Goal: Task Accomplishment & Management: Use online tool/utility

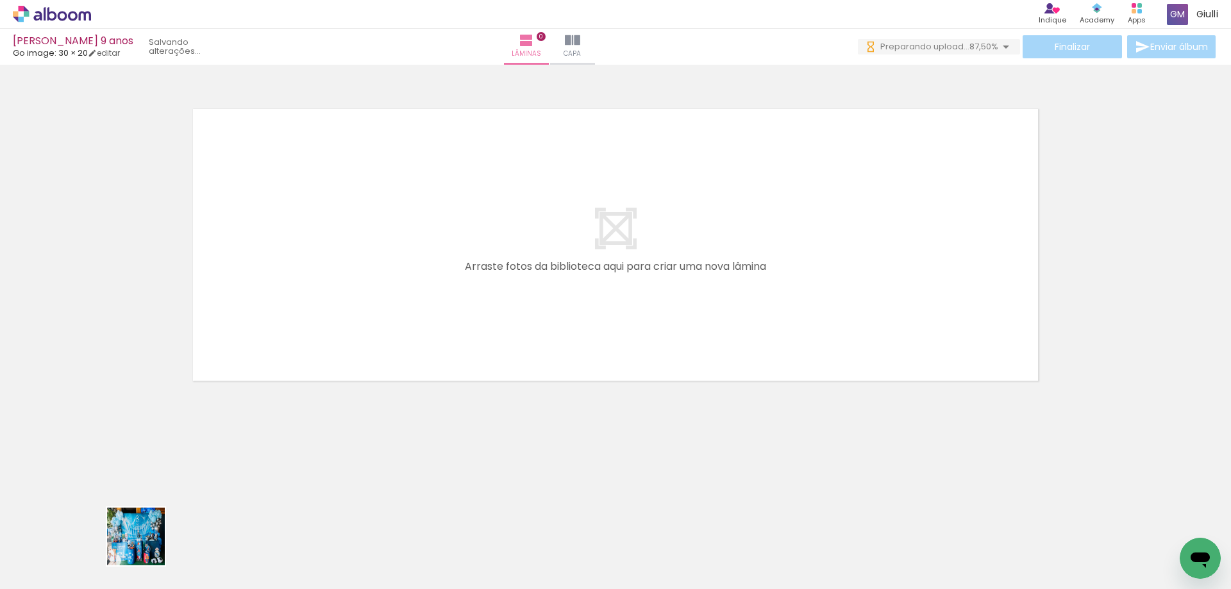
drag, startPoint x: 138, startPoint y: 560, endPoint x: 239, endPoint y: 430, distance: 164.1
click at [278, 278] on quentale-workspace at bounding box center [615, 294] width 1231 height 589
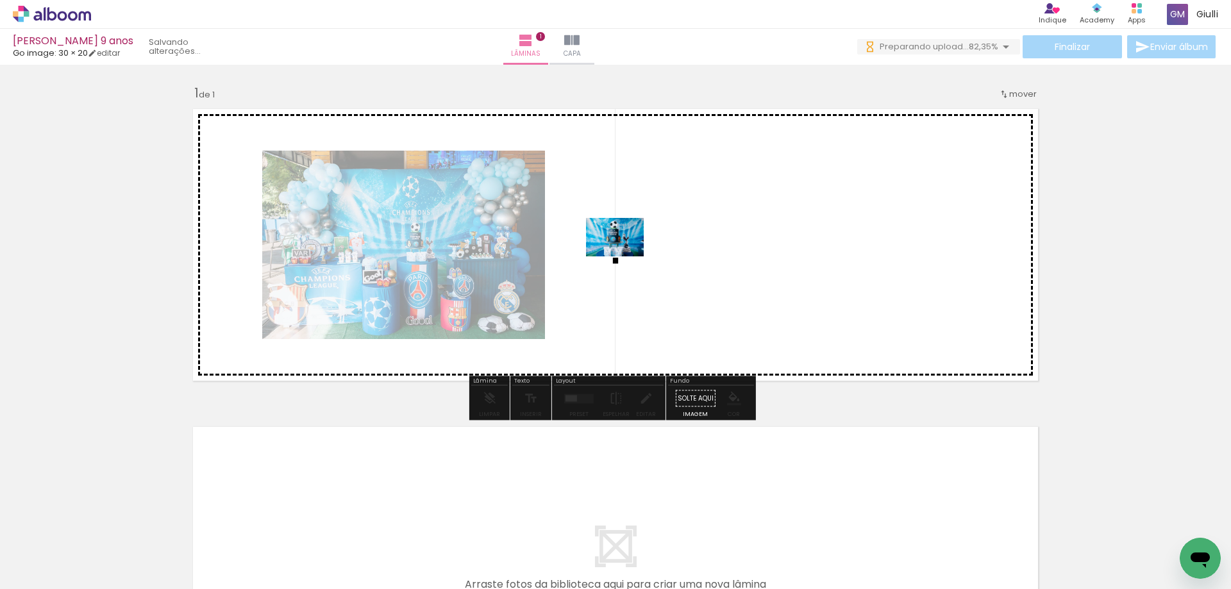
drag, startPoint x: 417, startPoint y: 456, endPoint x: 626, endPoint y: 253, distance: 290.7
click at [626, 253] on quentale-workspace at bounding box center [615, 294] width 1231 height 589
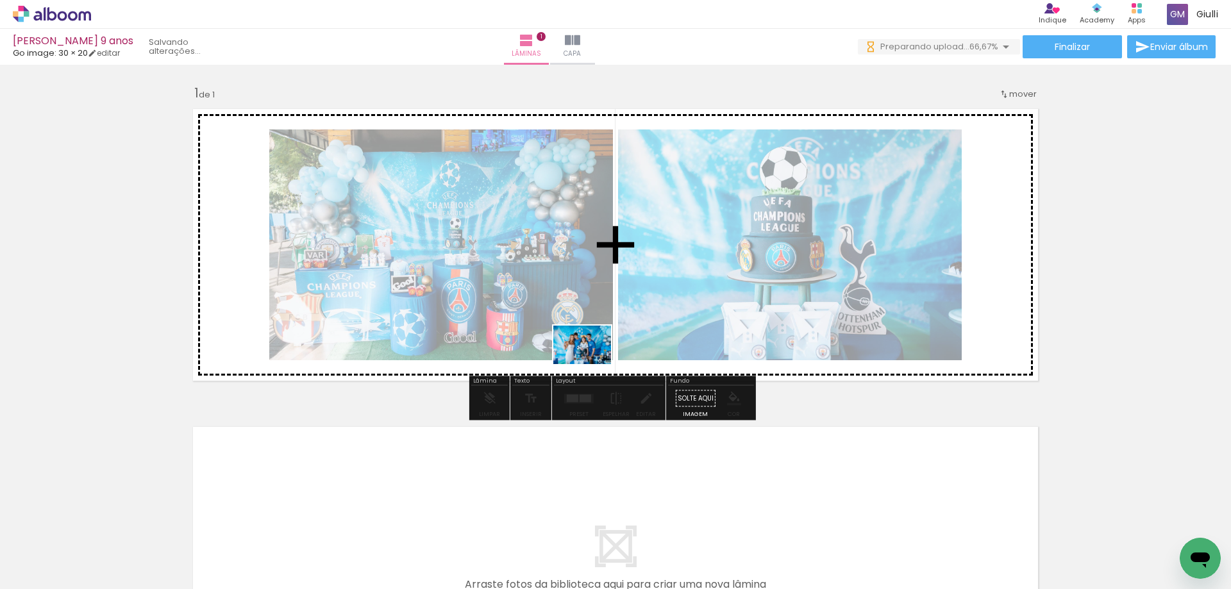
drag, startPoint x: 348, startPoint y: 550, endPoint x: 592, endPoint y: 364, distance: 306.2
click at [592, 364] on quentale-workspace at bounding box center [615, 294] width 1231 height 589
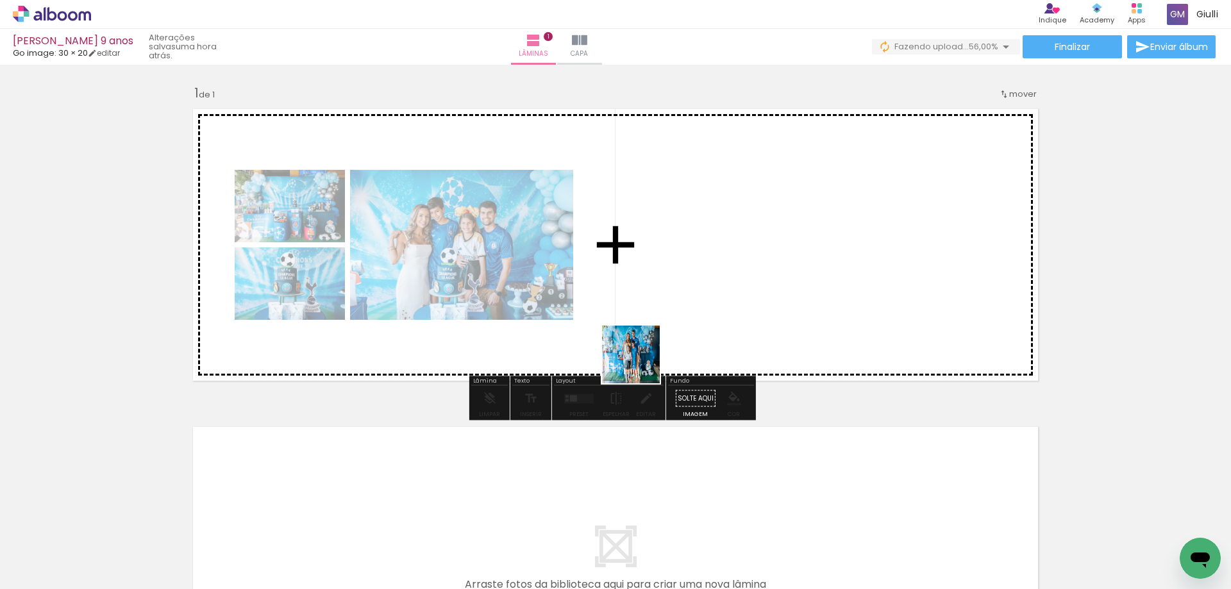
drag, startPoint x: 501, startPoint y: 552, endPoint x: 664, endPoint y: 326, distance: 278.7
click at [664, 326] on quentale-workspace at bounding box center [615, 294] width 1231 height 589
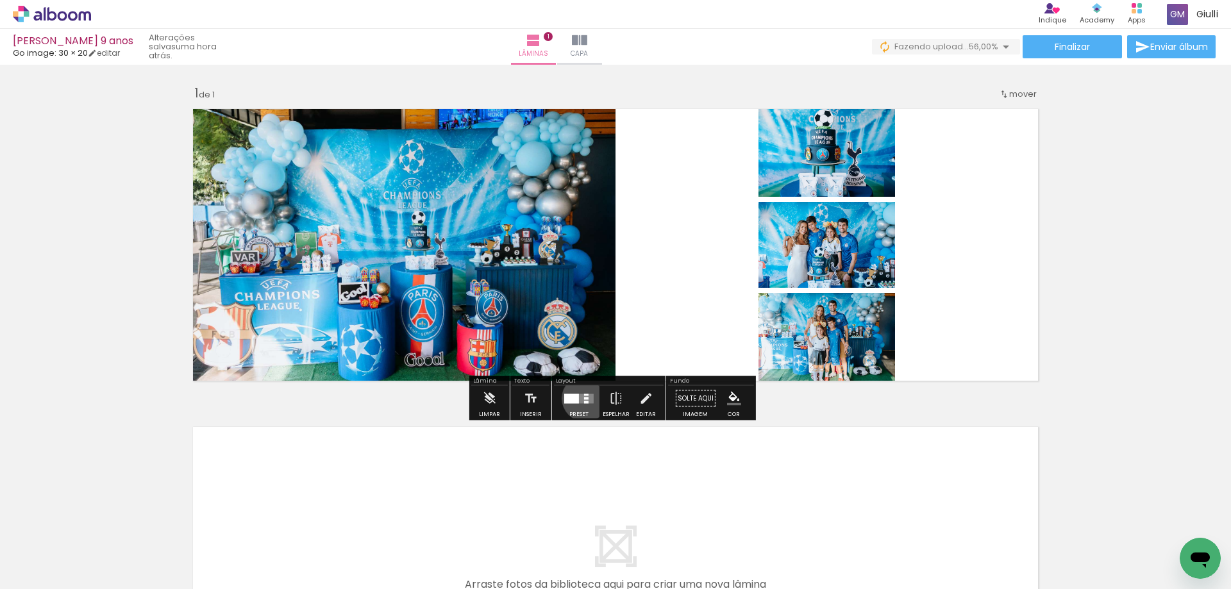
click at [584, 398] on div at bounding box center [586, 398] width 4 height 3
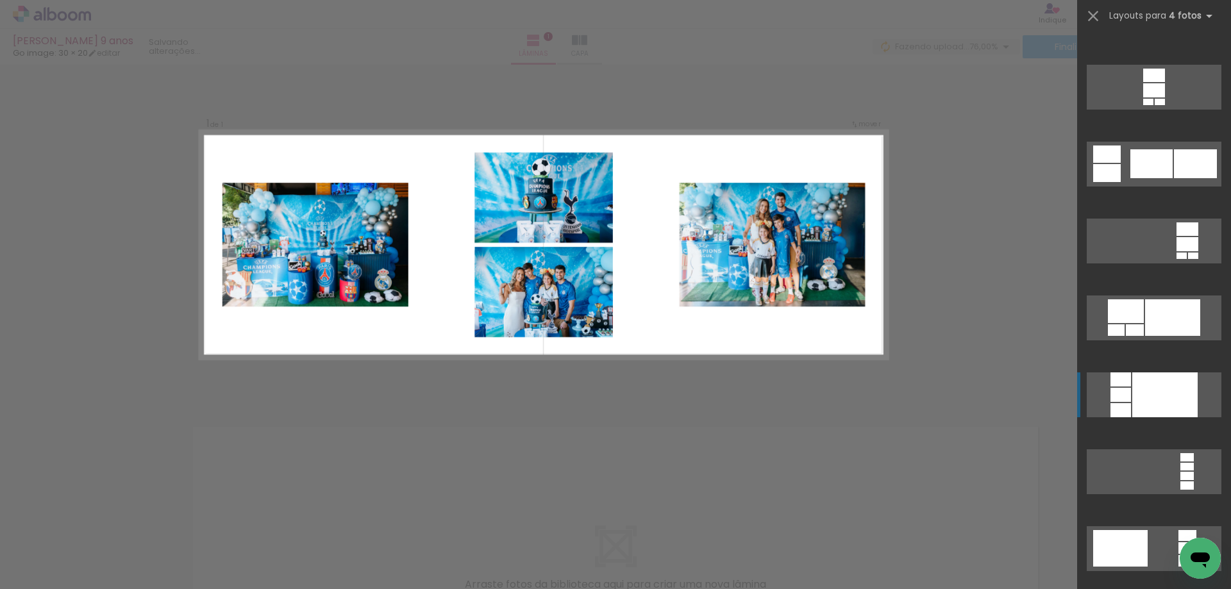
scroll to position [4810, 0]
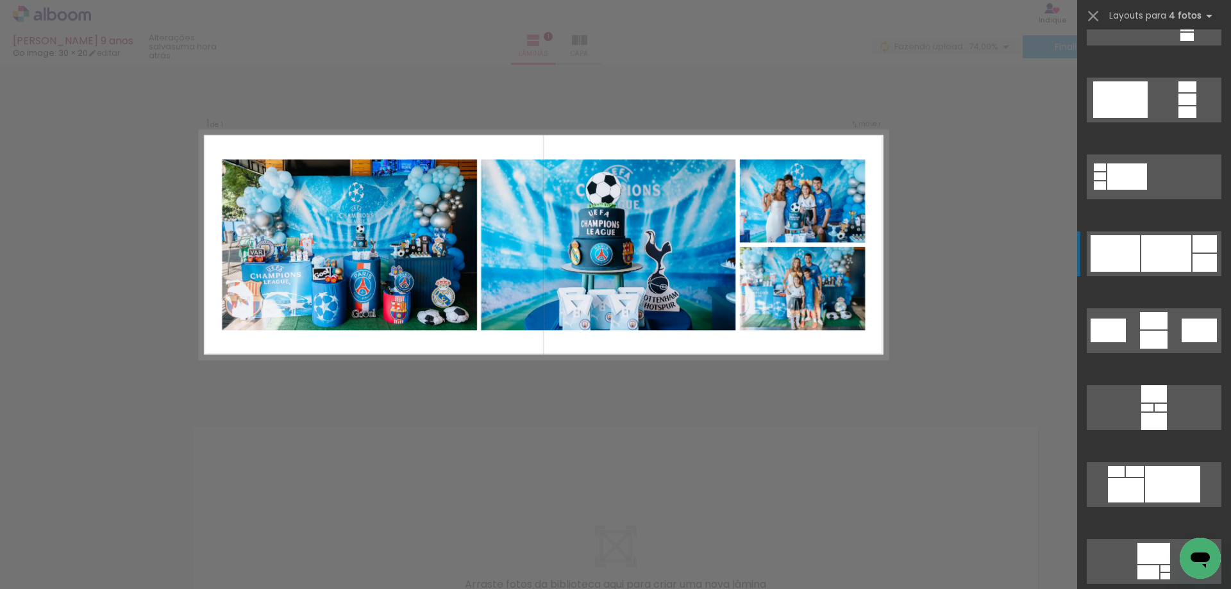
click at [1153, 255] on div at bounding box center [1167, 253] width 50 height 37
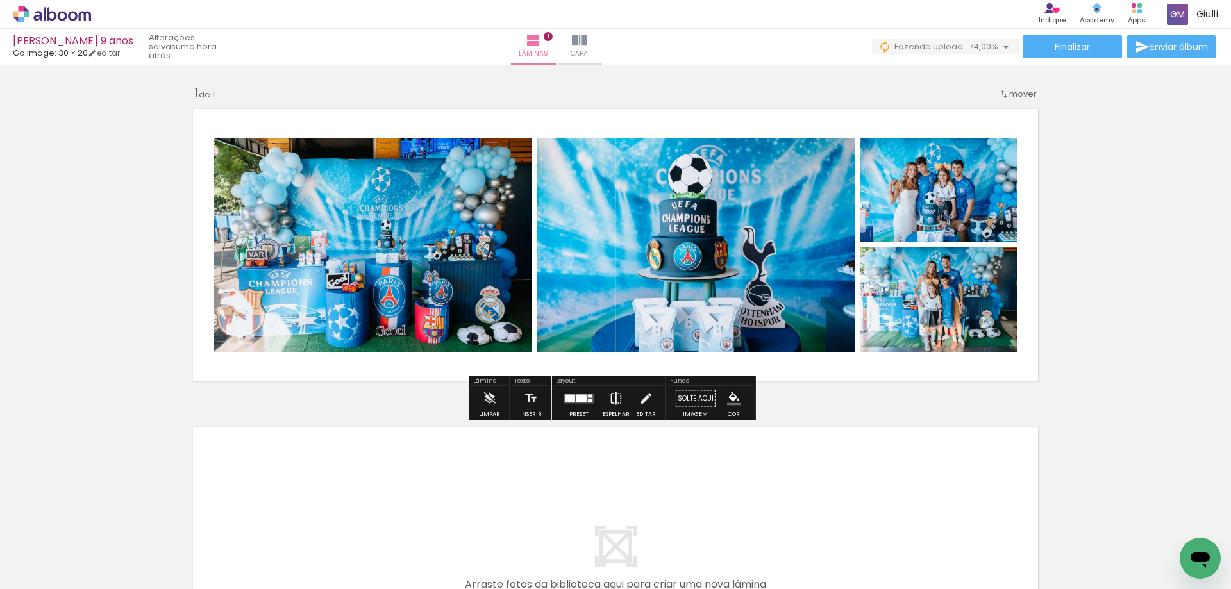
click at [612, 401] on iron-icon at bounding box center [616, 399] width 14 height 26
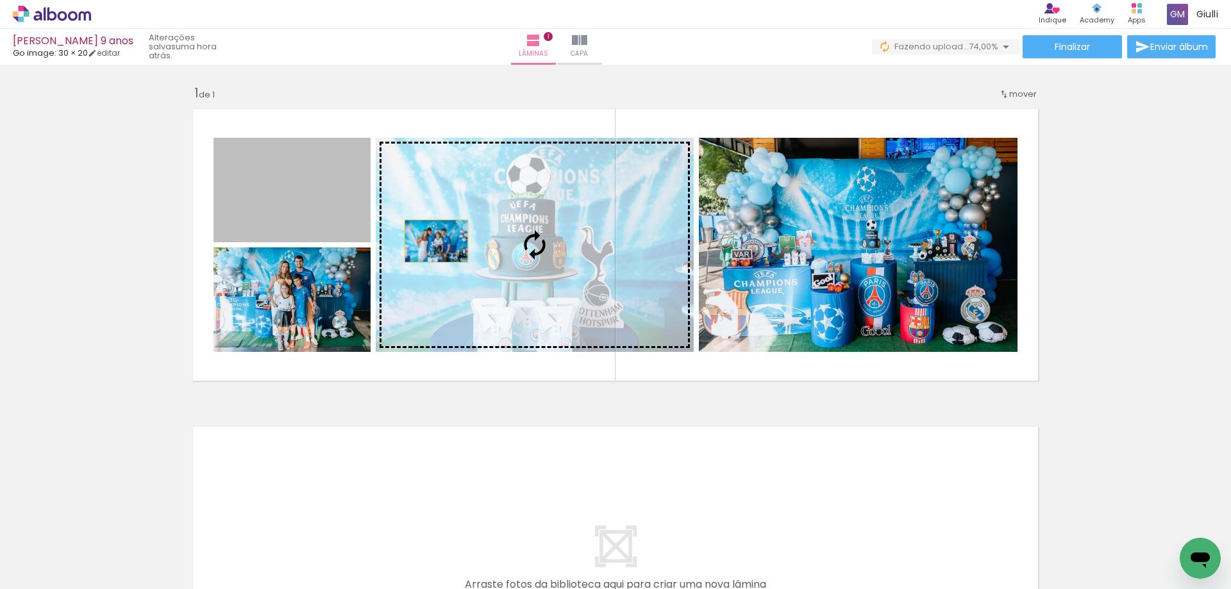
drag, startPoint x: 310, startPoint y: 201, endPoint x: 434, endPoint y: 242, distance: 129.8
click at [0, 0] on slot at bounding box center [0, 0] width 0 height 0
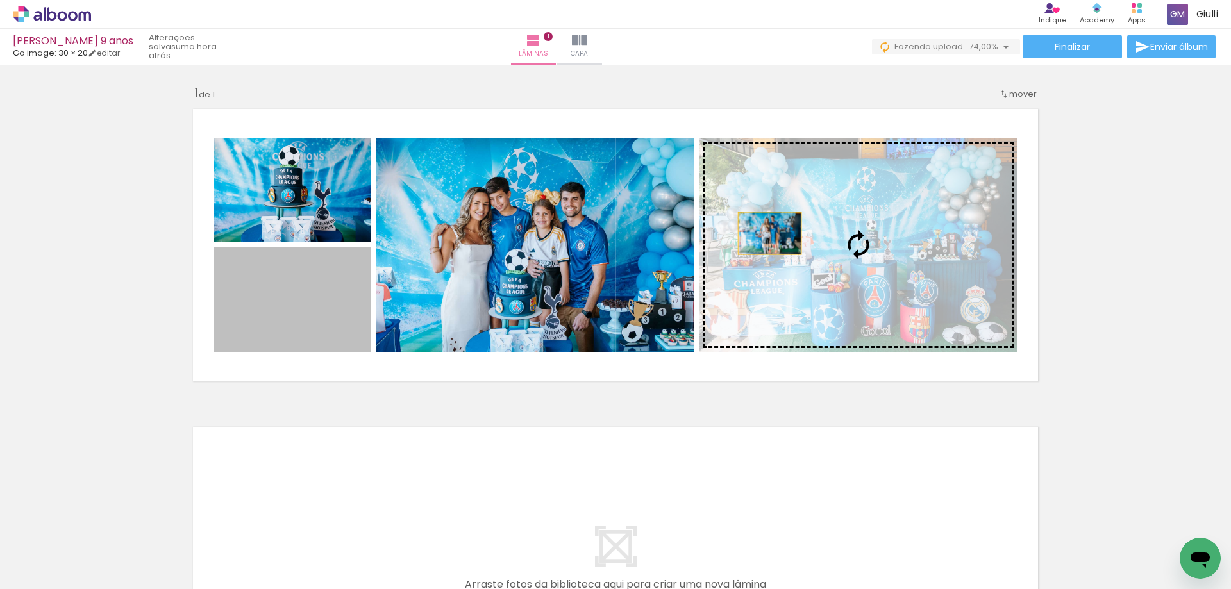
drag, startPoint x: 452, startPoint y: 271, endPoint x: 765, endPoint y: 233, distance: 315.2
click at [0, 0] on slot at bounding box center [0, 0] width 0 height 0
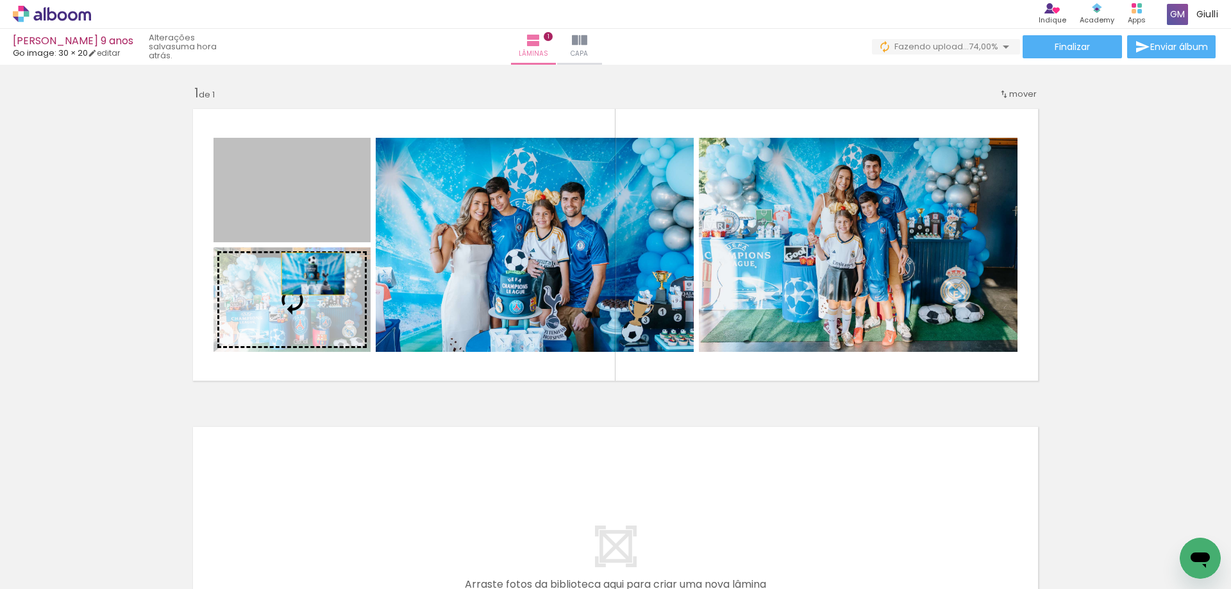
drag, startPoint x: 324, startPoint y: 194, endPoint x: 309, endPoint y: 278, distance: 85.9
click at [0, 0] on slot at bounding box center [0, 0] width 0 height 0
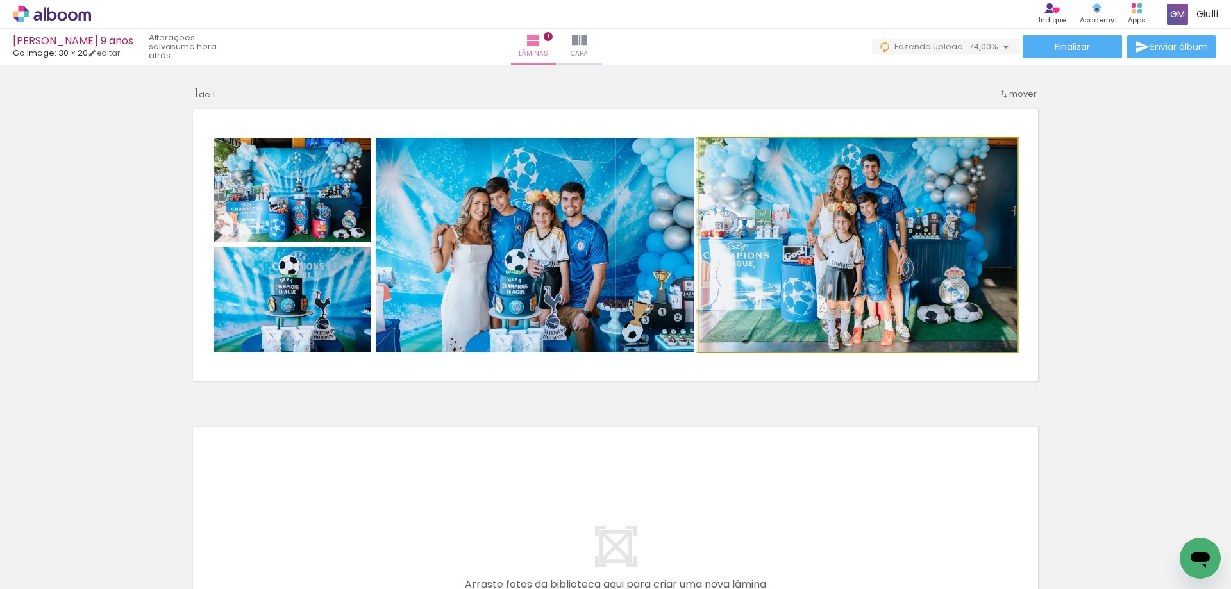
drag, startPoint x: 891, startPoint y: 280, endPoint x: 873, endPoint y: 276, distance: 19.0
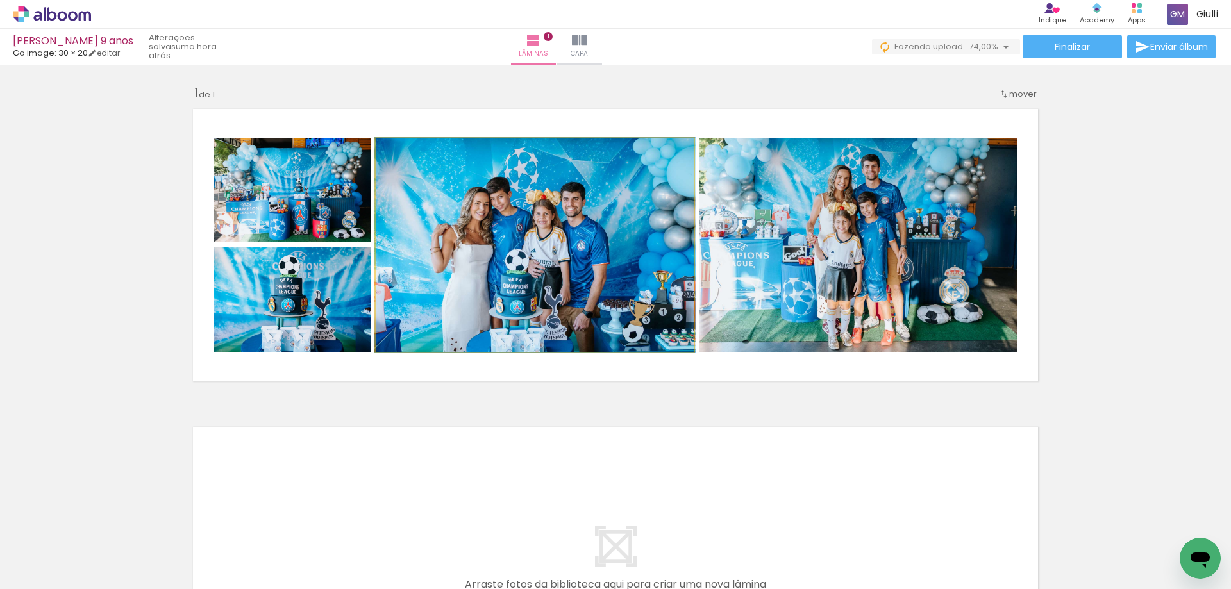
drag, startPoint x: 462, startPoint y: 295, endPoint x: 462, endPoint y: 285, distance: 10.3
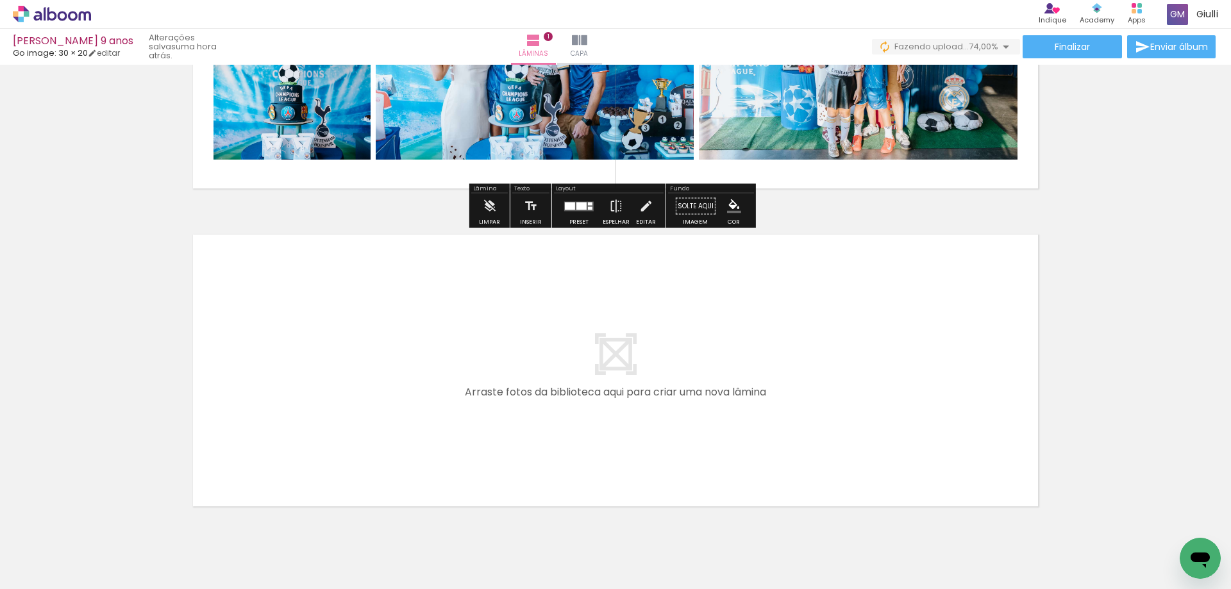
scroll to position [242, 0]
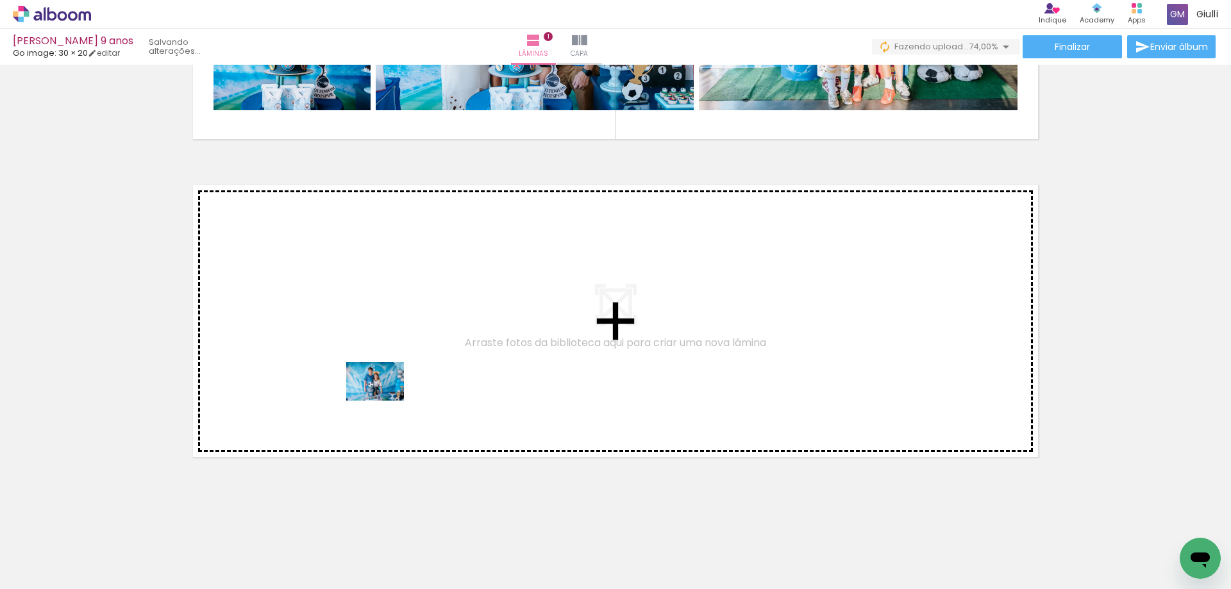
drag, startPoint x: 421, startPoint y: 553, endPoint x: 385, endPoint y: 400, distance: 157.6
click at [385, 400] on quentale-workspace at bounding box center [615, 294] width 1231 height 589
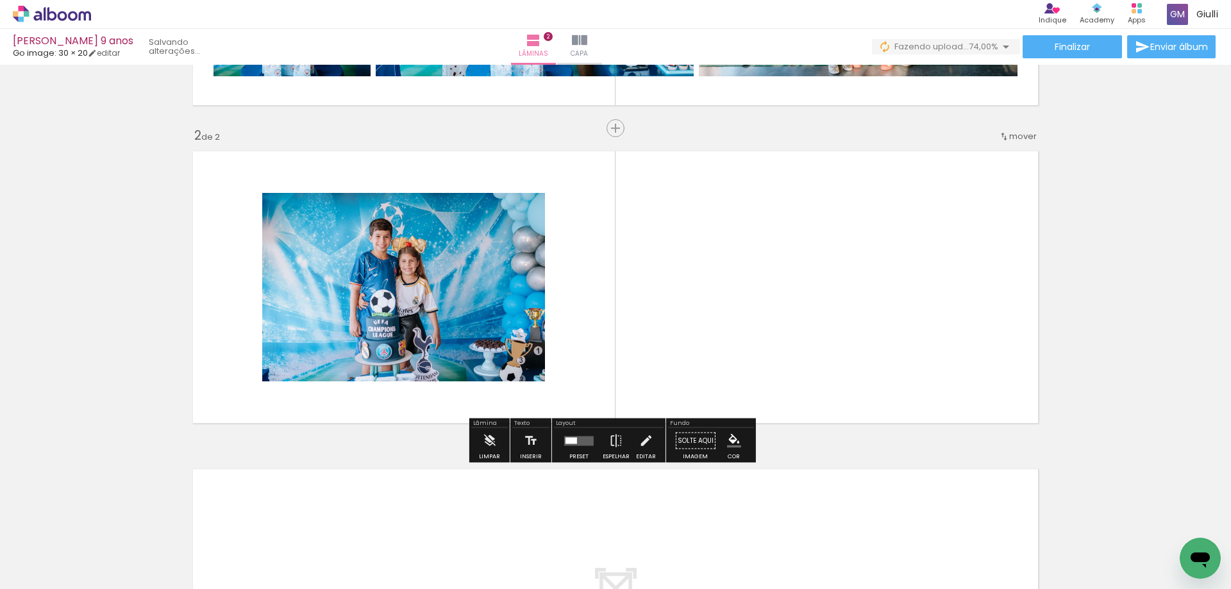
scroll to position [276, 0]
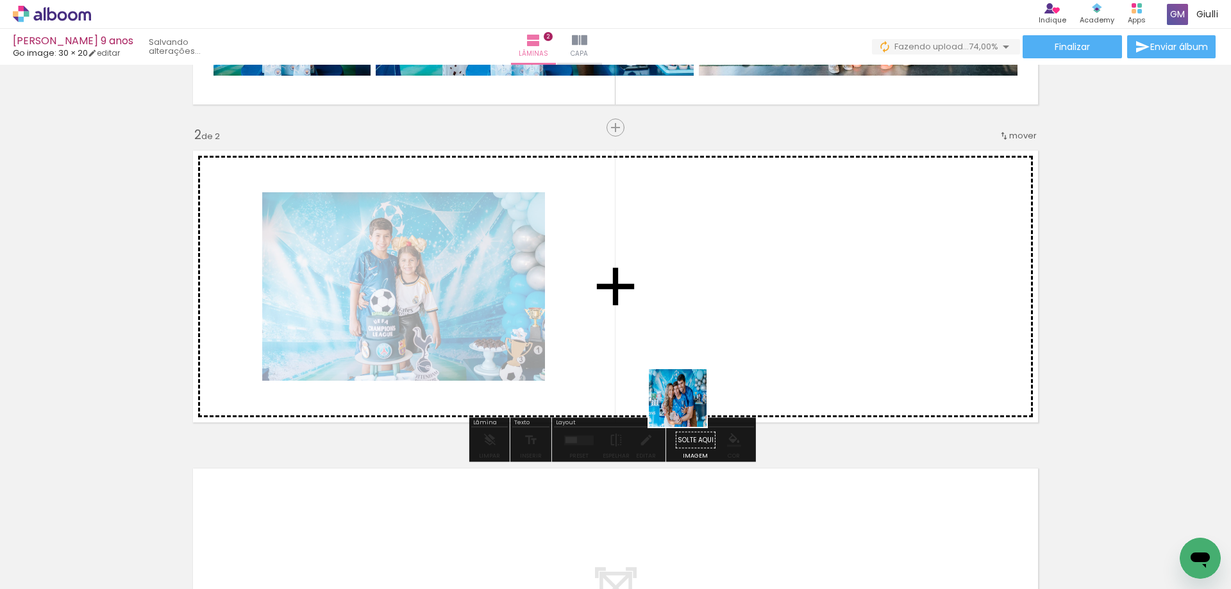
drag, startPoint x: 694, startPoint y: 468, endPoint x: 683, endPoint y: 319, distance: 149.2
click at [683, 319] on quentale-workspace at bounding box center [615, 294] width 1231 height 589
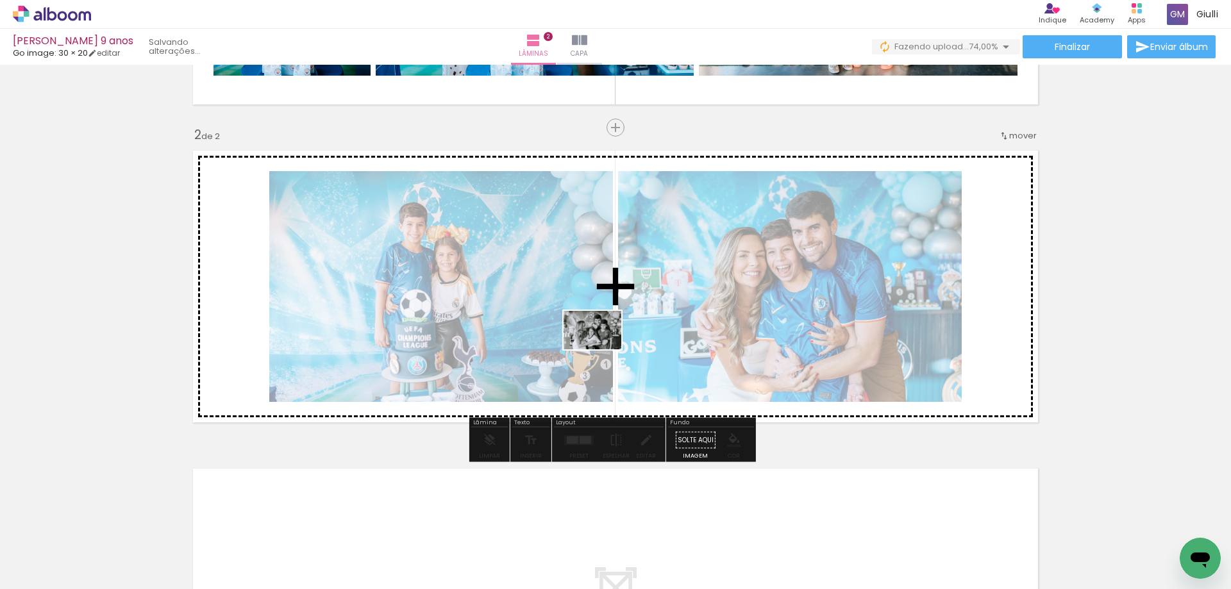
drag, startPoint x: 567, startPoint y: 514, endPoint x: 602, endPoint y: 350, distance: 167.9
click at [602, 350] on quentale-workspace at bounding box center [615, 294] width 1231 height 589
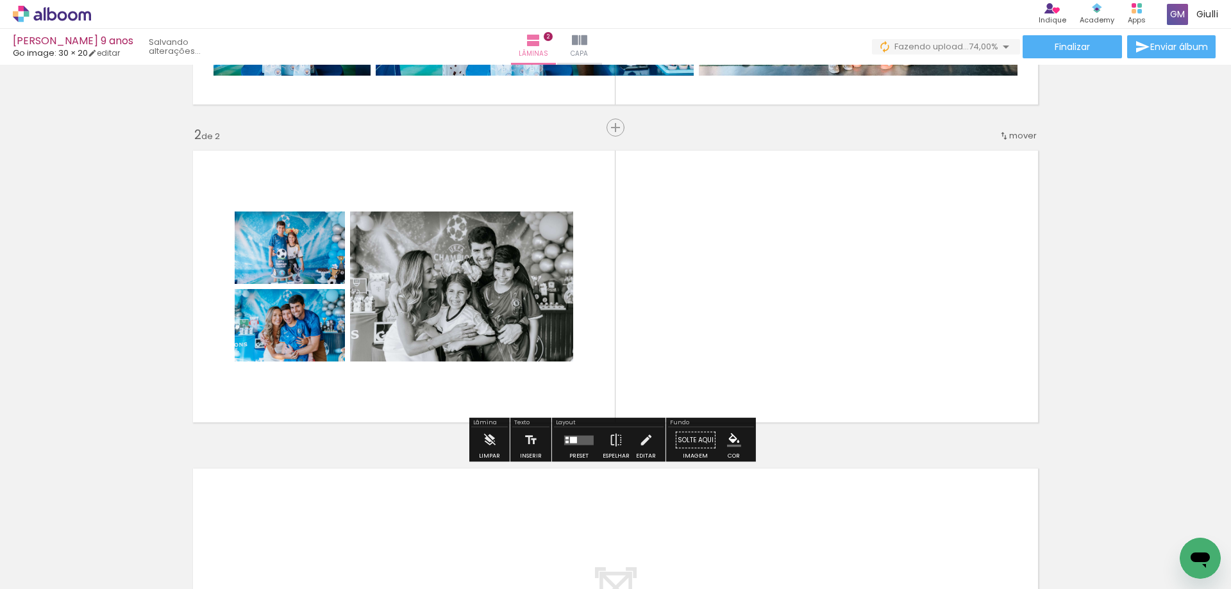
click at [570, 441] on div at bounding box center [573, 440] width 7 height 6
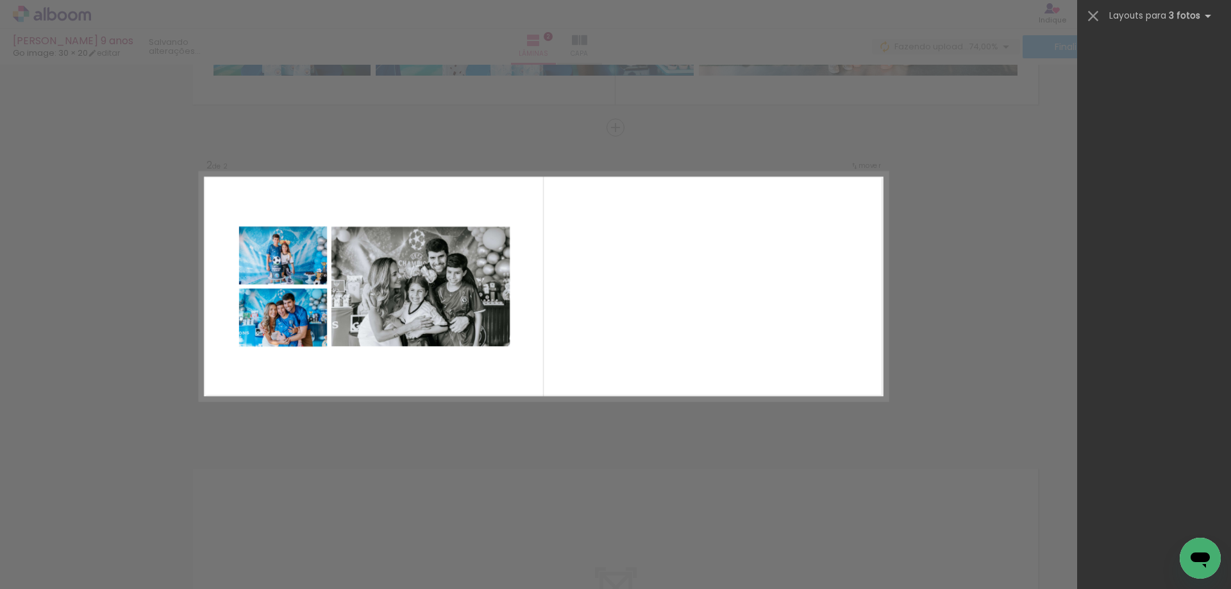
scroll to position [0, 0]
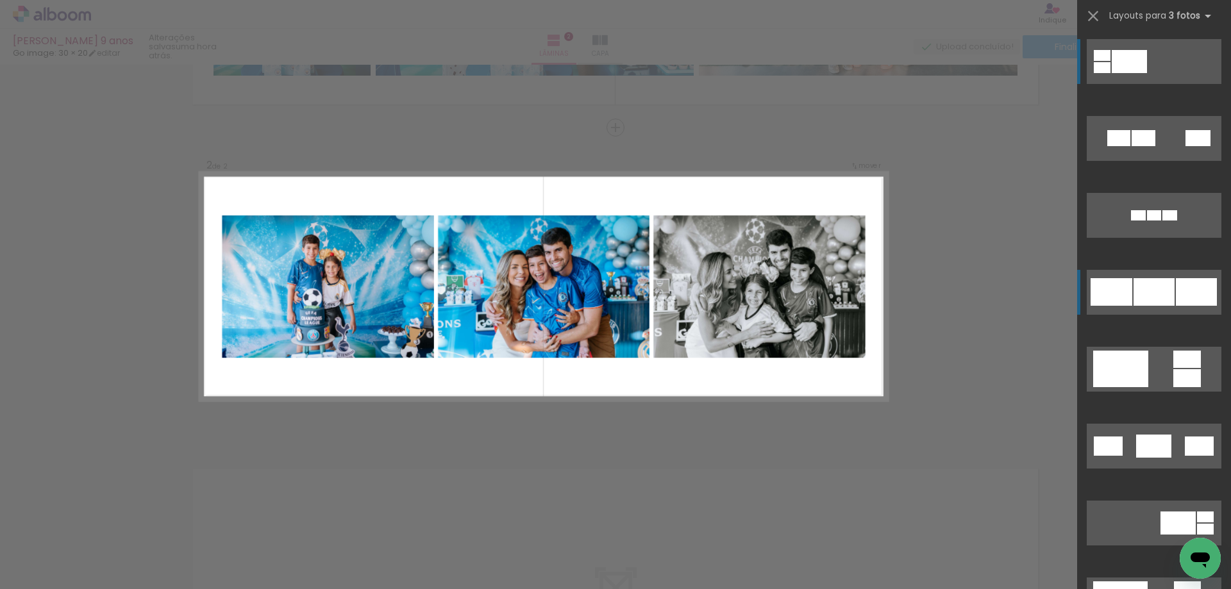
click at [1176, 300] on div at bounding box center [1196, 292] width 41 height 28
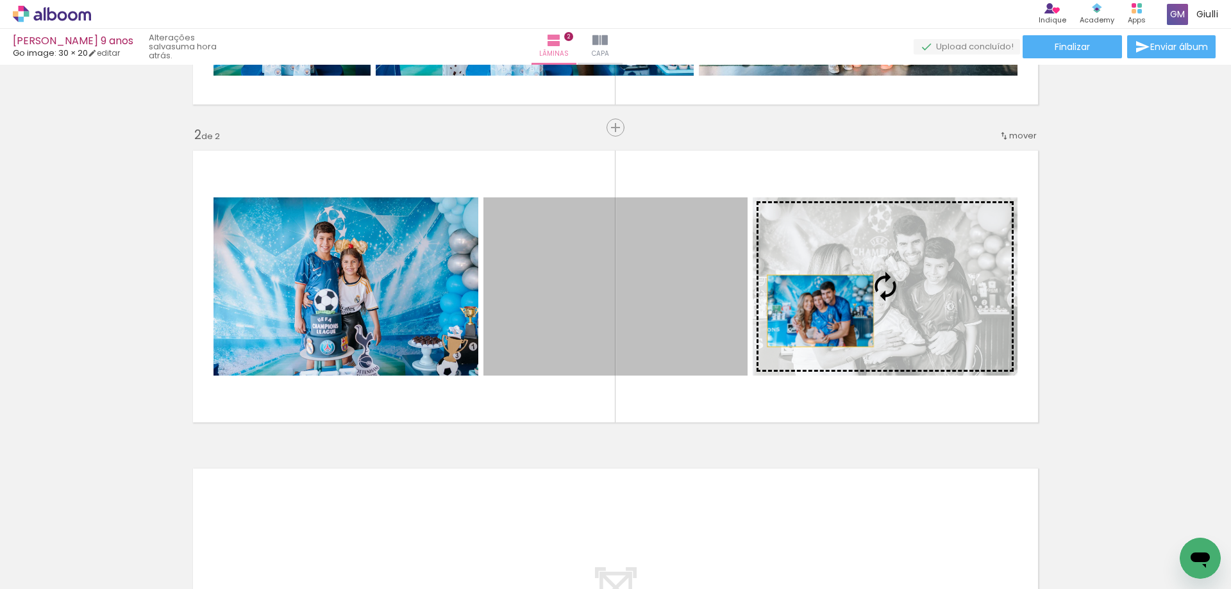
drag, startPoint x: 670, startPoint y: 332, endPoint x: 816, endPoint y: 311, distance: 147.1
click at [0, 0] on slot at bounding box center [0, 0] width 0 height 0
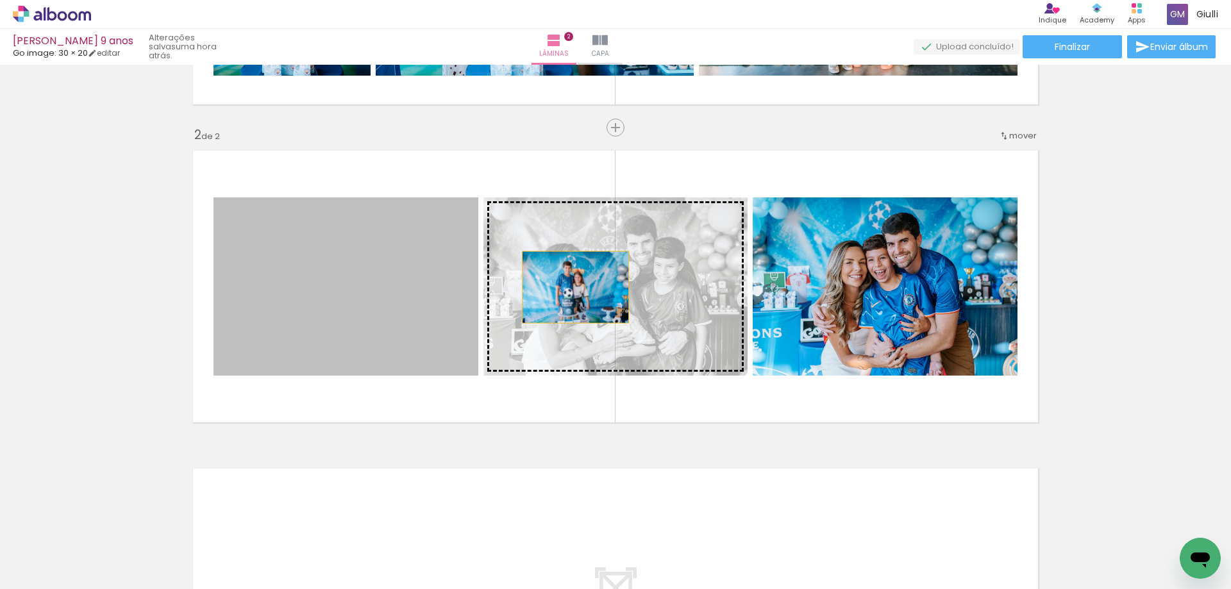
drag, startPoint x: 412, startPoint y: 307, endPoint x: 573, endPoint y: 287, distance: 162.1
click at [0, 0] on slot at bounding box center [0, 0] width 0 height 0
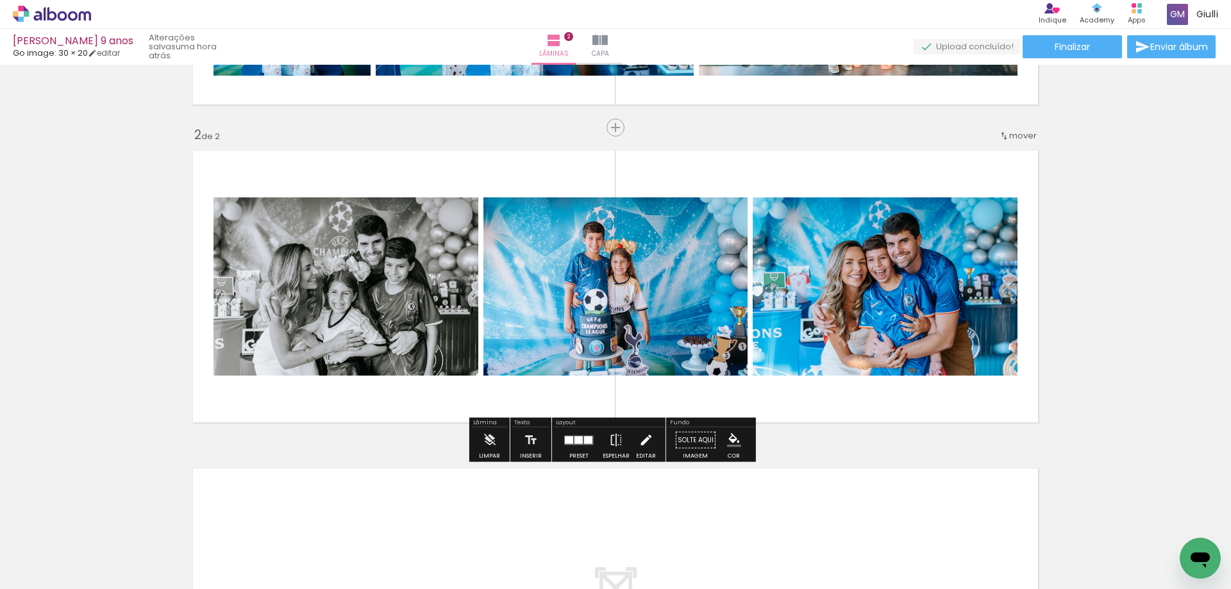
click at [643, 443] on iron-icon at bounding box center [646, 441] width 14 height 26
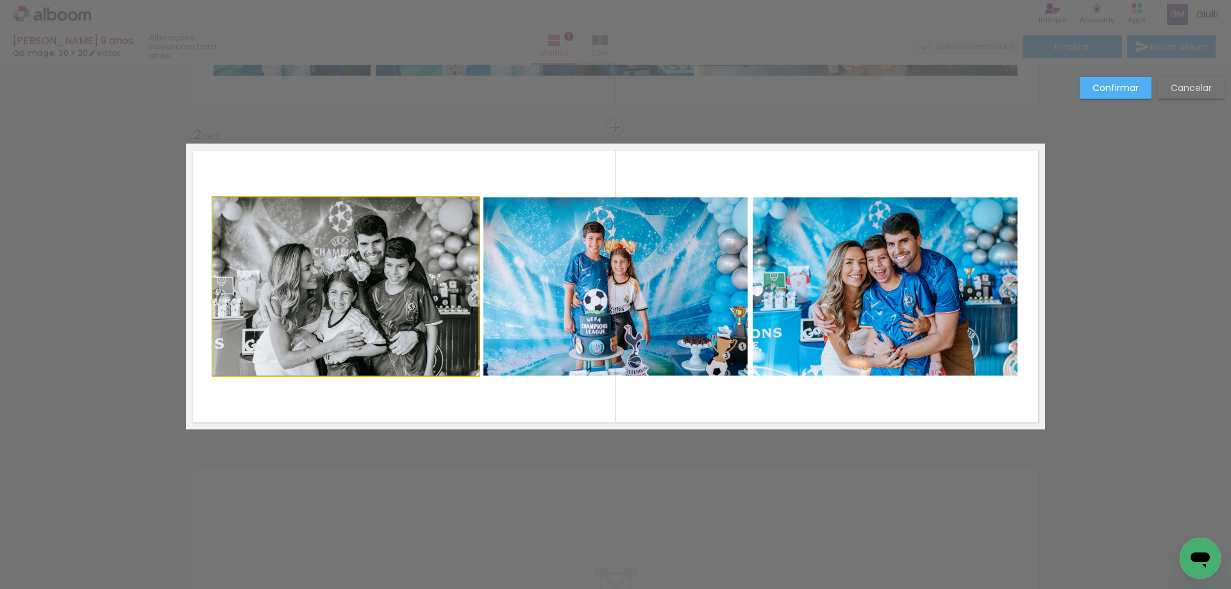
click at [364, 272] on quentale-photo at bounding box center [346, 287] width 265 height 178
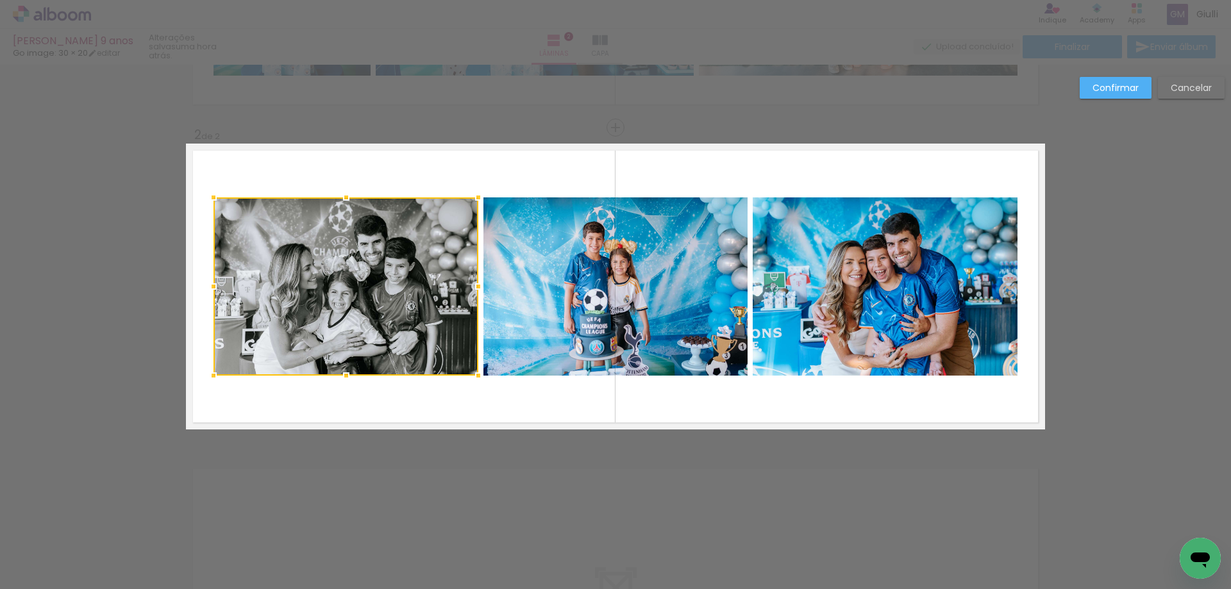
click at [528, 288] on quentale-photo at bounding box center [616, 287] width 264 height 178
click at [872, 280] on quentale-photo at bounding box center [885, 287] width 265 height 178
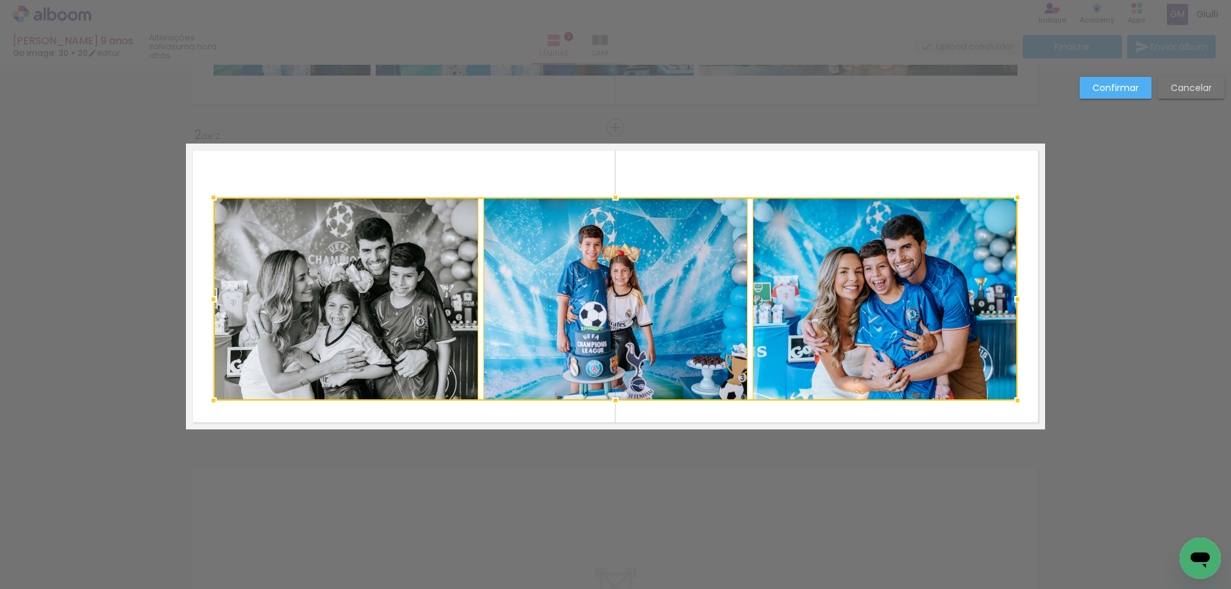
drag, startPoint x: 610, startPoint y: 374, endPoint x: 618, endPoint y: 399, distance: 26.2
click at [618, 399] on div at bounding box center [616, 401] width 26 height 26
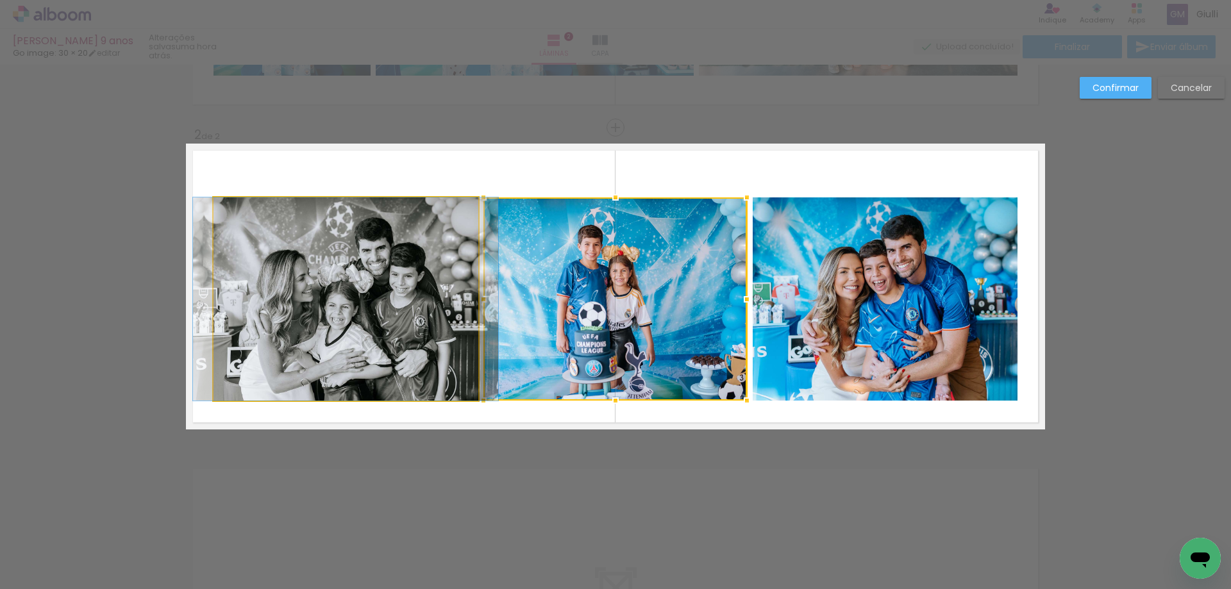
click at [415, 296] on quentale-photo at bounding box center [346, 299] width 265 height 203
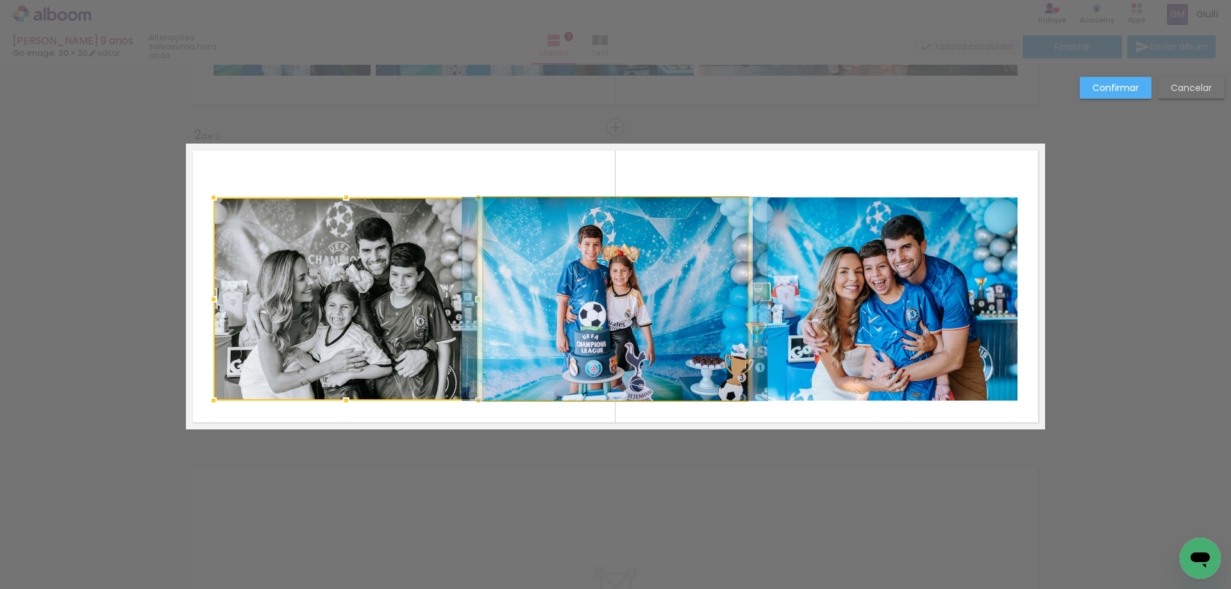
click at [605, 271] on quentale-photo at bounding box center [616, 299] width 264 height 203
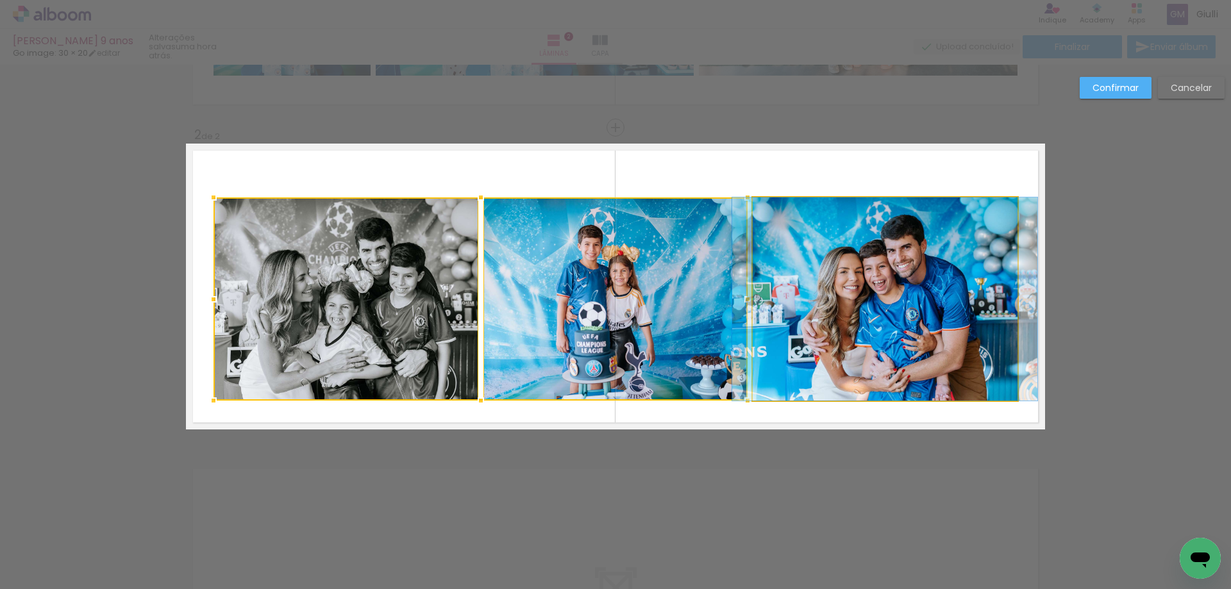
click at [814, 262] on quentale-photo at bounding box center [885, 299] width 265 height 203
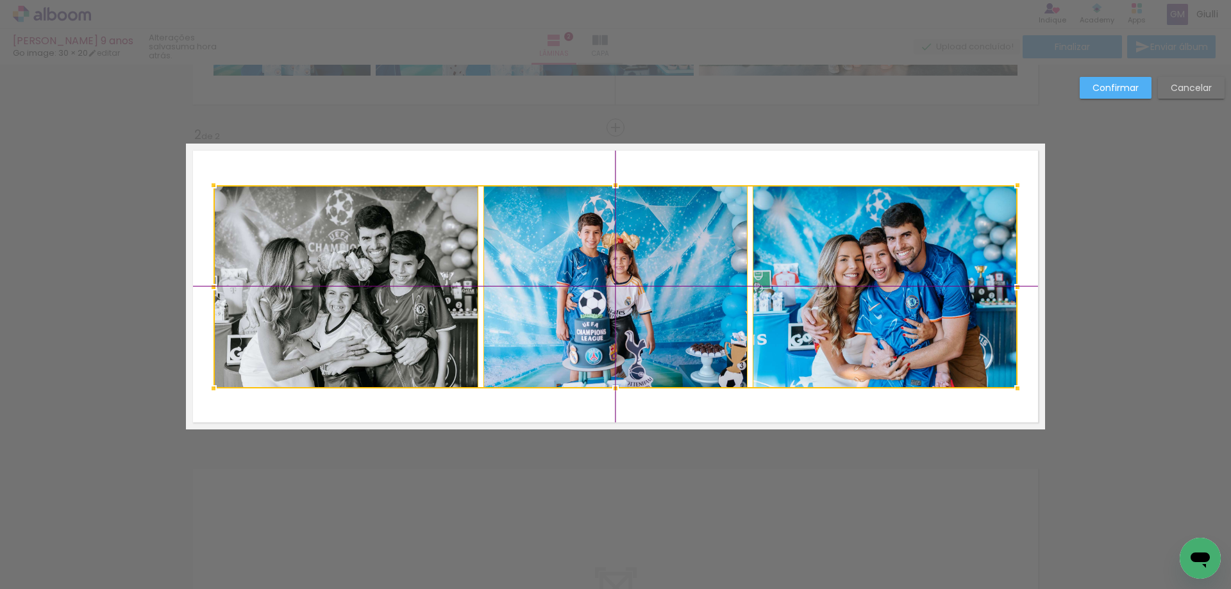
drag, startPoint x: 640, startPoint y: 332, endPoint x: 639, endPoint y: 320, distance: 11.6
click at [639, 320] on div at bounding box center [616, 286] width 804 height 203
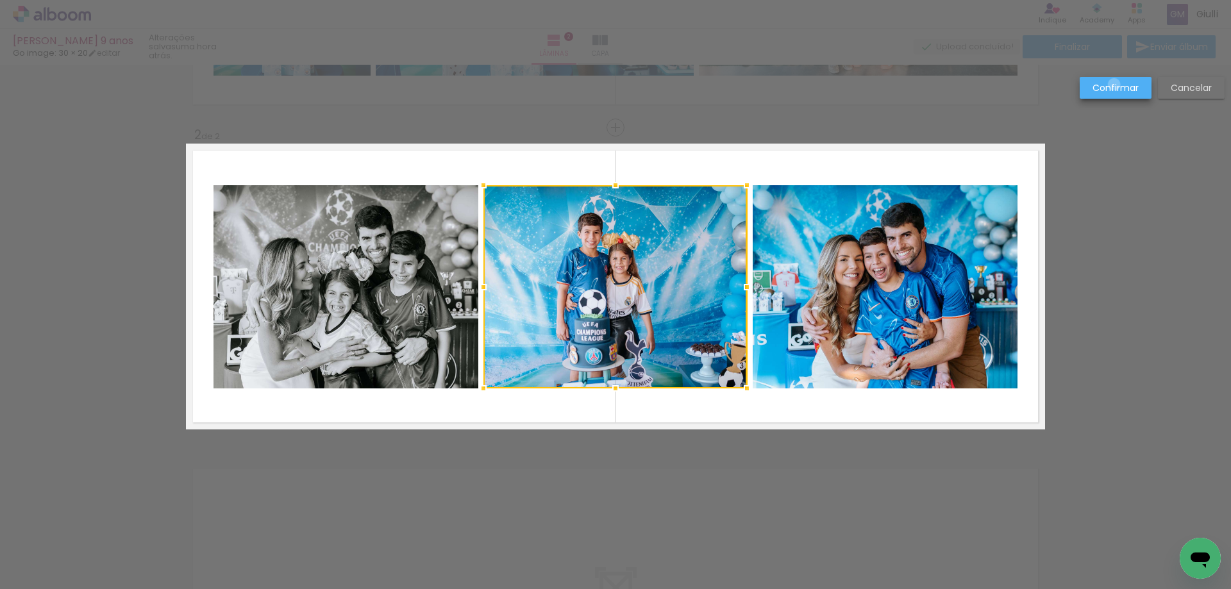
click at [0, 0] on slot "Confirmar" at bounding box center [0, 0] width 0 height 0
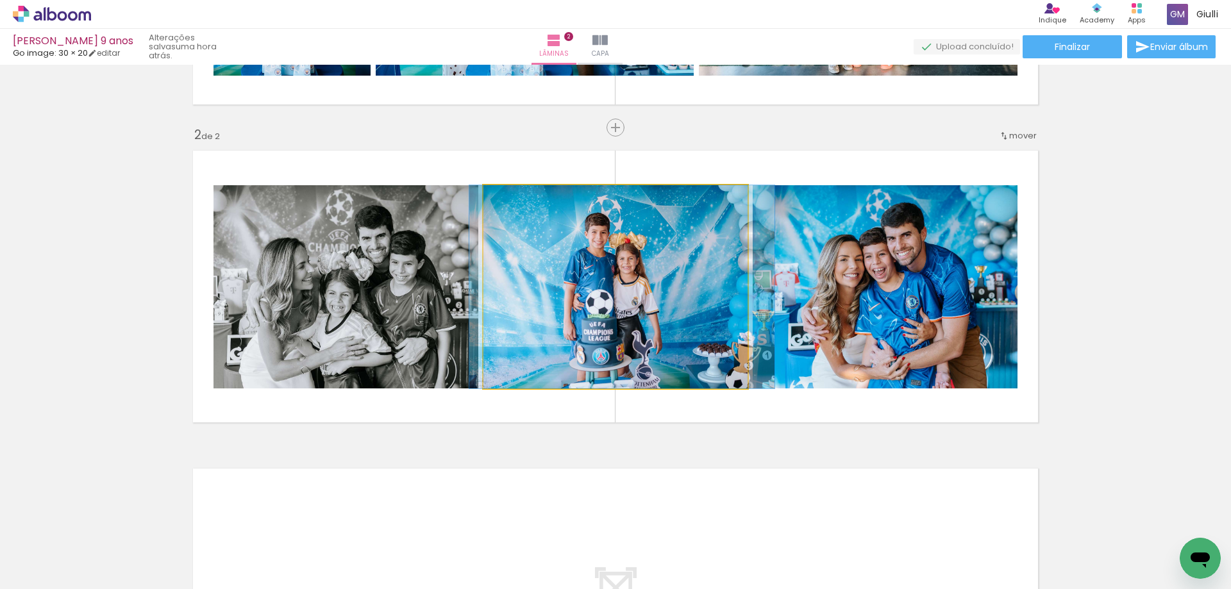
drag, startPoint x: 648, startPoint y: 278, endPoint x: 655, endPoint y: 278, distance: 7.1
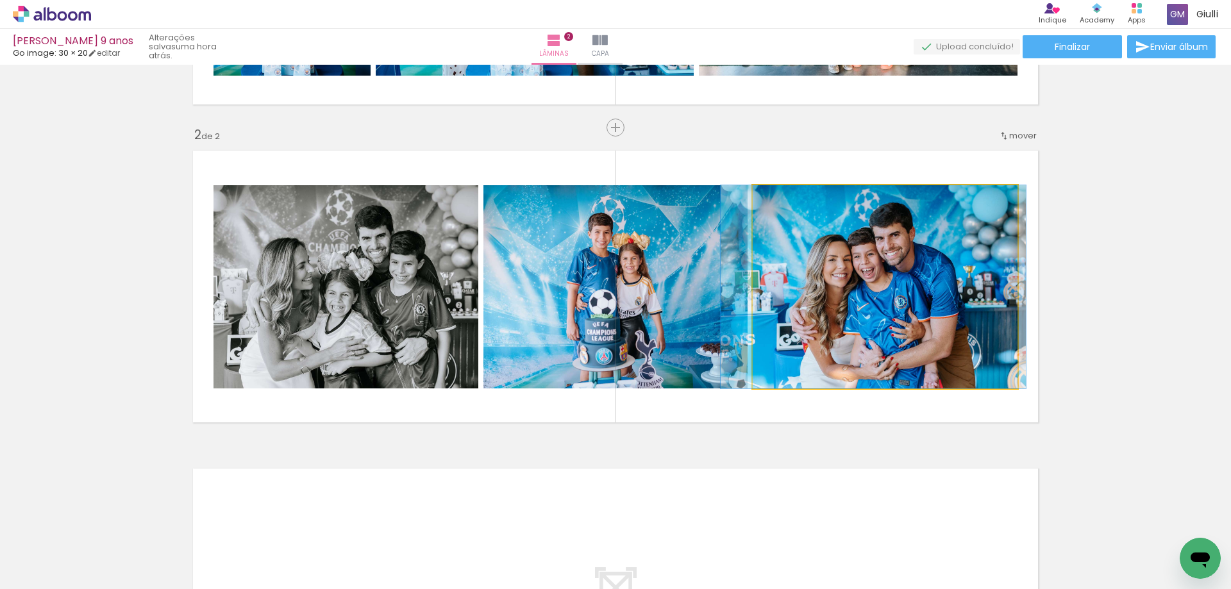
drag, startPoint x: 916, startPoint y: 303, endPoint x: 905, endPoint y: 300, distance: 12.0
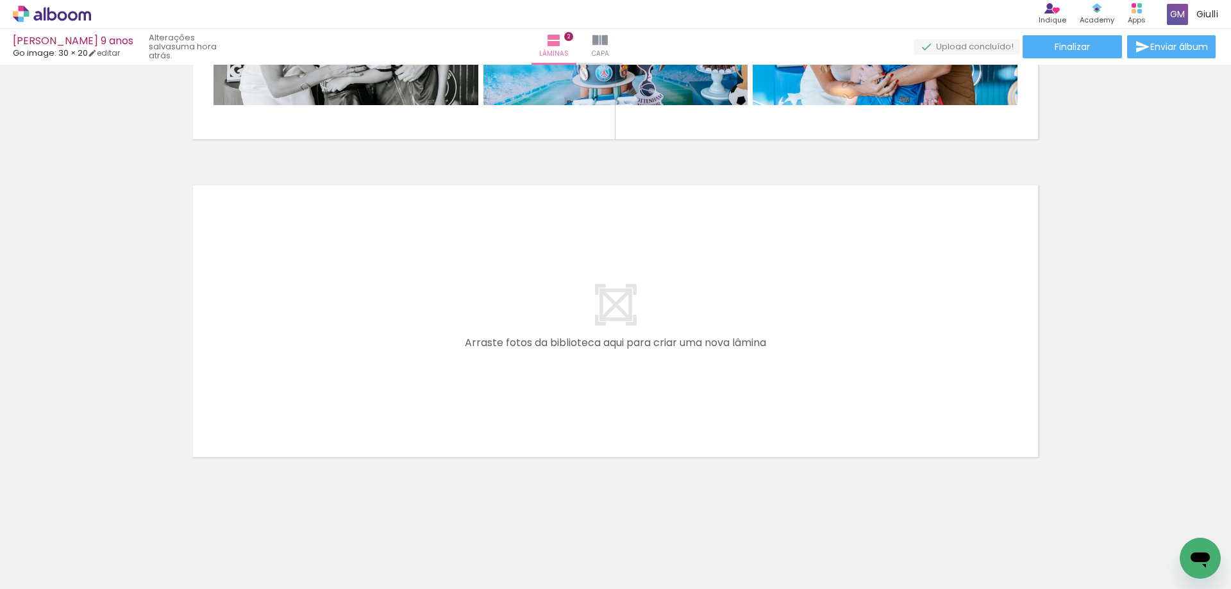
scroll to position [0, 289]
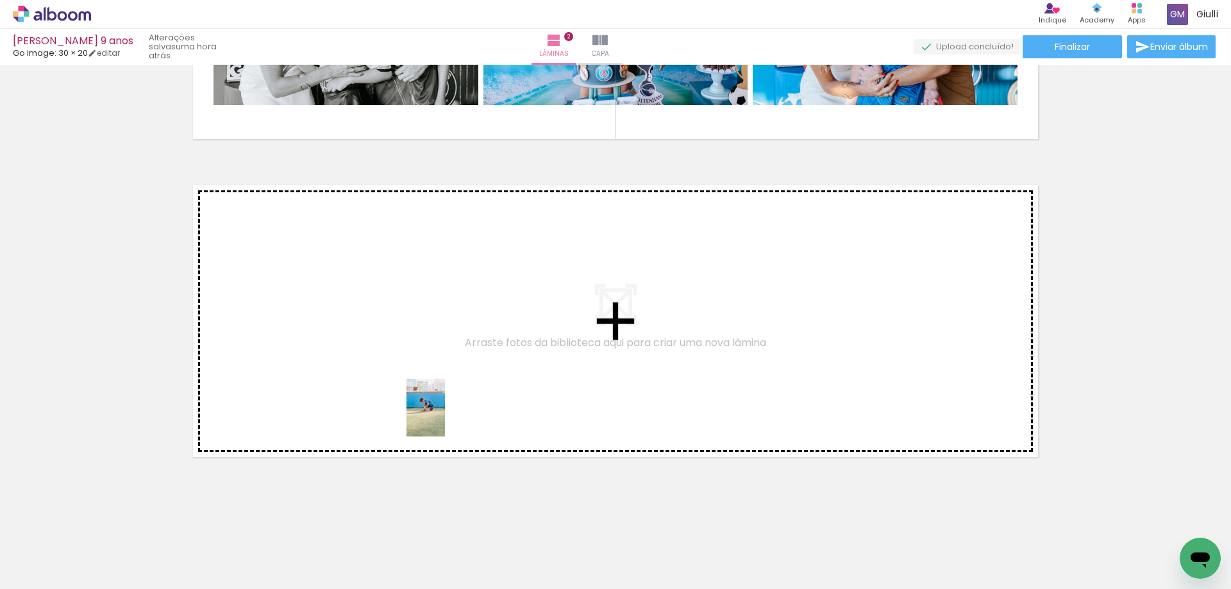
drag, startPoint x: 493, startPoint y: 542, endPoint x: 445, endPoint y: 417, distance: 133.4
click at [445, 417] on quentale-workspace at bounding box center [615, 294] width 1231 height 589
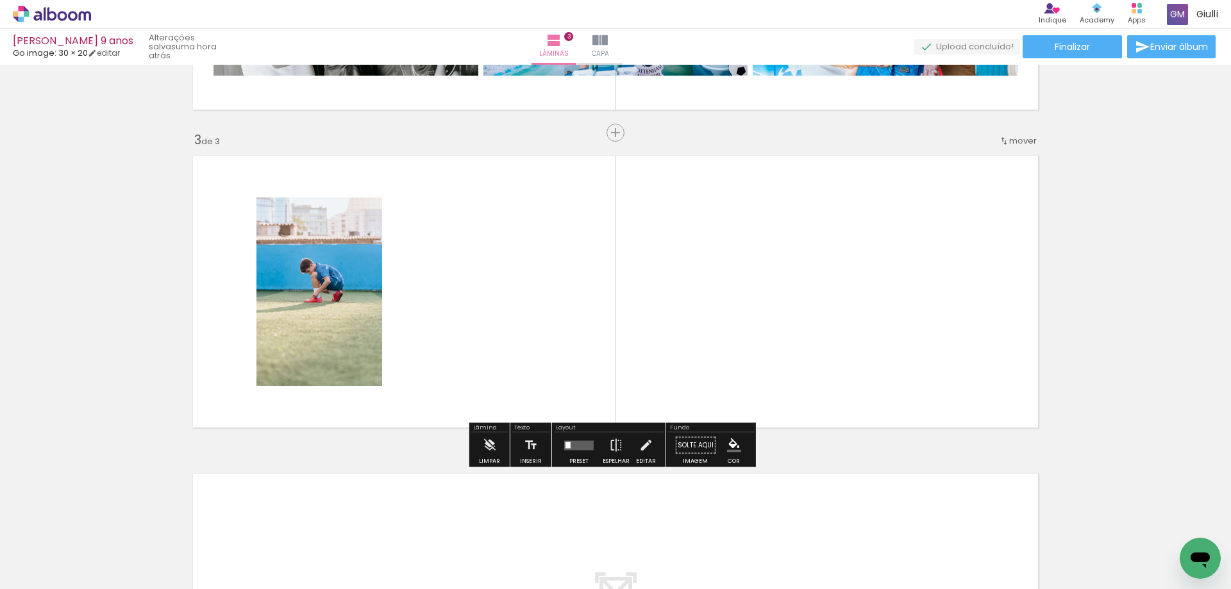
scroll to position [594, 0]
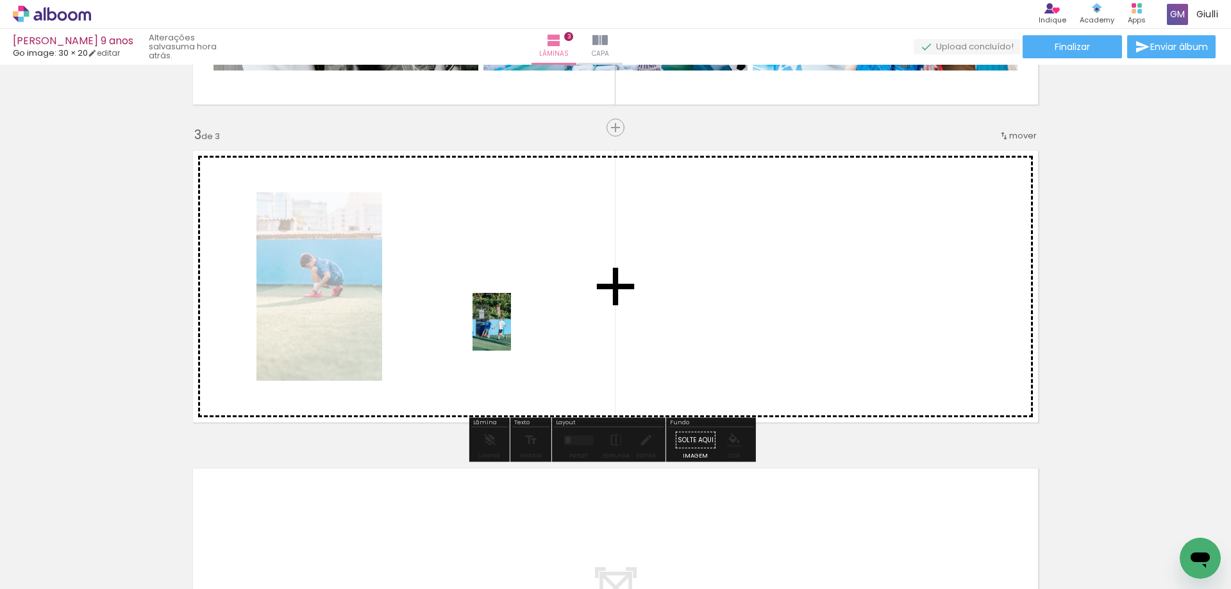
drag, startPoint x: 568, startPoint y: 560, endPoint x: 511, endPoint y: 332, distance: 235.3
click at [511, 332] on quentale-workspace at bounding box center [615, 294] width 1231 height 589
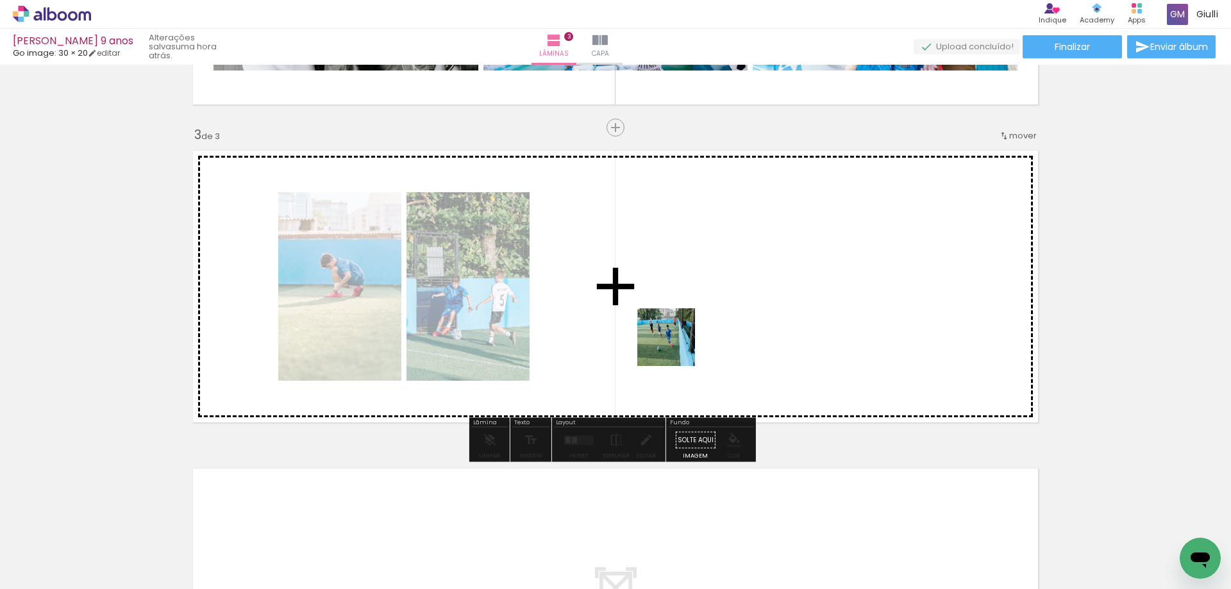
drag, startPoint x: 772, startPoint y: 550, endPoint x: 661, endPoint y: 311, distance: 263.7
click at [661, 311] on quentale-workspace at bounding box center [615, 294] width 1231 height 589
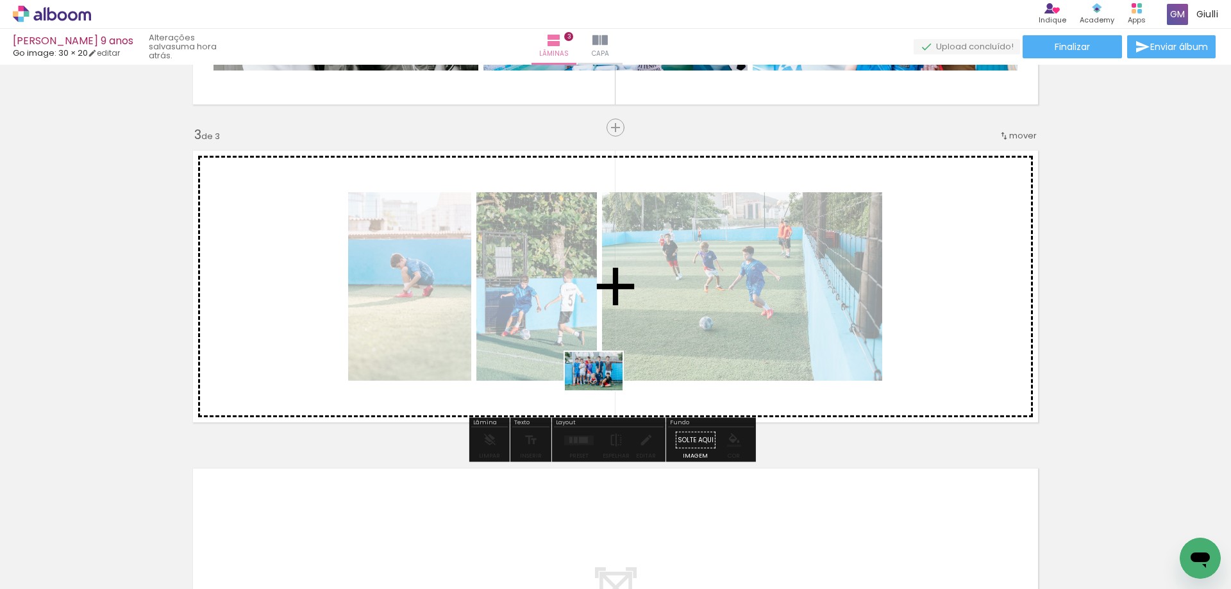
drag, startPoint x: 717, startPoint y: 550, endPoint x: 603, endPoint y: 389, distance: 197.0
click at [603, 389] on quentale-workspace at bounding box center [615, 294] width 1231 height 589
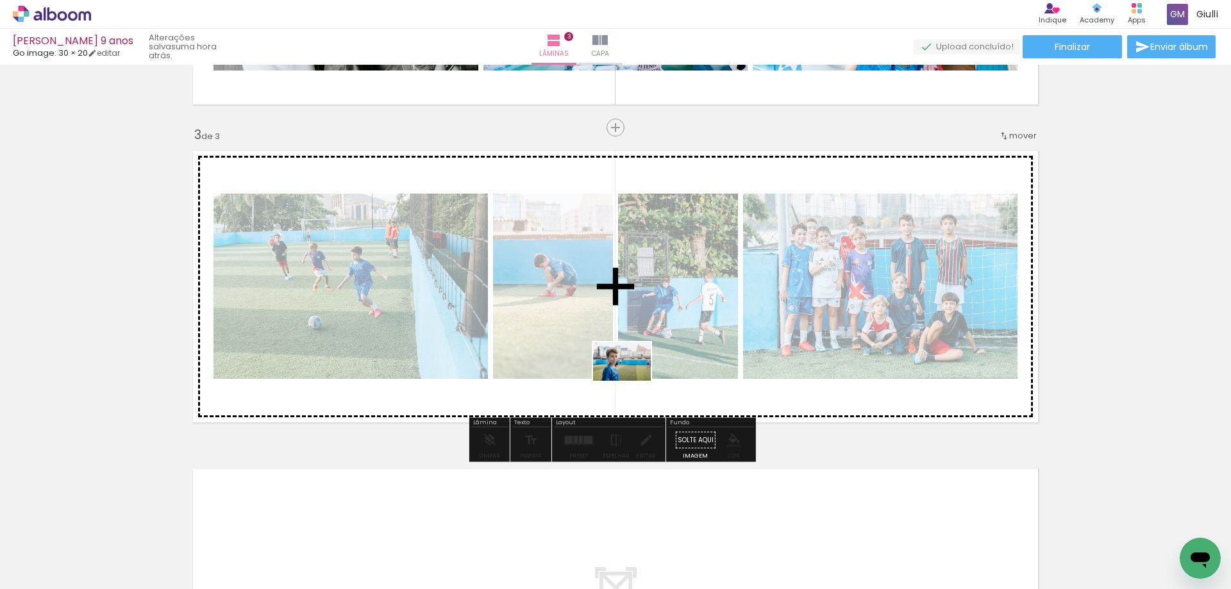
drag, startPoint x: 848, startPoint y: 548, endPoint x: 631, endPoint y: 380, distance: 274.8
click at [631, 380] on quentale-workspace at bounding box center [615, 294] width 1231 height 589
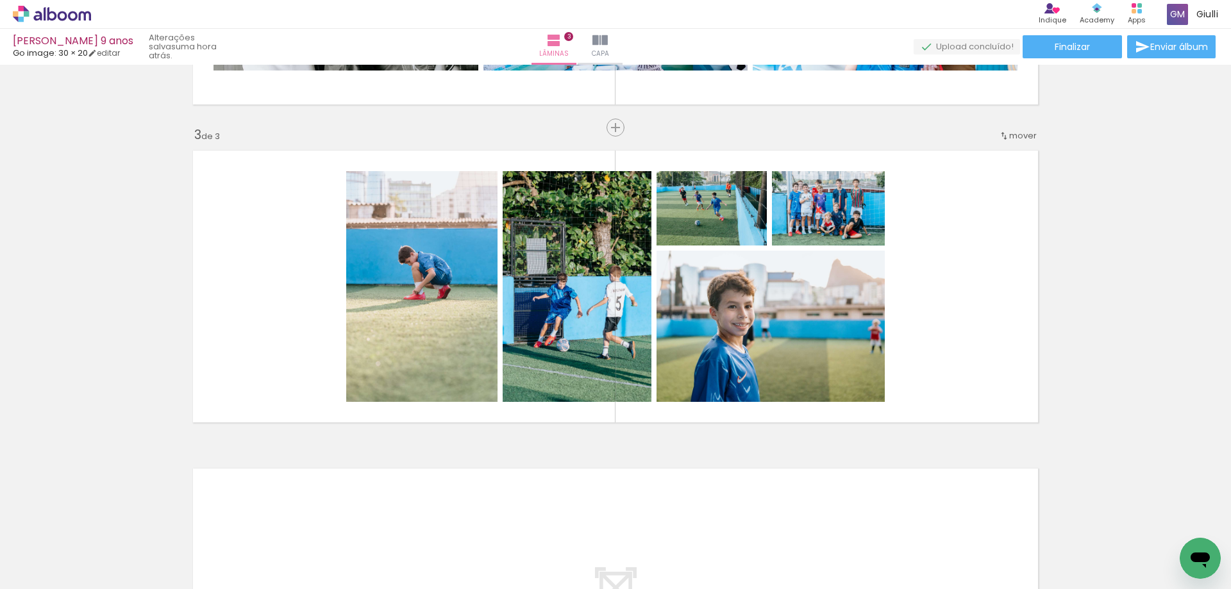
scroll to position [0, 695]
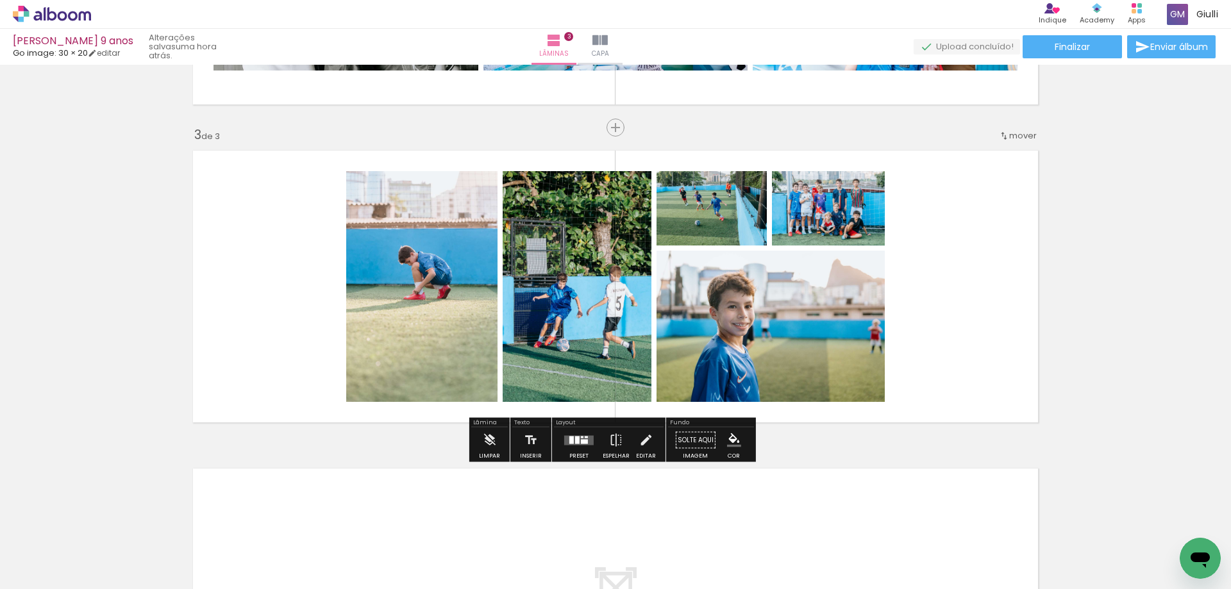
click at [581, 445] on div at bounding box center [579, 441] width 35 height 26
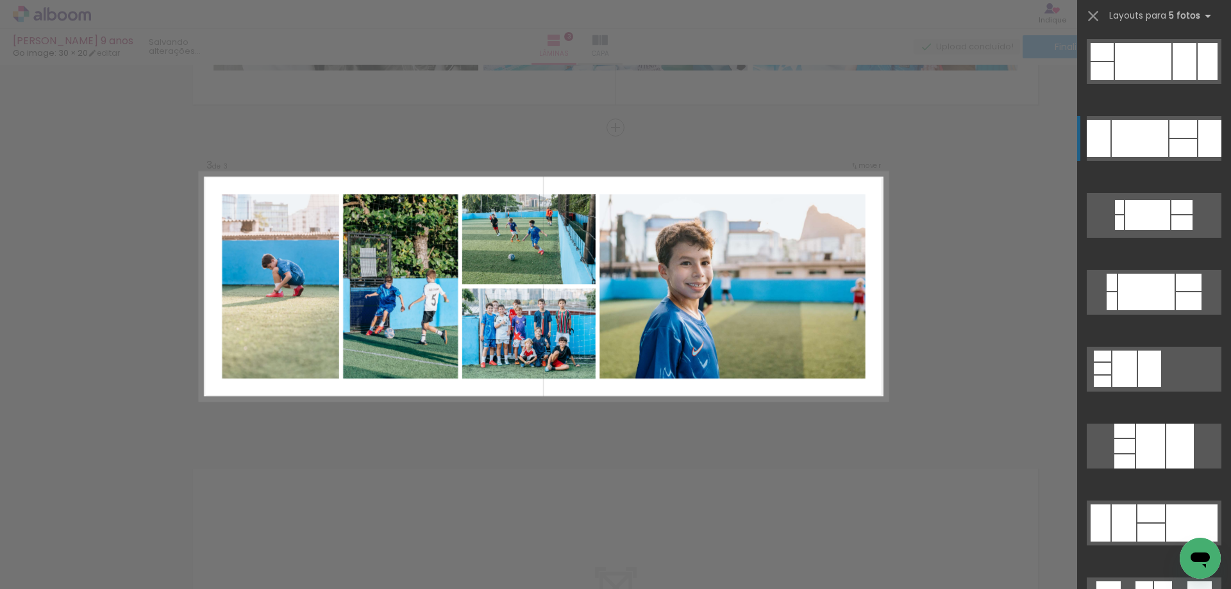
scroll to position [834, 0]
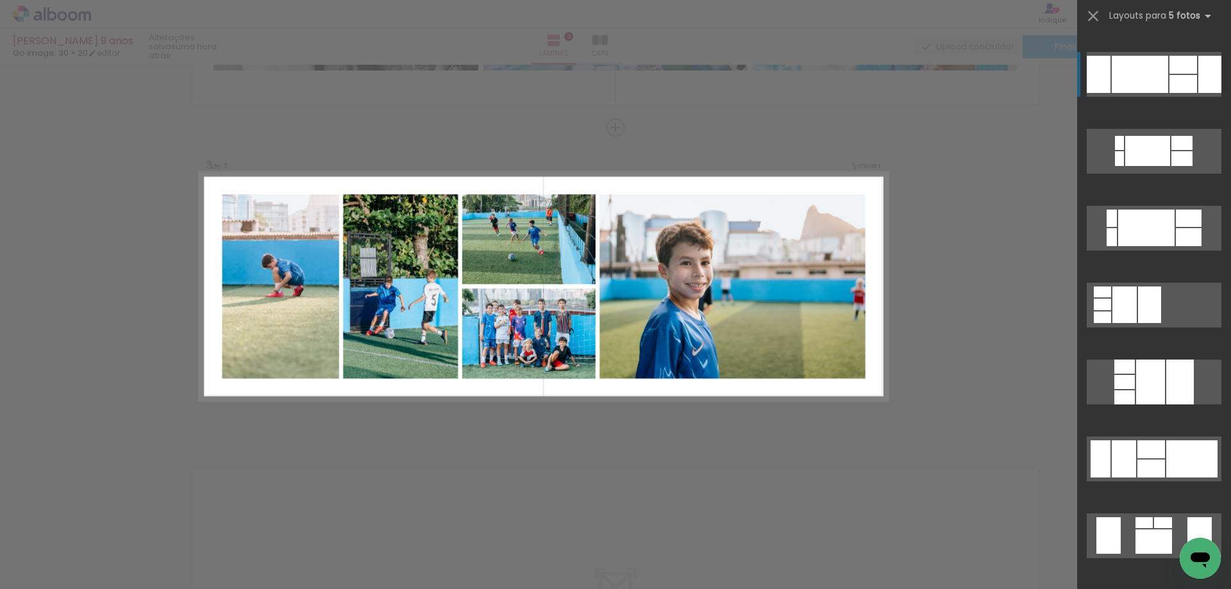
click at [1167, 462] on div at bounding box center [1192, 459] width 51 height 37
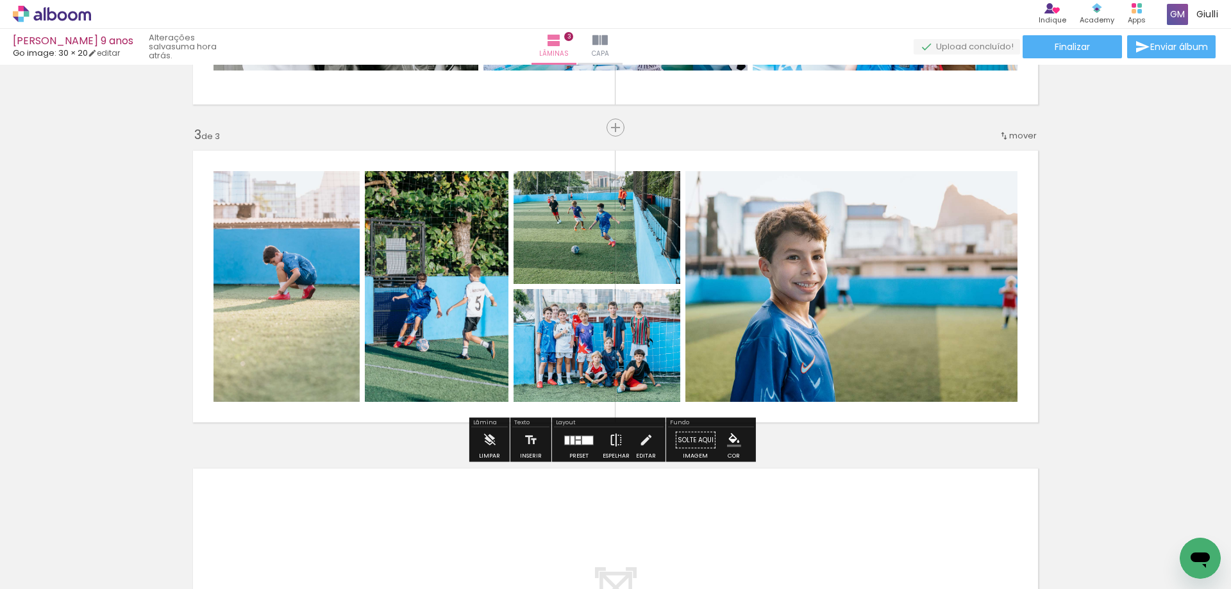
click at [613, 441] on iron-icon at bounding box center [616, 441] width 14 height 26
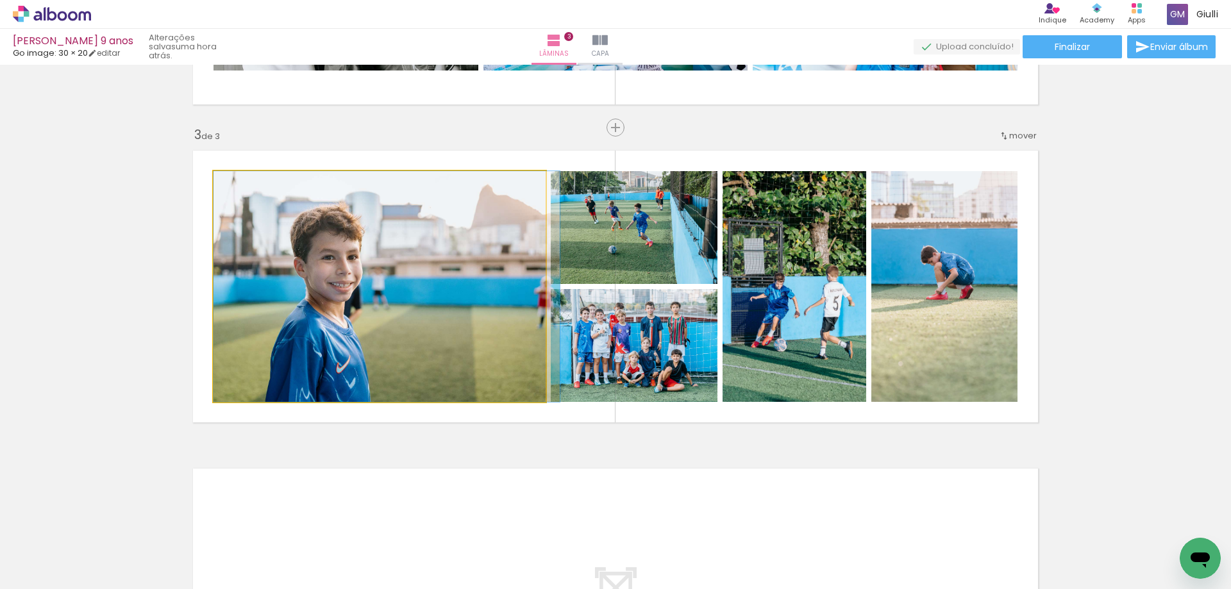
drag, startPoint x: 385, startPoint y: 337, endPoint x: 403, endPoint y: 333, distance: 19.0
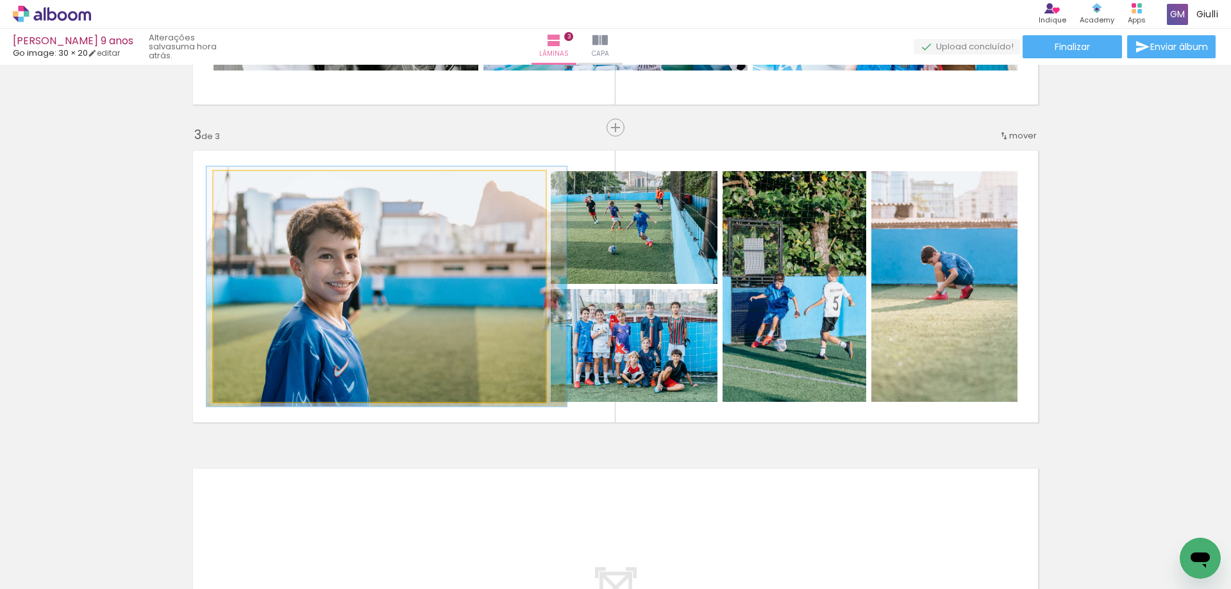
type paper-slider "104"
click at [243, 187] on div at bounding box center [246, 185] width 12 height 12
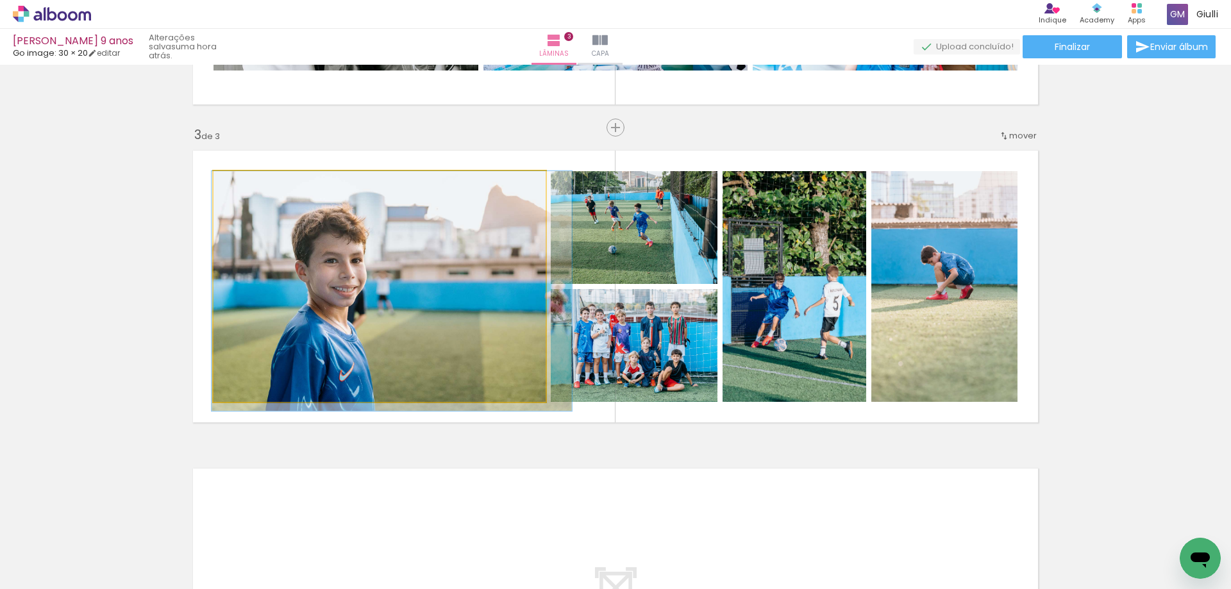
drag, startPoint x: 370, startPoint y: 274, endPoint x: 375, endPoint y: 281, distance: 8.2
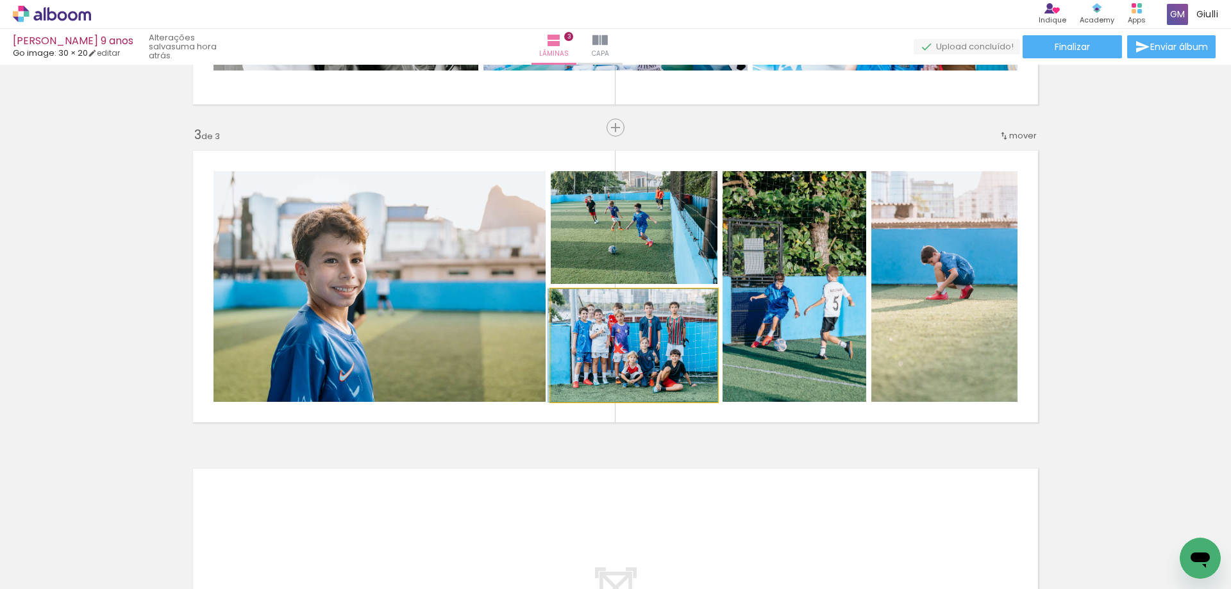
drag, startPoint x: 689, startPoint y: 364, endPoint x: 673, endPoint y: 361, distance: 15.7
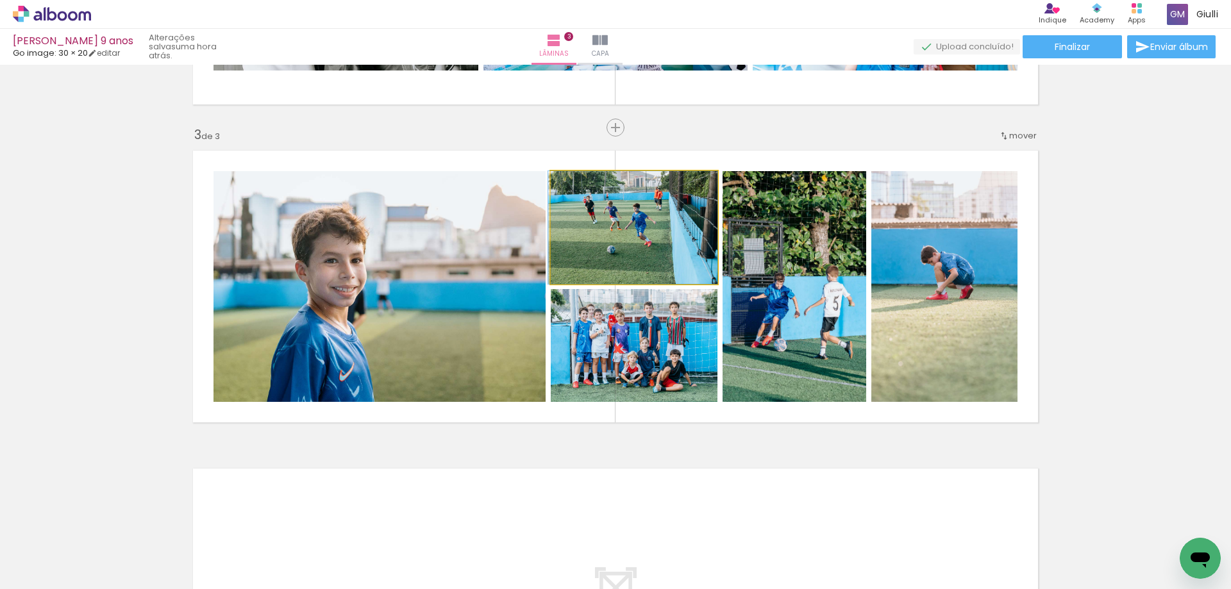
drag, startPoint x: 651, startPoint y: 216, endPoint x: 630, endPoint y: 210, distance: 21.5
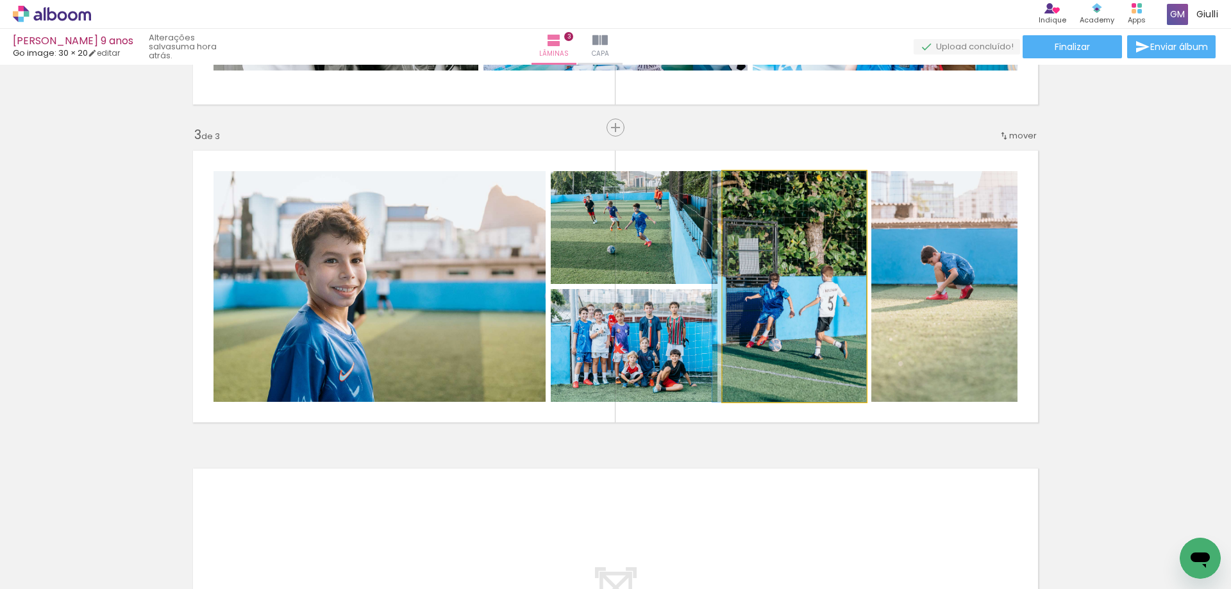
drag, startPoint x: 824, startPoint y: 326, endPoint x: 819, endPoint y: 321, distance: 7.7
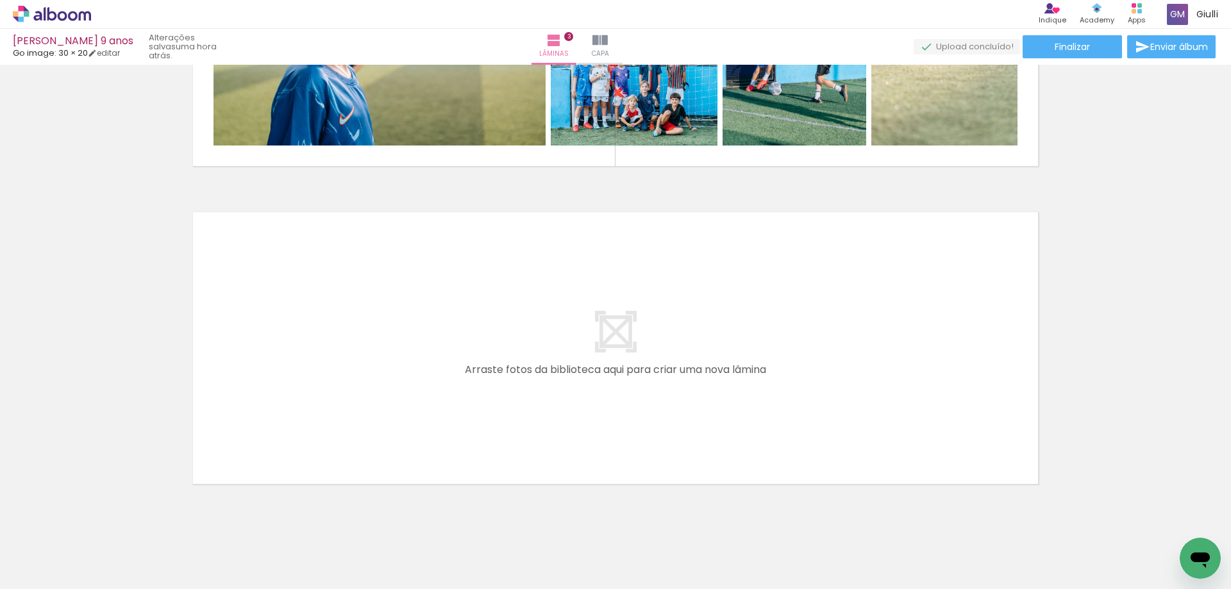
scroll to position [878, 0]
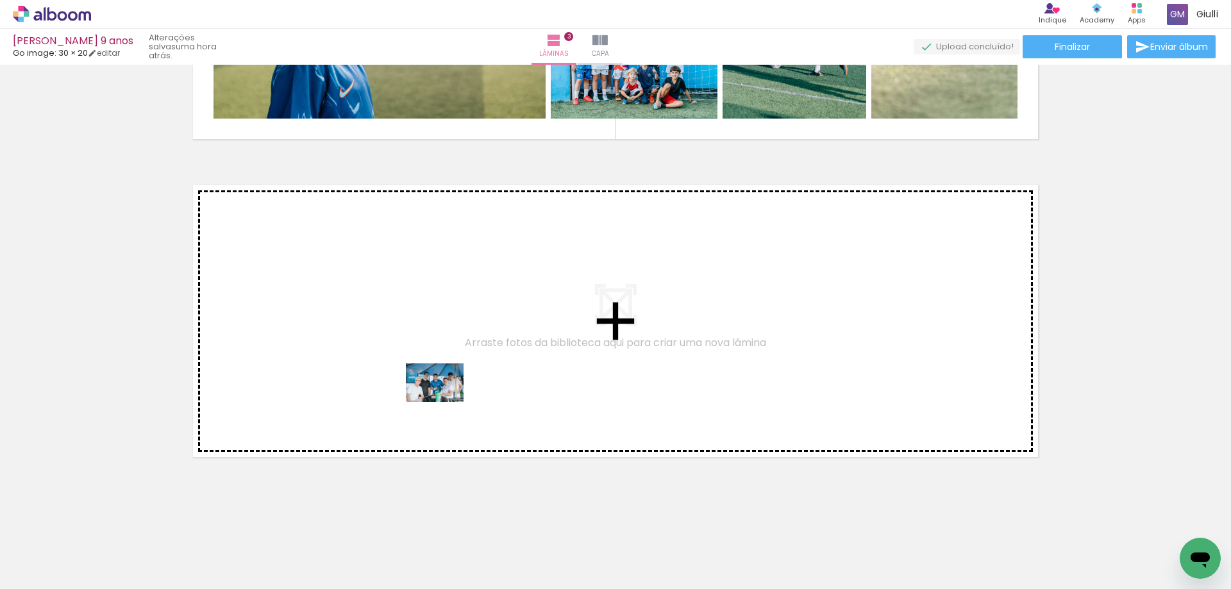
drag, startPoint x: 516, startPoint y: 556, endPoint x: 444, endPoint y: 402, distance: 169.6
click at [444, 402] on quentale-workspace at bounding box center [615, 294] width 1231 height 589
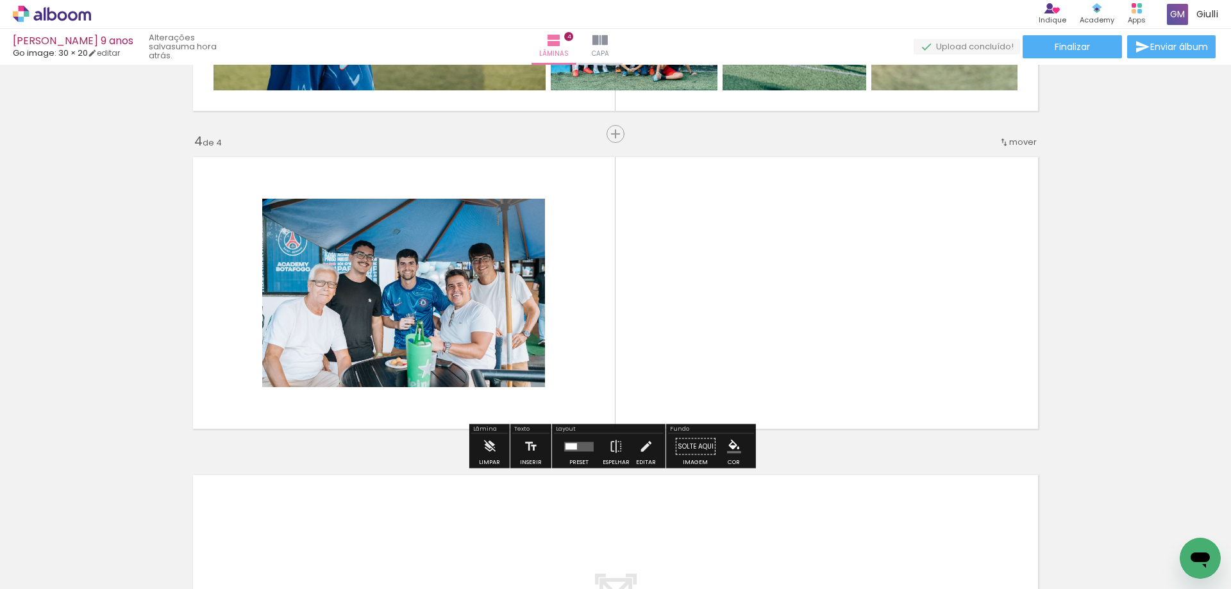
scroll to position [913, 0]
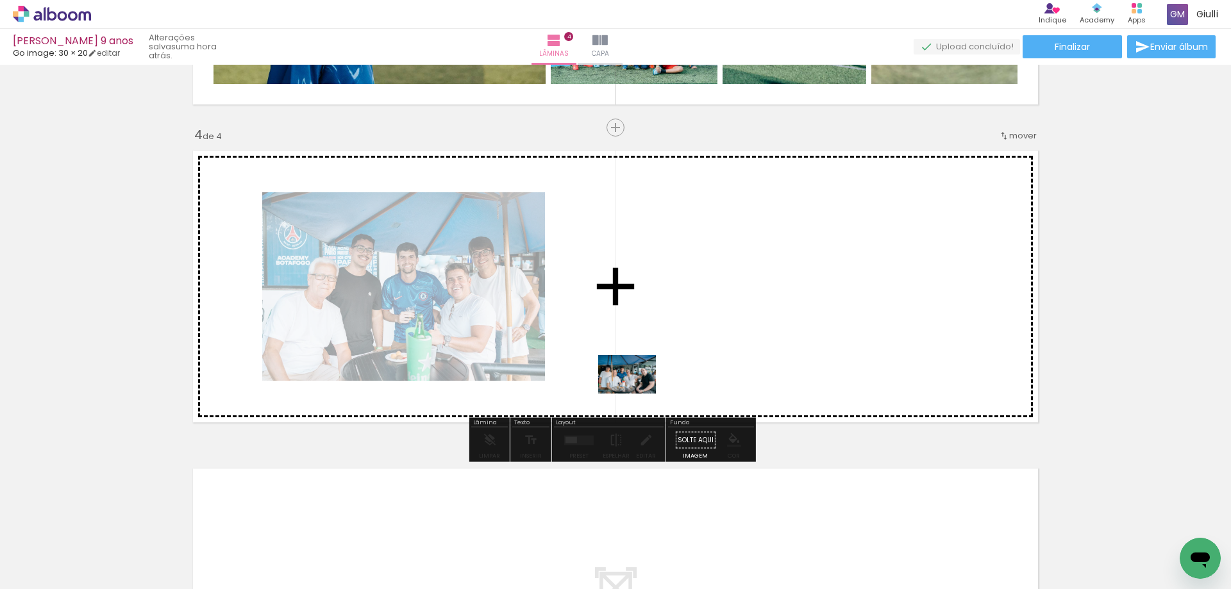
drag, startPoint x: 597, startPoint y: 546, endPoint x: 637, endPoint y: 384, distance: 167.2
click at [637, 384] on quentale-workspace at bounding box center [615, 294] width 1231 height 589
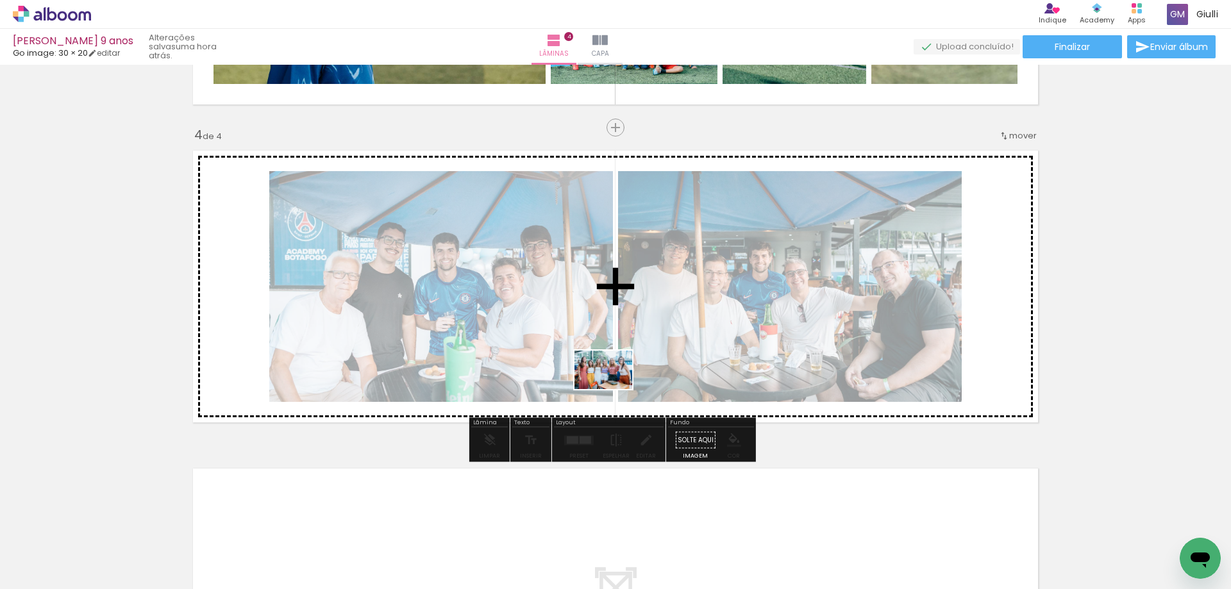
drag, startPoint x: 663, startPoint y: 549, endPoint x: 613, endPoint y: 389, distance: 167.3
click at [613, 389] on quentale-workspace at bounding box center [615, 294] width 1231 height 589
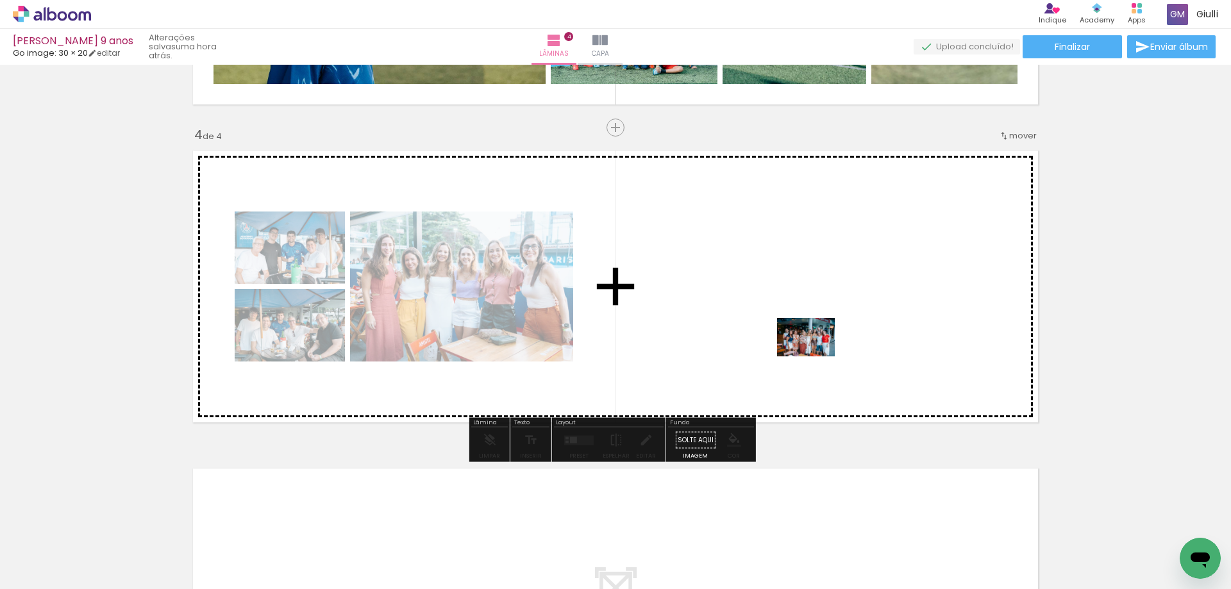
drag, startPoint x: 881, startPoint y: 558, endPoint x: 816, endPoint y: 357, distance: 211.7
click at [816, 357] on quentale-workspace at bounding box center [615, 294] width 1231 height 589
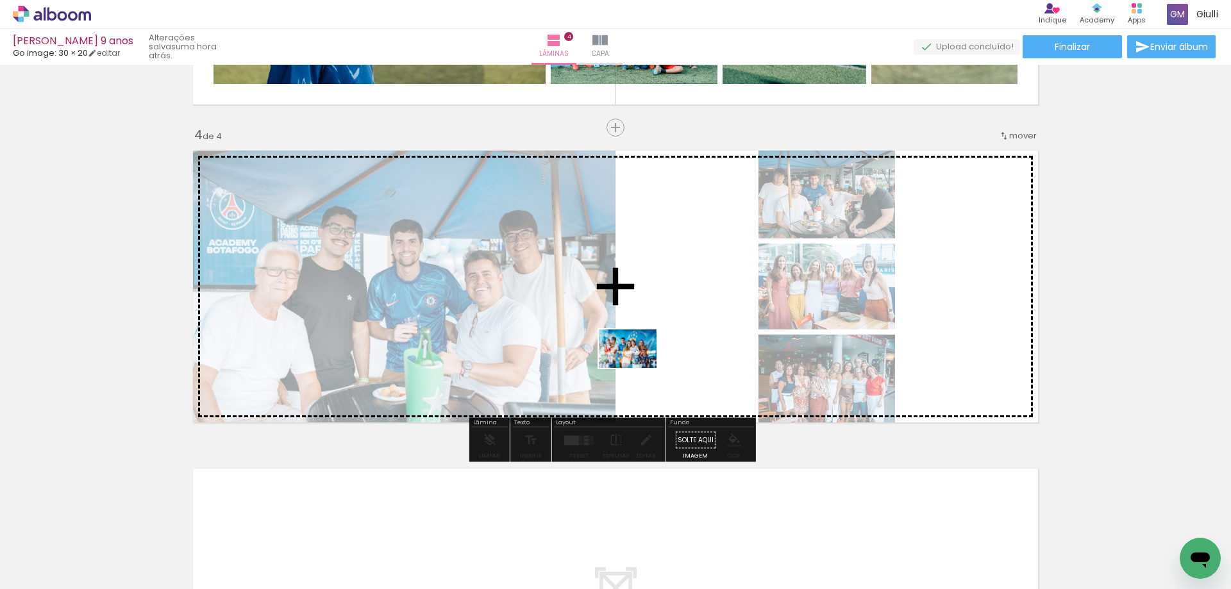
drag, startPoint x: 225, startPoint y: 561, endPoint x: 637, endPoint y: 368, distance: 455.0
click at [637, 368] on quentale-workspace at bounding box center [615, 294] width 1231 height 589
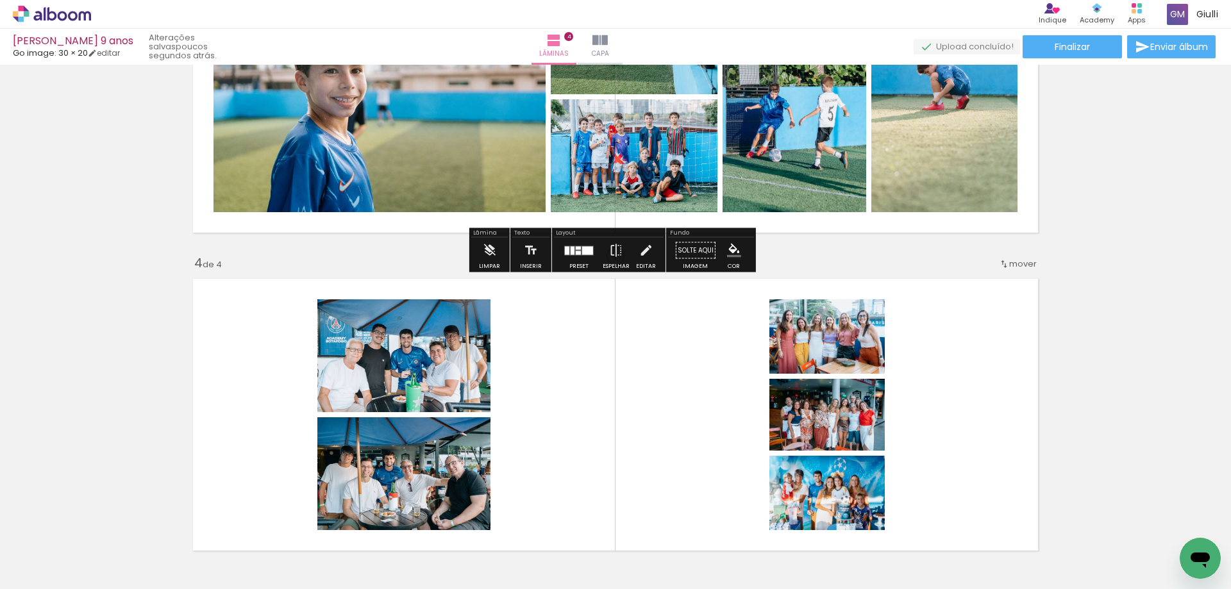
scroll to position [848, 0]
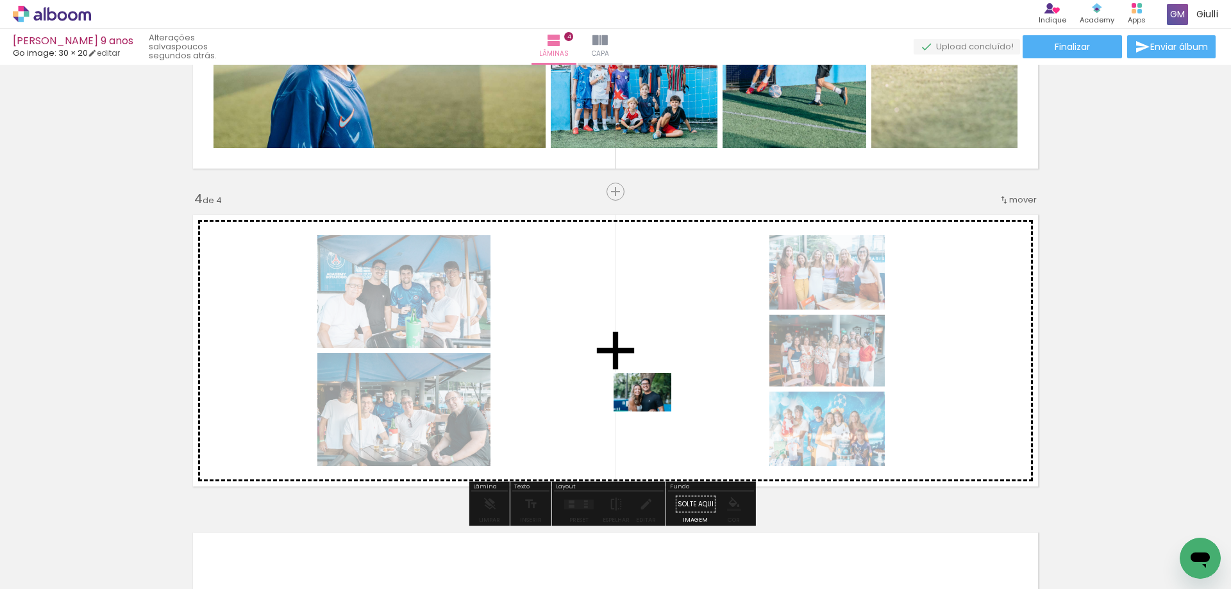
drag, startPoint x: 723, startPoint y: 552, endPoint x: 652, endPoint y: 412, distance: 156.6
click at [652, 412] on quentale-workspace at bounding box center [615, 294] width 1231 height 589
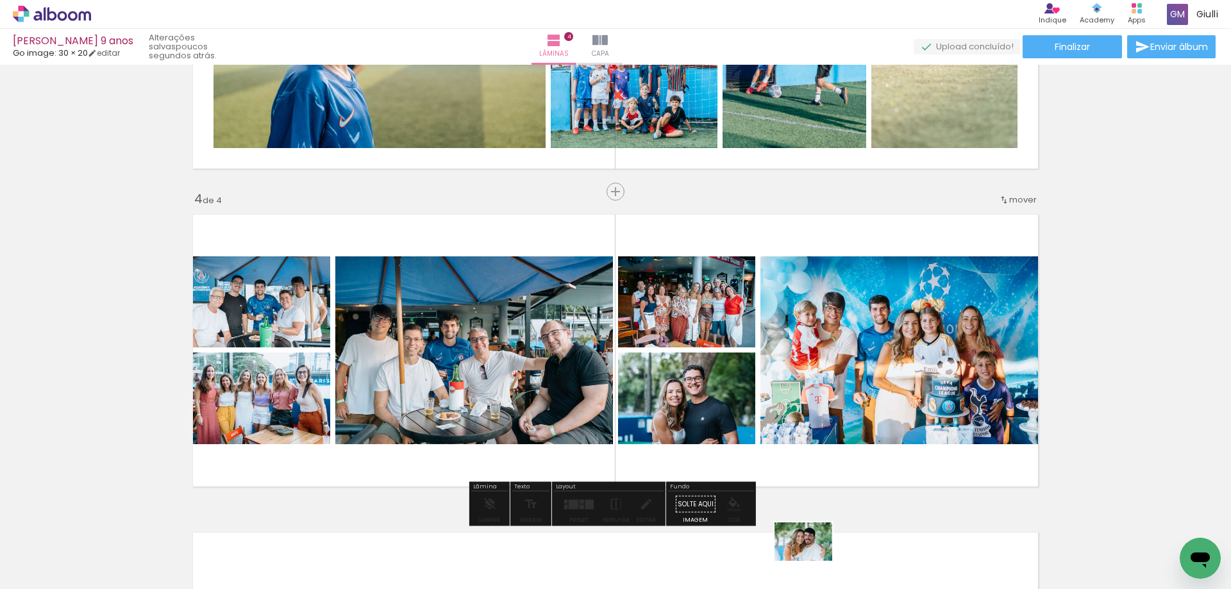
drag, startPoint x: 789, startPoint y: 552, endPoint x: 813, endPoint y: 561, distance: 25.6
click at [813, 561] on div at bounding box center [780, 546] width 63 height 42
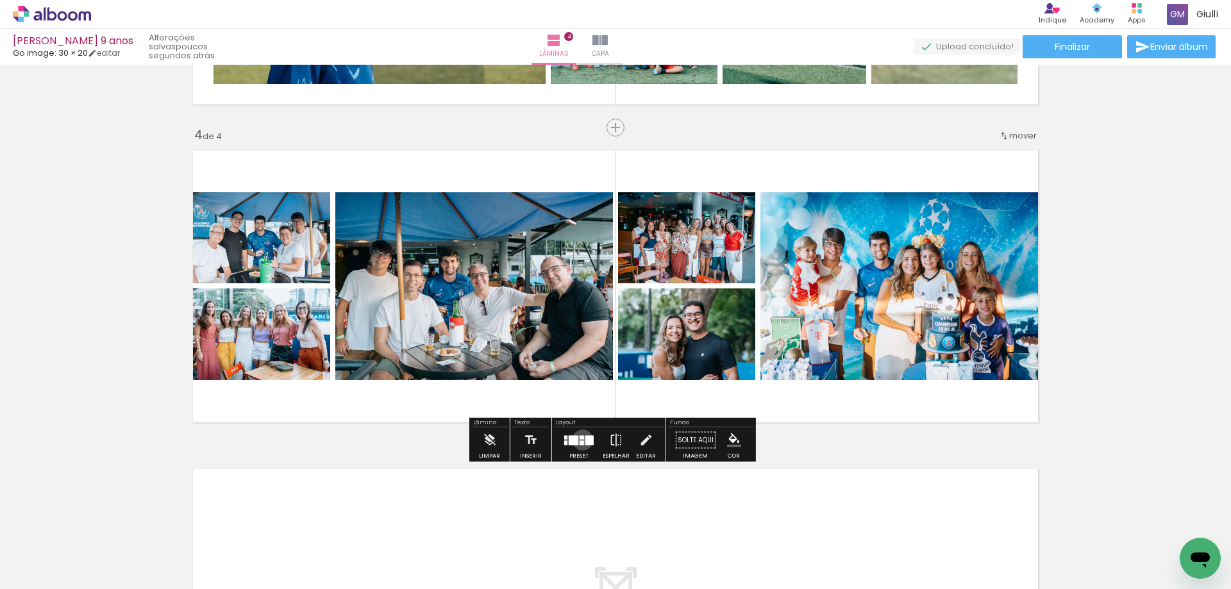
click at [580, 440] on quentale-layouter at bounding box center [579, 440] width 30 height 10
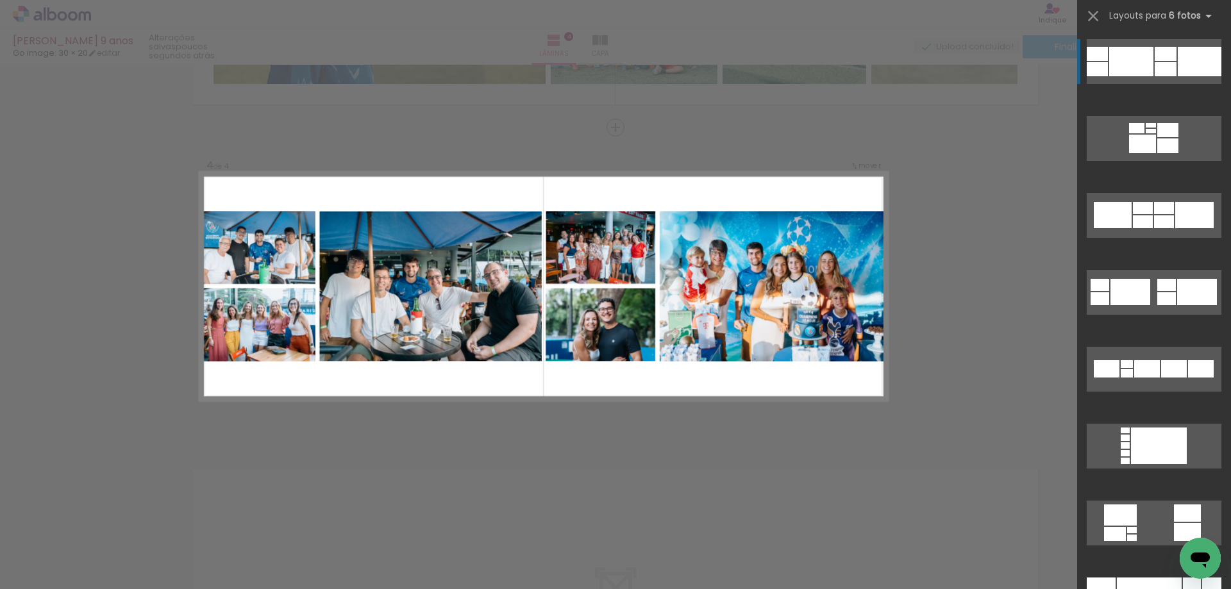
scroll to position [385, 0]
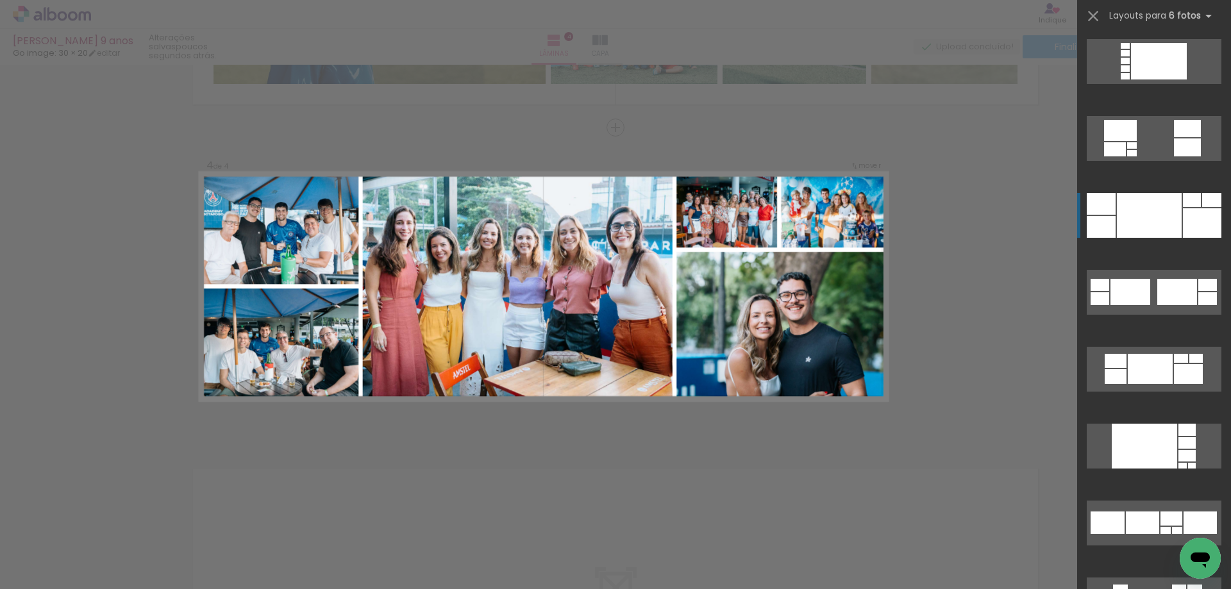
click at [1156, 212] on div at bounding box center [1149, 215] width 65 height 45
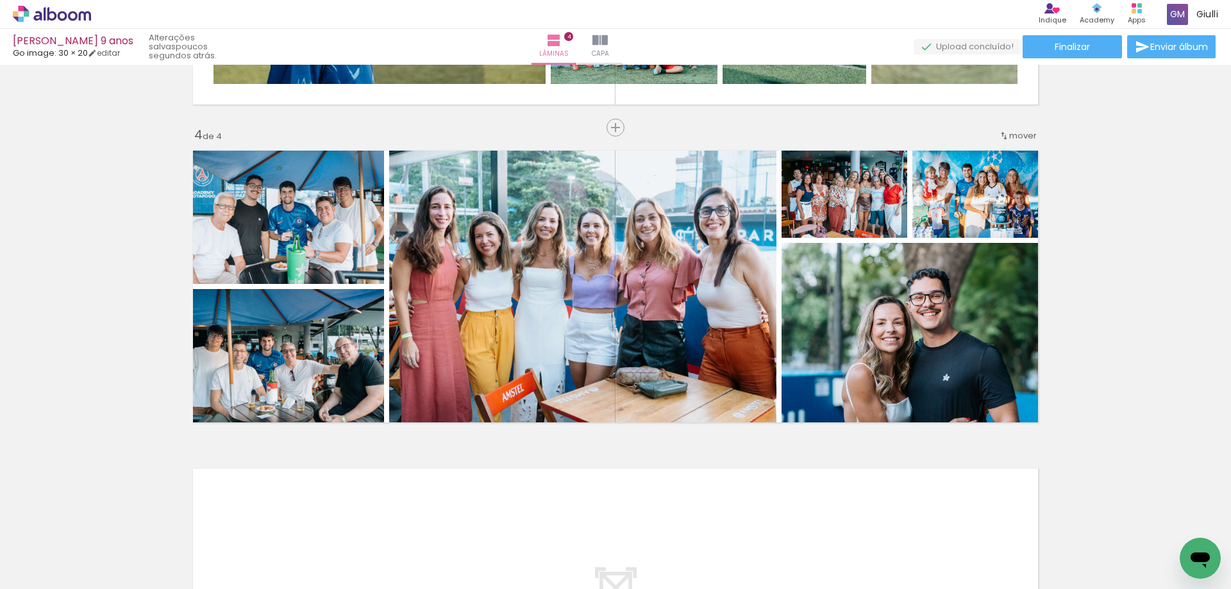
scroll to position [0, 1229]
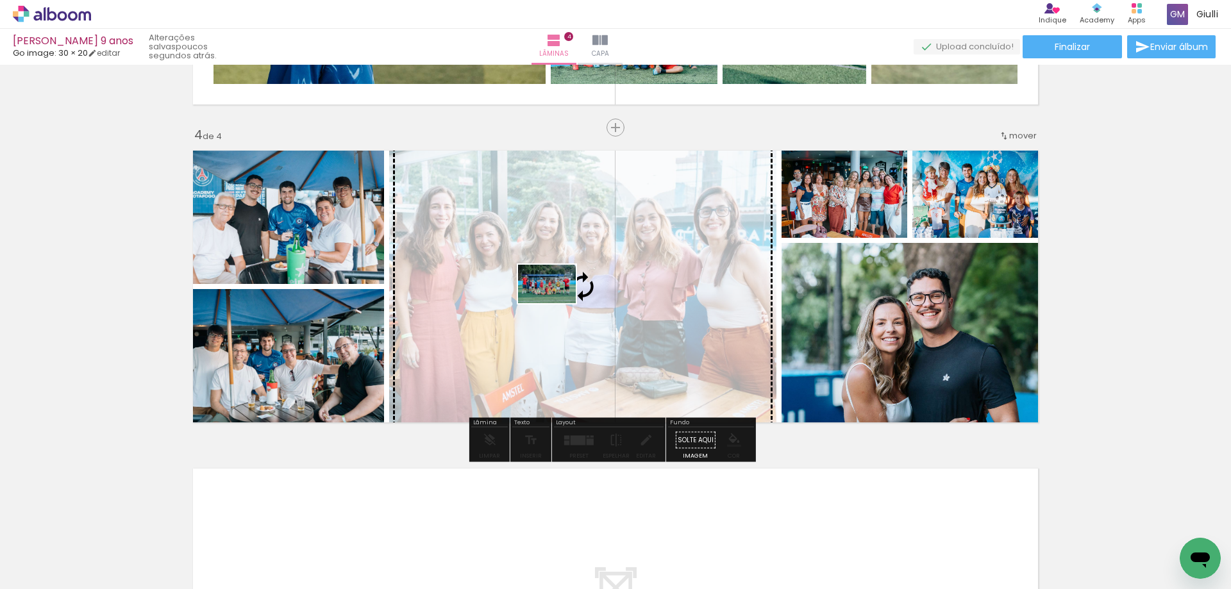
drag, startPoint x: 764, startPoint y: 555, endPoint x: 557, endPoint y: 303, distance: 326.6
click at [557, 303] on quentale-workspace at bounding box center [615, 294] width 1231 height 589
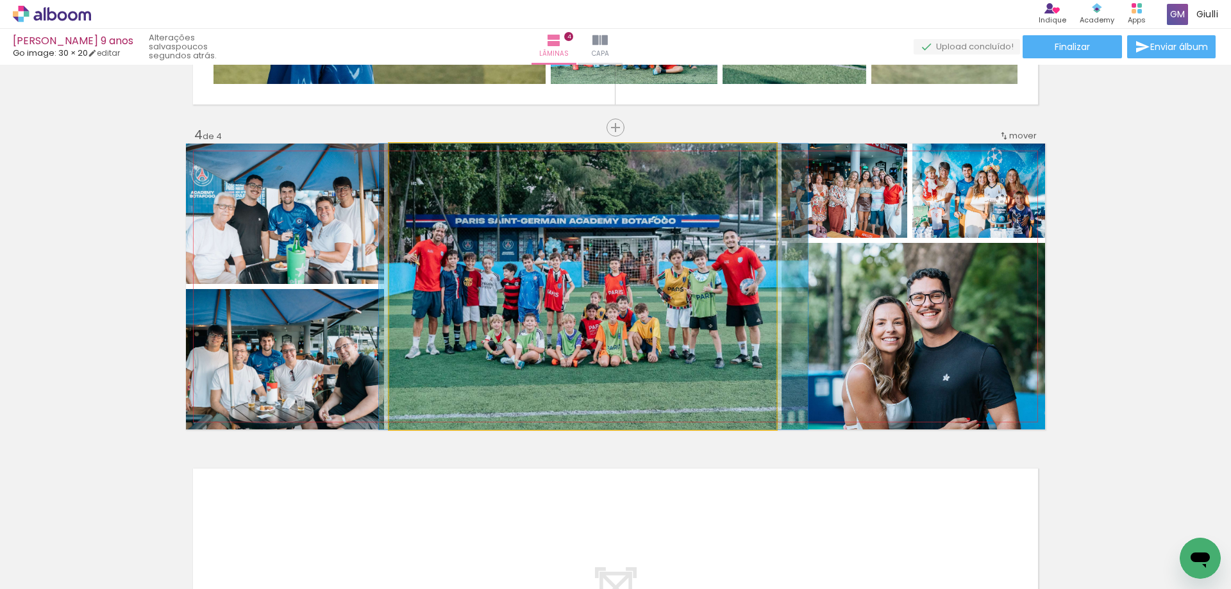
drag, startPoint x: 511, startPoint y: 362, endPoint x: 522, endPoint y: 360, distance: 11.1
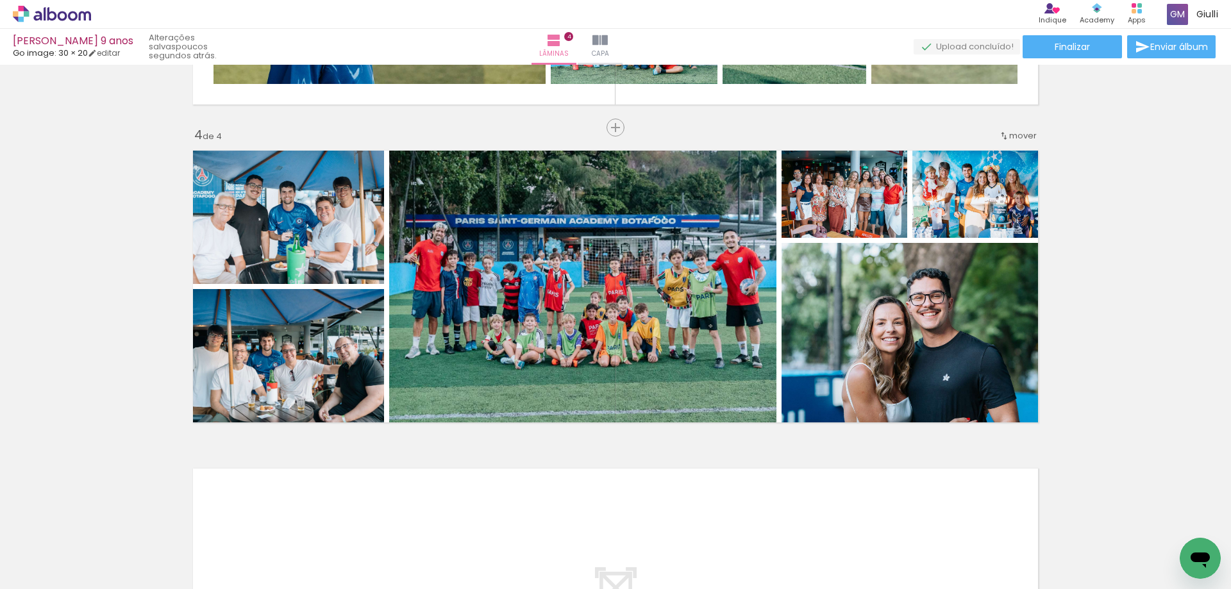
click at [701, 555] on div at bounding box center [694, 546] width 63 height 42
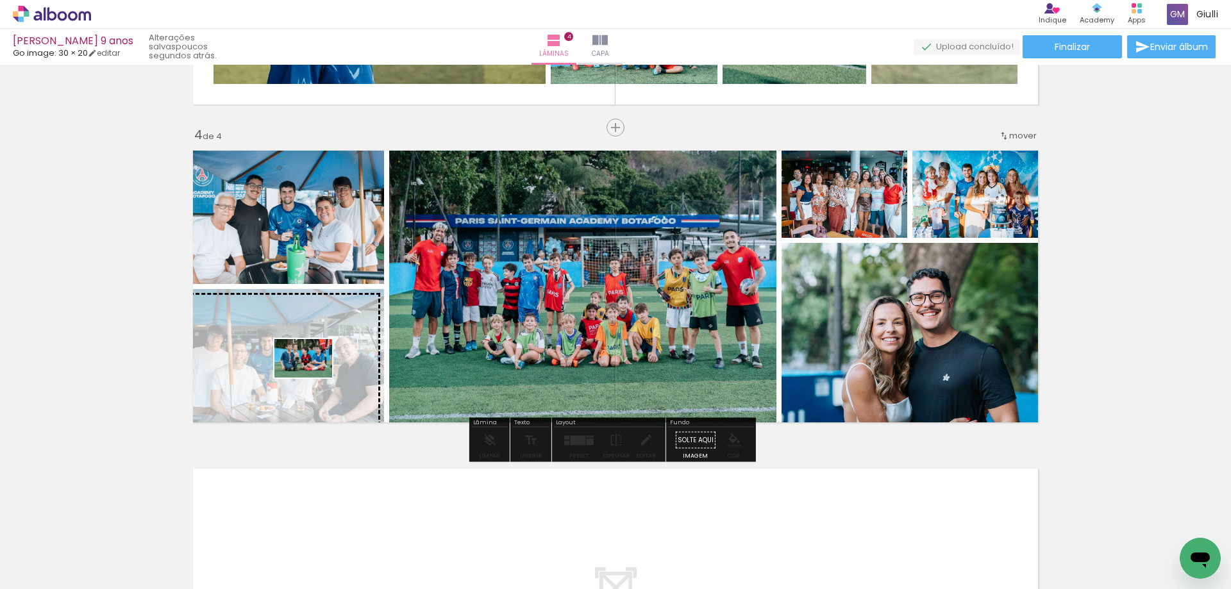
drag, startPoint x: 705, startPoint y: 555, endPoint x: 313, endPoint y: 378, distance: 430.8
click at [313, 378] on quentale-workspace at bounding box center [615, 294] width 1231 height 589
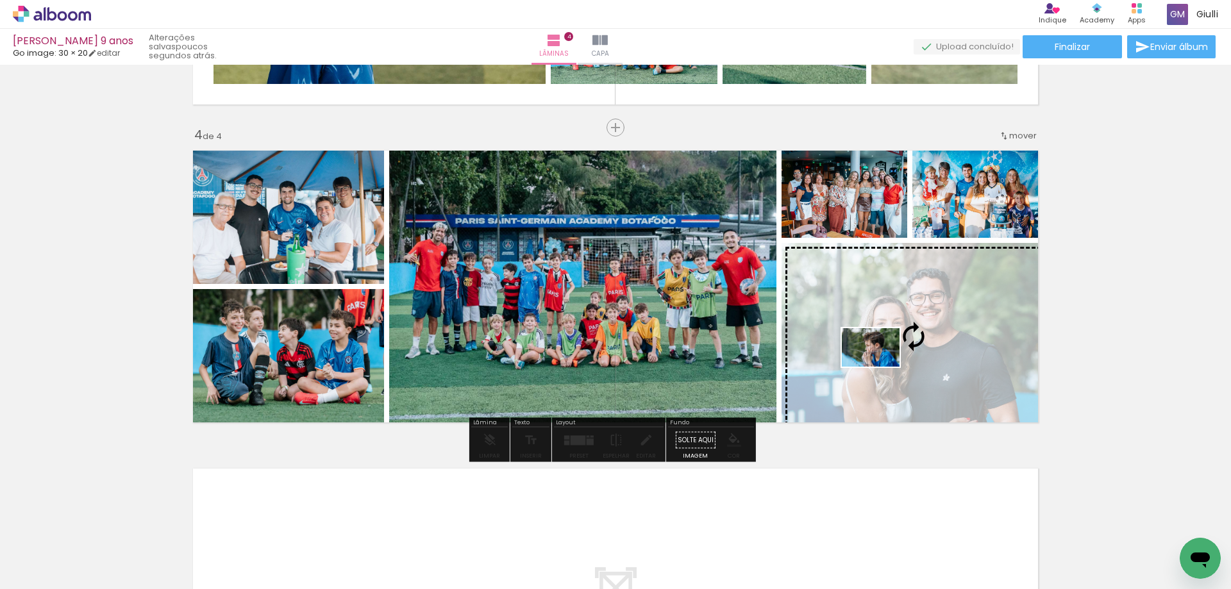
drag, startPoint x: 722, startPoint y: 485, endPoint x: 881, endPoint y: 367, distance: 197.5
click at [881, 367] on quentale-workspace at bounding box center [615, 294] width 1231 height 589
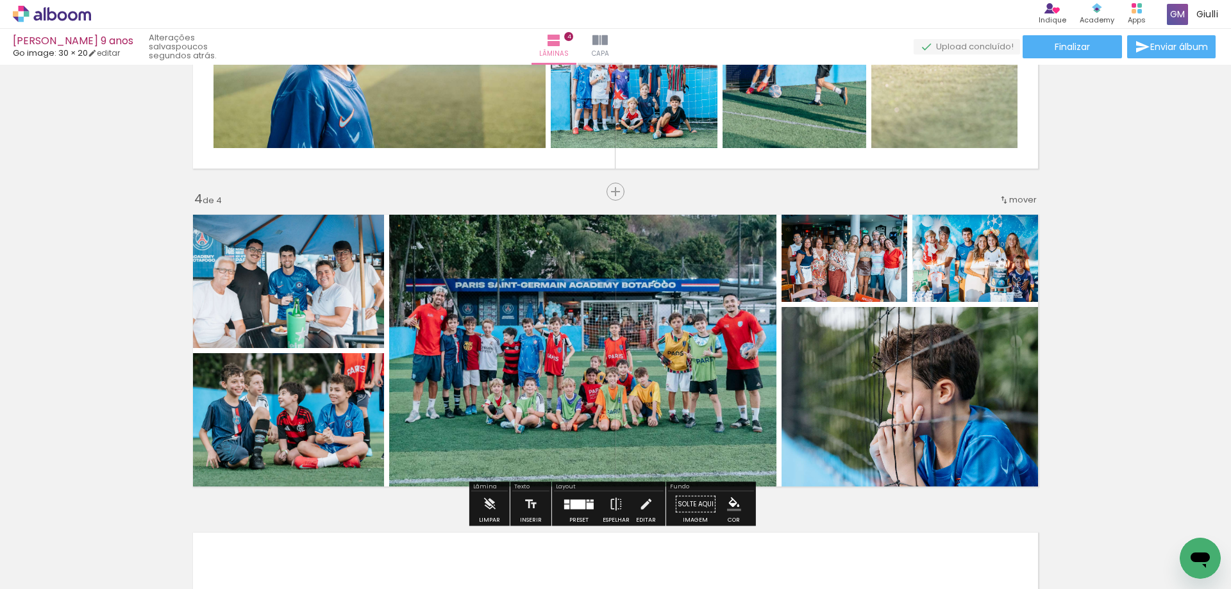
scroll to position [592, 0]
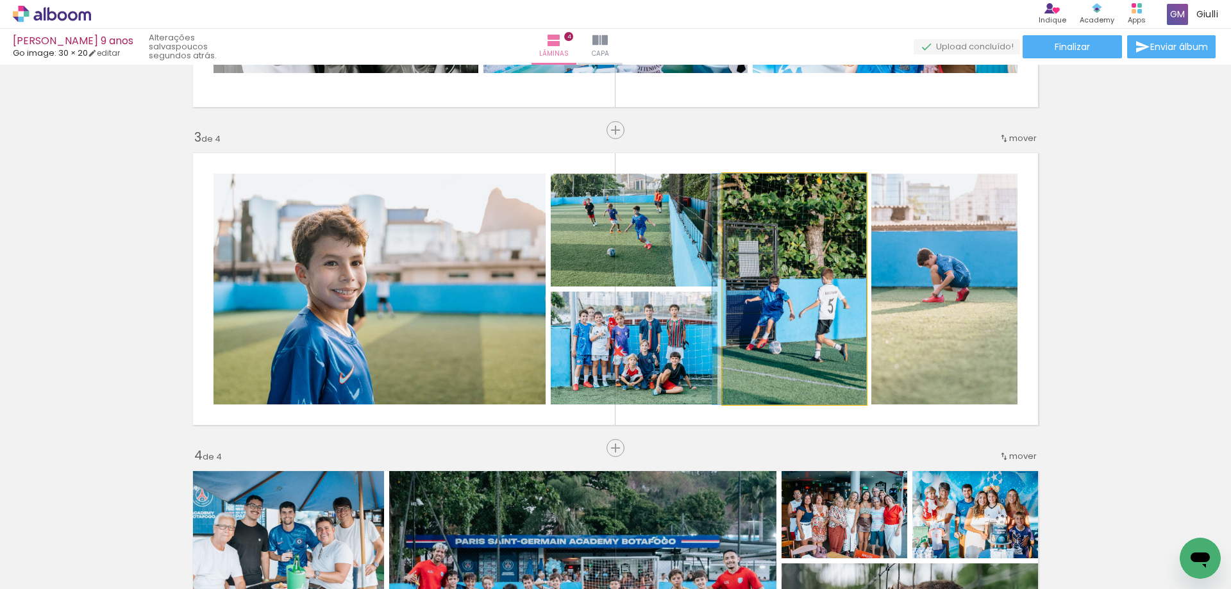
click at [818, 332] on quentale-photo at bounding box center [795, 289] width 144 height 231
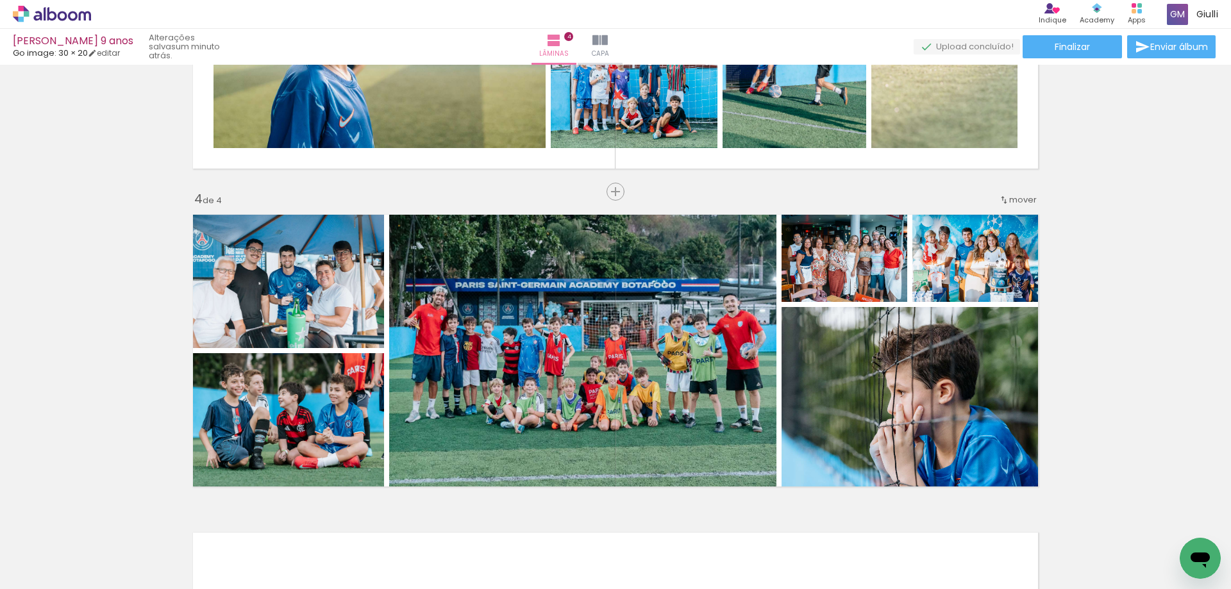
scroll to position [0, 1596]
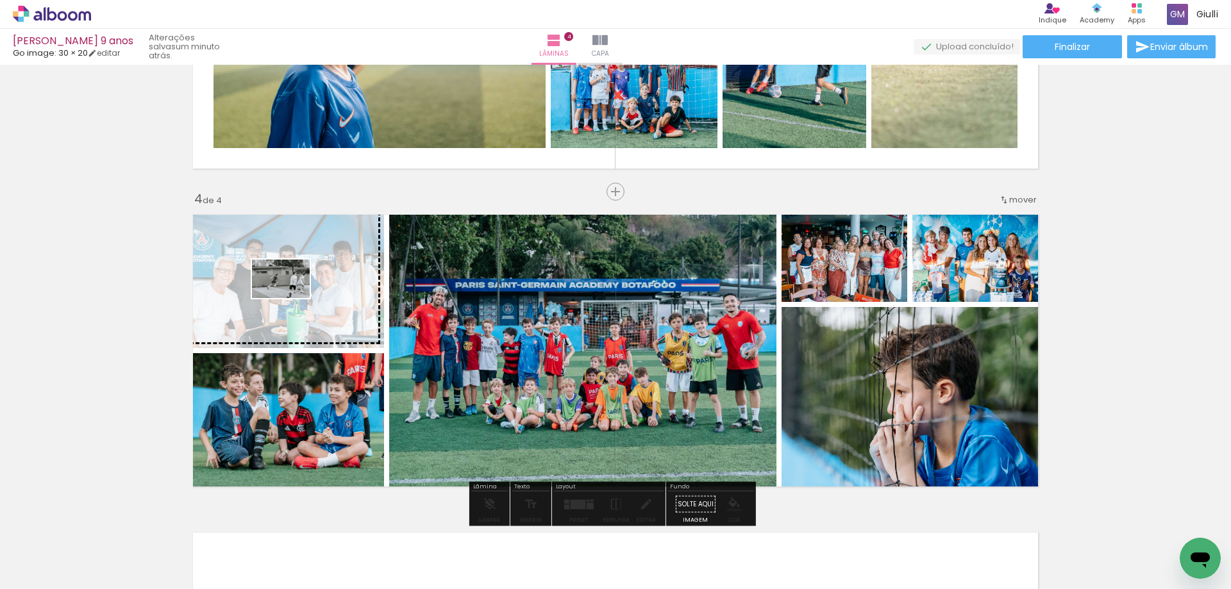
drag, startPoint x: 361, startPoint y: 432, endPoint x: 291, endPoint y: 298, distance: 150.9
click at [291, 298] on quentale-workspace at bounding box center [615, 294] width 1231 height 589
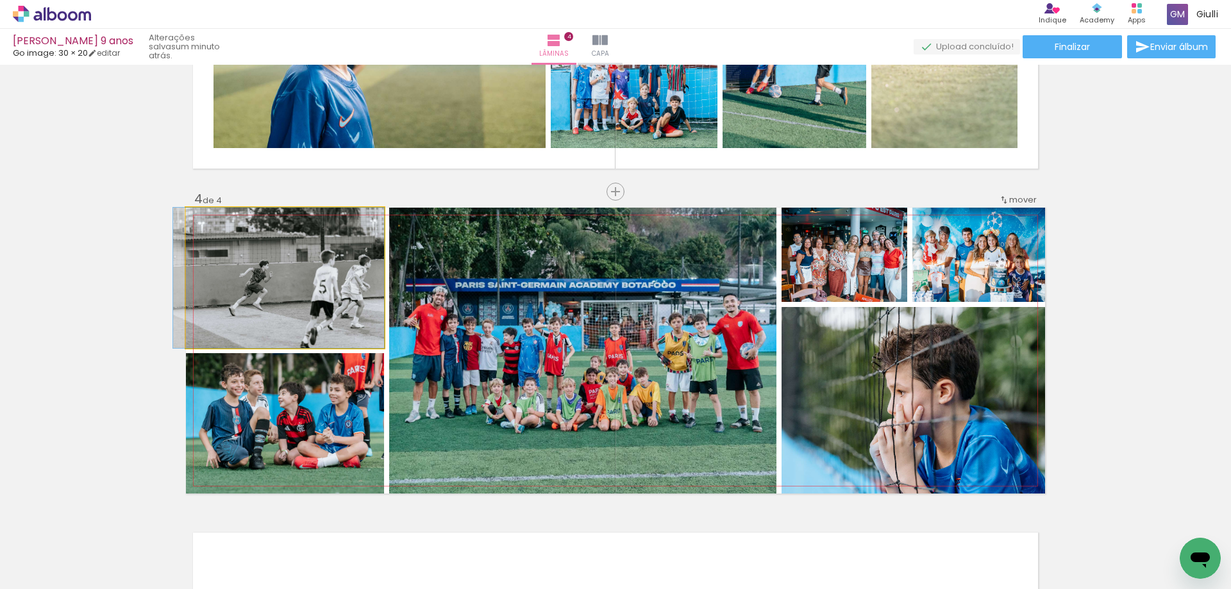
drag, startPoint x: 274, startPoint y: 303, endPoint x: 260, endPoint y: 295, distance: 16.9
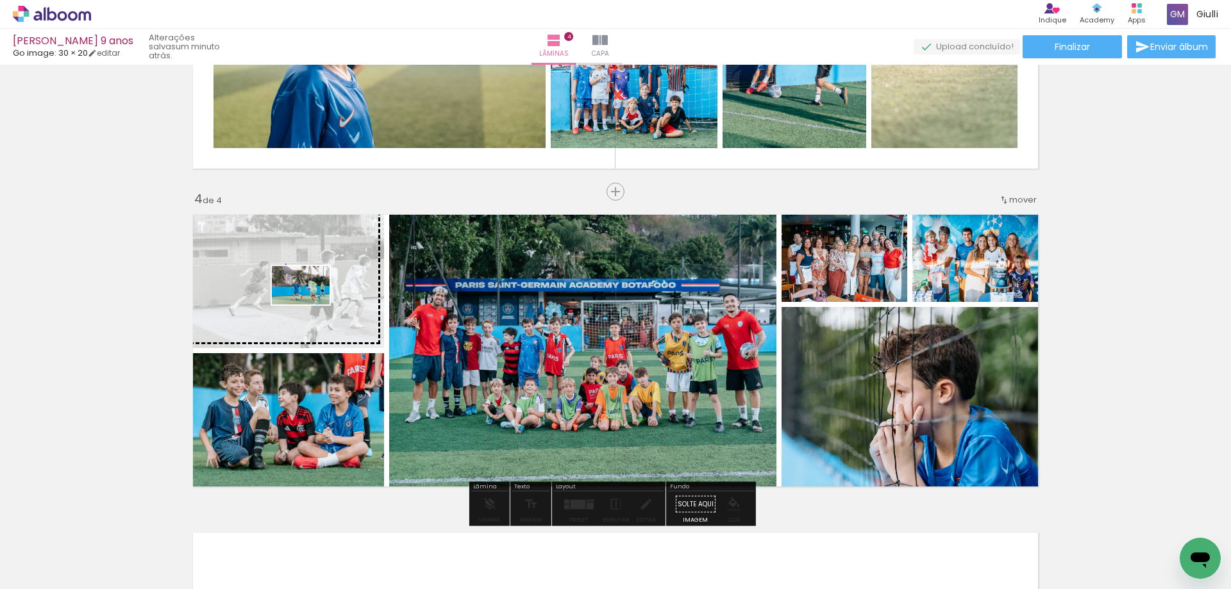
drag, startPoint x: 550, startPoint y: 553, endPoint x: 310, endPoint y: 305, distance: 345.1
click at [310, 305] on quentale-workspace at bounding box center [615, 294] width 1231 height 589
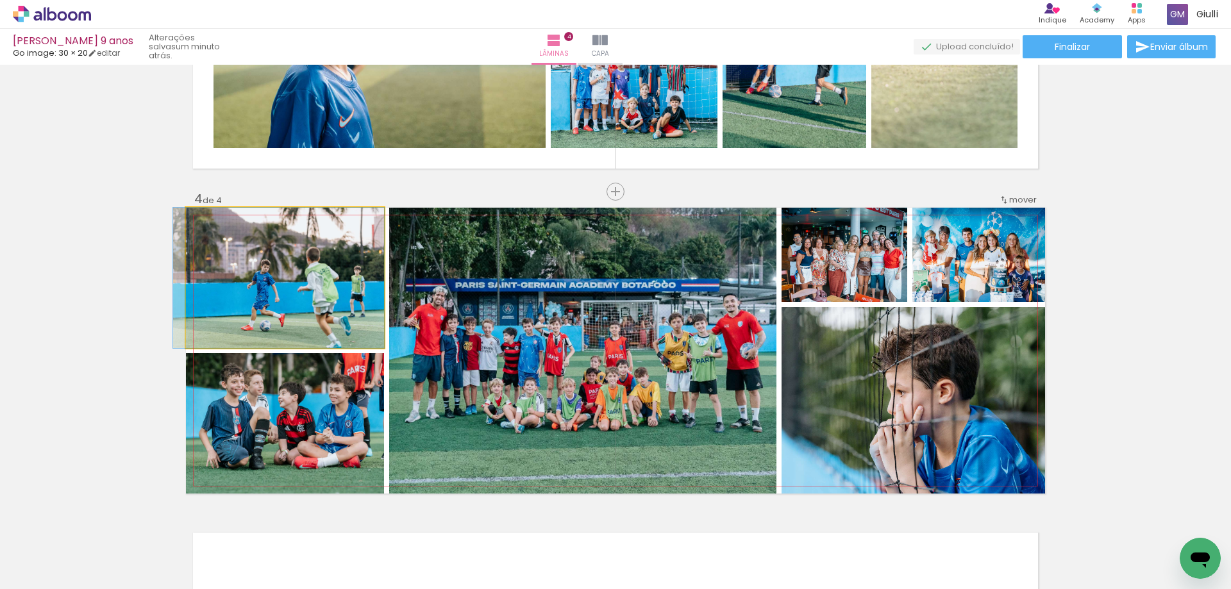
drag, startPoint x: 322, startPoint y: 307, endPoint x: 296, endPoint y: 299, distance: 27.6
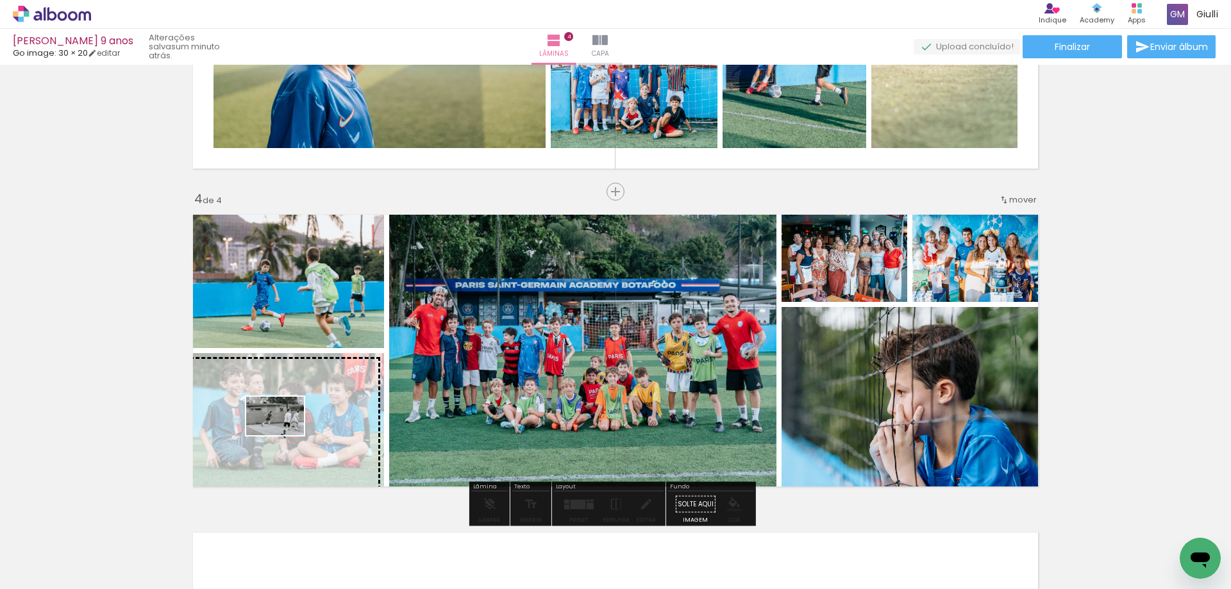
drag, startPoint x: 476, startPoint y: 552, endPoint x: 285, endPoint y: 435, distance: 223.9
click at [285, 435] on quentale-workspace at bounding box center [615, 294] width 1231 height 589
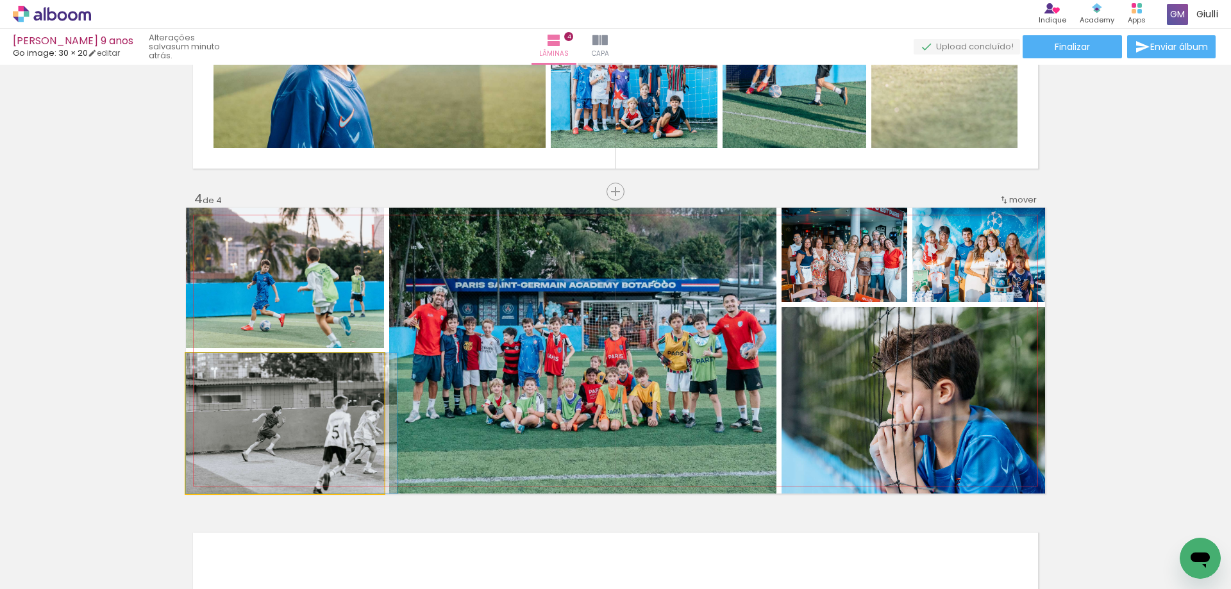
drag, startPoint x: 311, startPoint y: 465, endPoint x: 320, endPoint y: 445, distance: 21.8
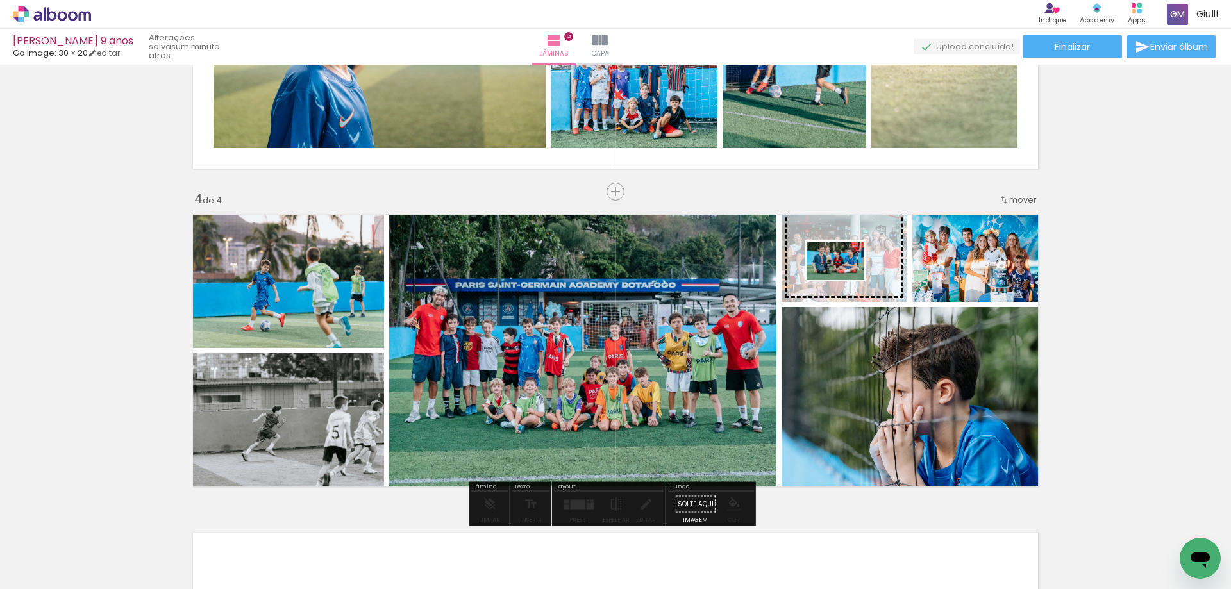
drag, startPoint x: 322, startPoint y: 553, endPoint x: 845, endPoint y: 280, distance: 590.0
click at [845, 280] on quentale-workspace at bounding box center [615, 294] width 1231 height 589
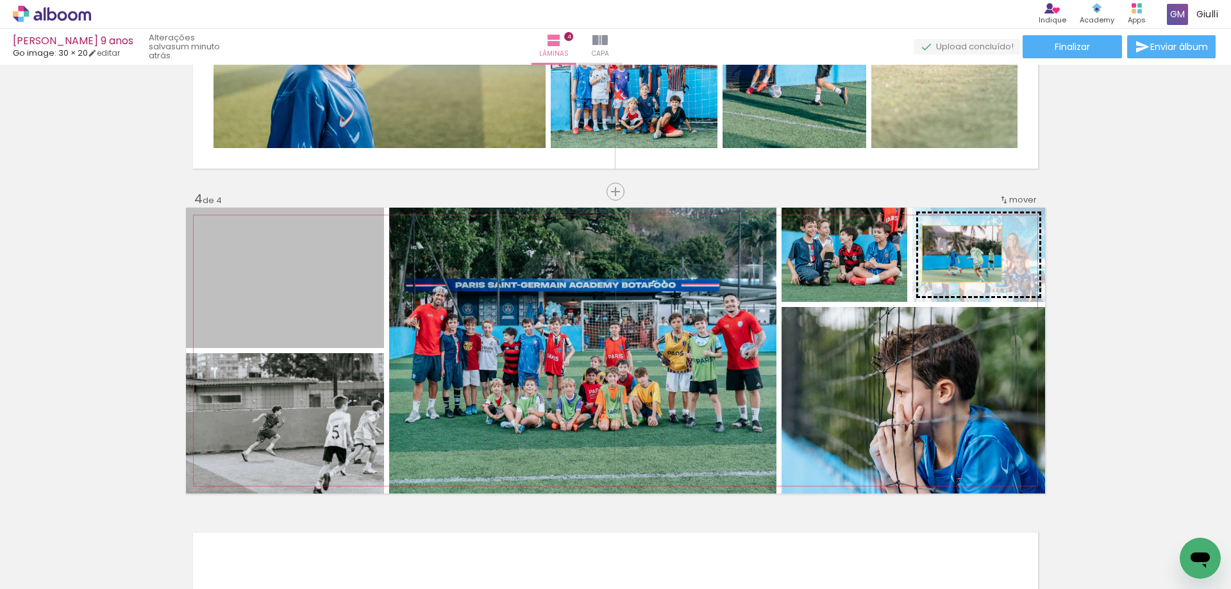
drag, startPoint x: 337, startPoint y: 298, endPoint x: 957, endPoint y: 254, distance: 622.4
click at [0, 0] on slot at bounding box center [0, 0] width 0 height 0
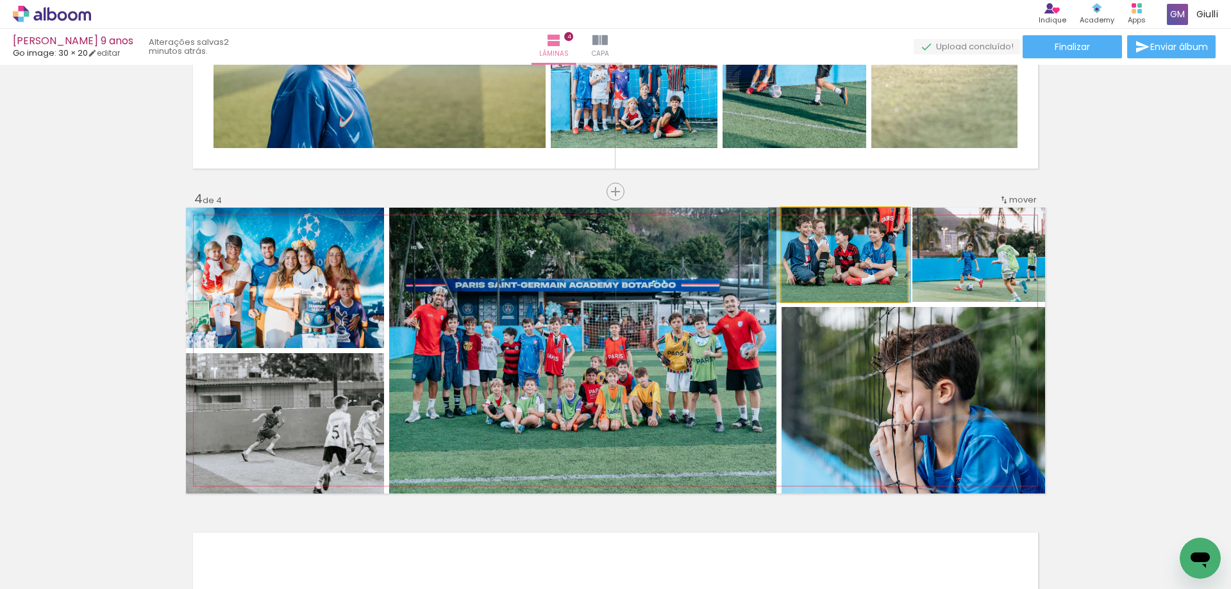
drag, startPoint x: 867, startPoint y: 253, endPoint x: 863, endPoint y: 270, distance: 17.3
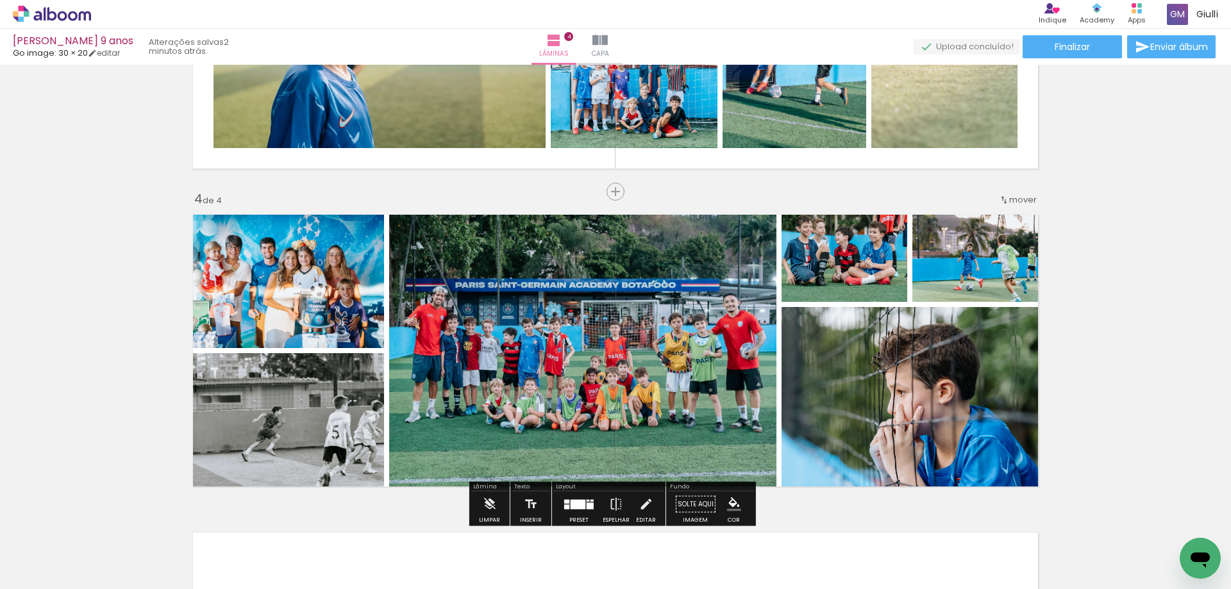
scroll to position [1169, 0]
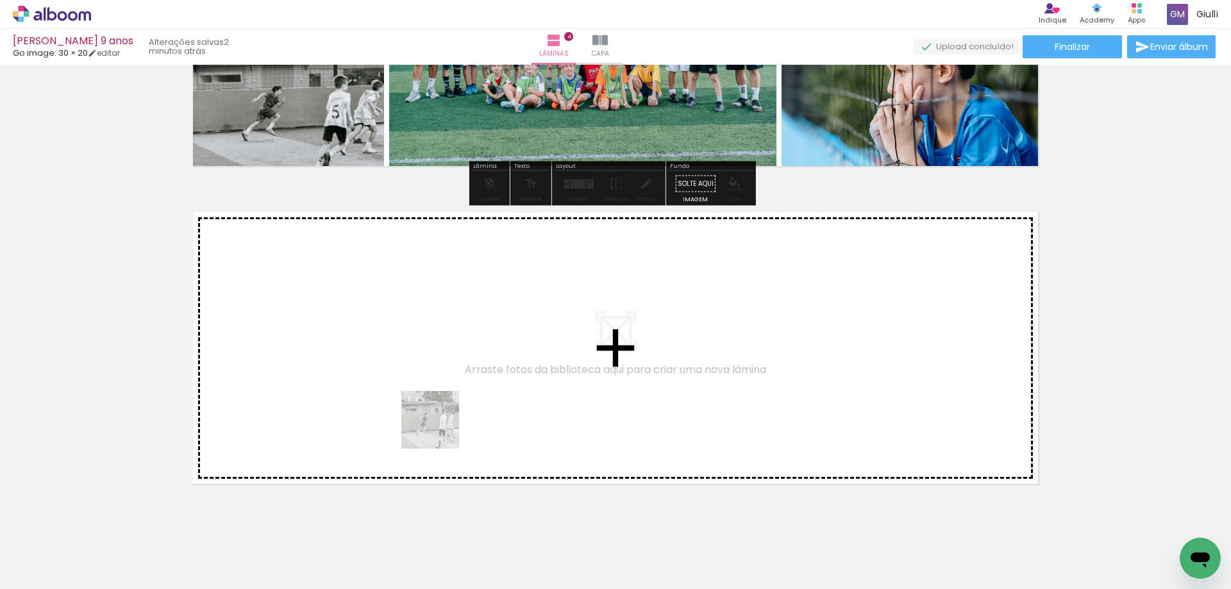
drag, startPoint x: 480, startPoint y: 555, endPoint x: 423, endPoint y: 387, distance: 177.5
click at [423, 387] on quentale-workspace at bounding box center [615, 294] width 1231 height 589
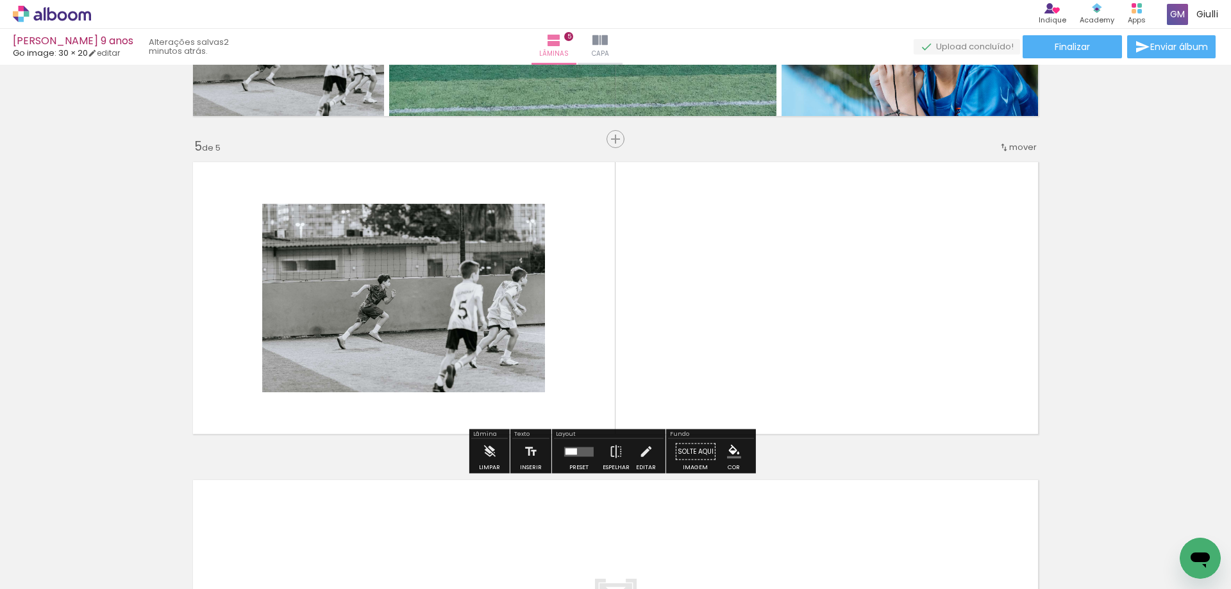
scroll to position [1231, 0]
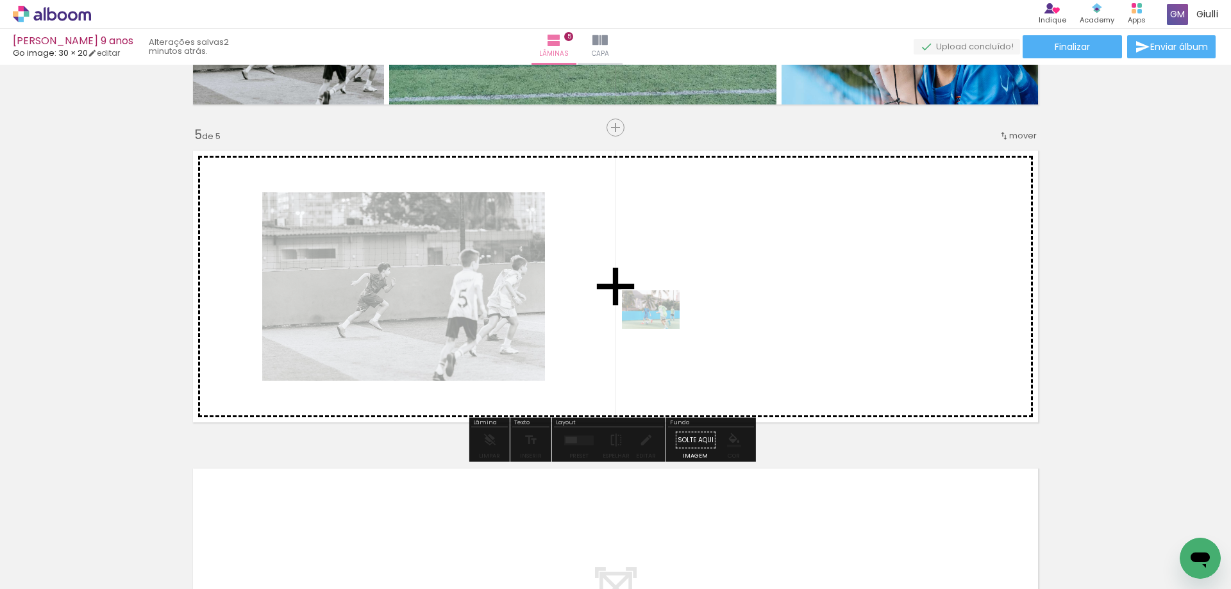
drag, startPoint x: 547, startPoint y: 557, endPoint x: 669, endPoint y: 299, distance: 284.6
click at [669, 299] on quentale-workspace at bounding box center [615, 294] width 1231 height 589
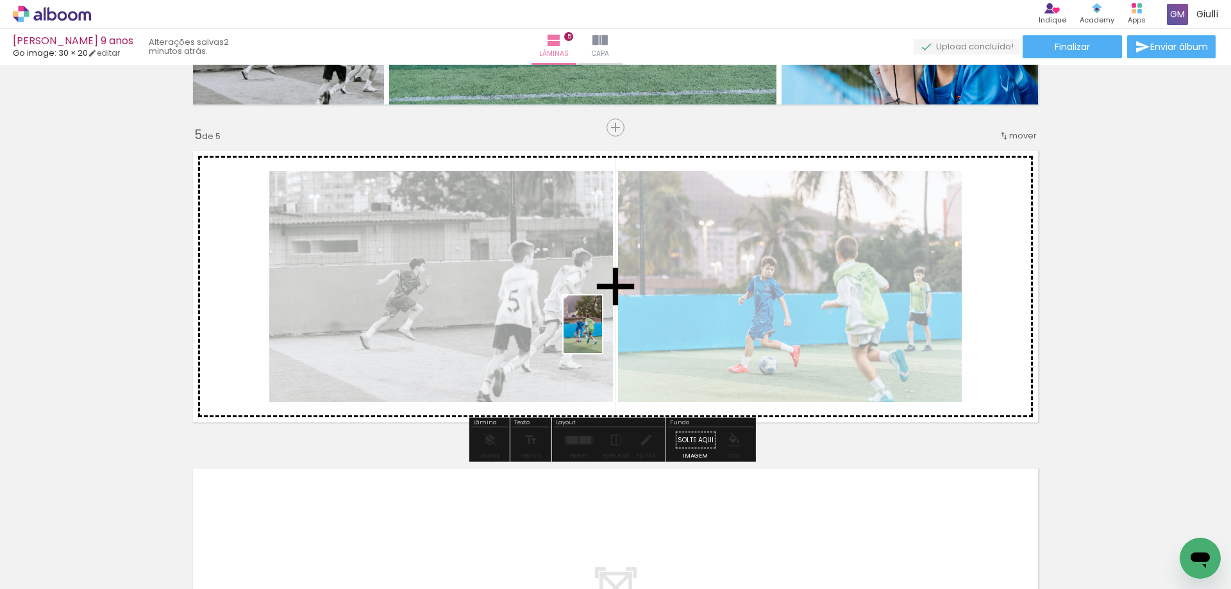
drag, startPoint x: 623, startPoint y: 557, endPoint x: 602, endPoint y: 334, distance: 223.5
click at [602, 334] on quentale-workspace at bounding box center [615, 294] width 1231 height 589
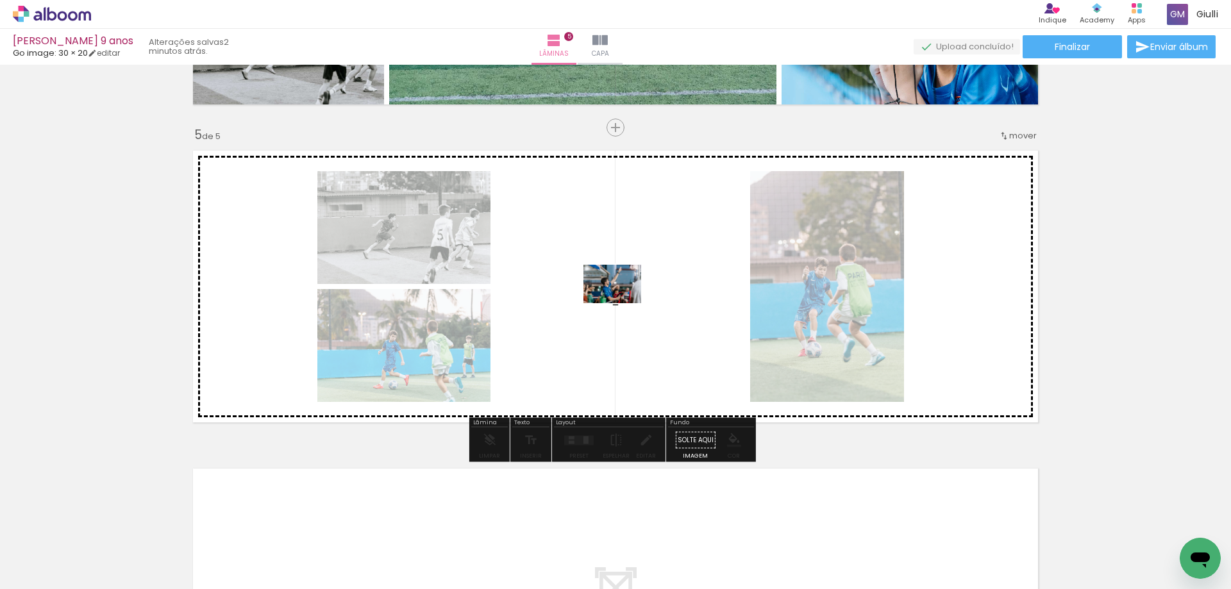
drag, startPoint x: 689, startPoint y: 541, endPoint x: 622, endPoint y: 303, distance: 247.3
click at [622, 303] on quentale-workspace at bounding box center [615, 294] width 1231 height 589
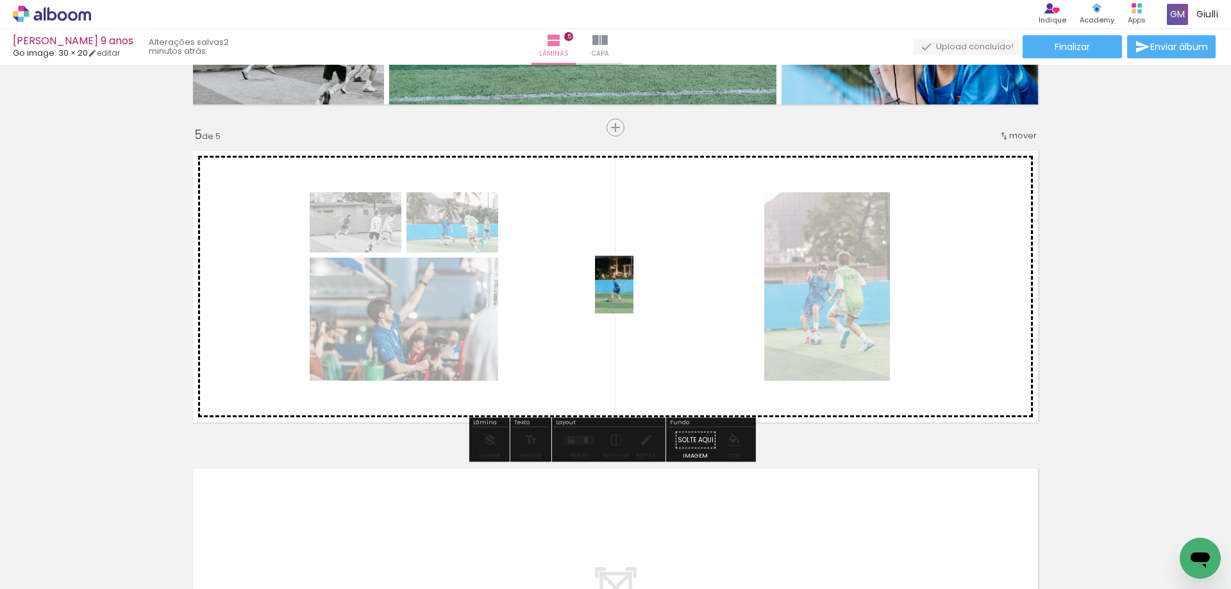
drag, startPoint x: 771, startPoint y: 554, endPoint x: 634, endPoint y: 294, distance: 294.1
click at [634, 294] on quentale-workspace at bounding box center [615, 294] width 1231 height 589
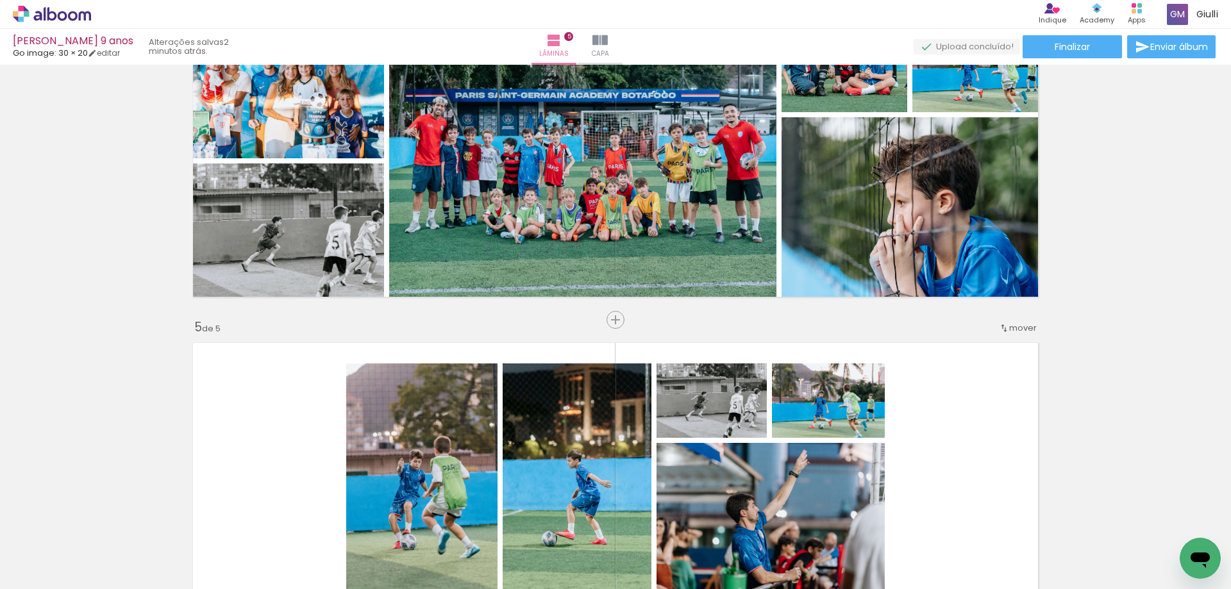
scroll to position [974, 0]
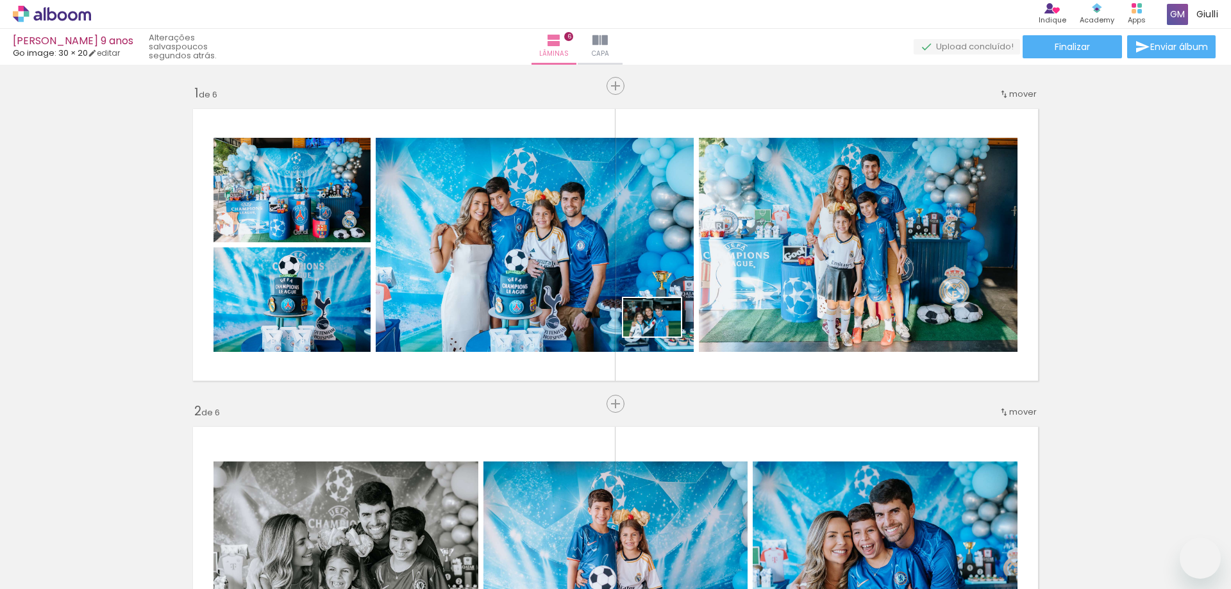
click at [661, 335] on quentale-workspace at bounding box center [615, 294] width 1231 height 589
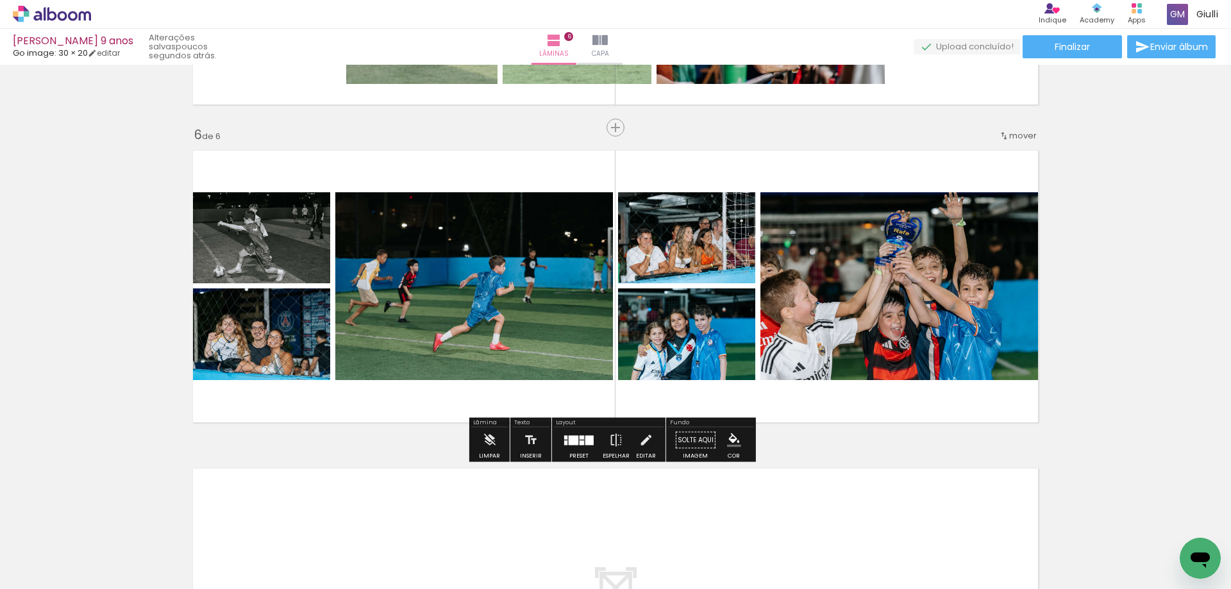
scroll to position [0, 2469]
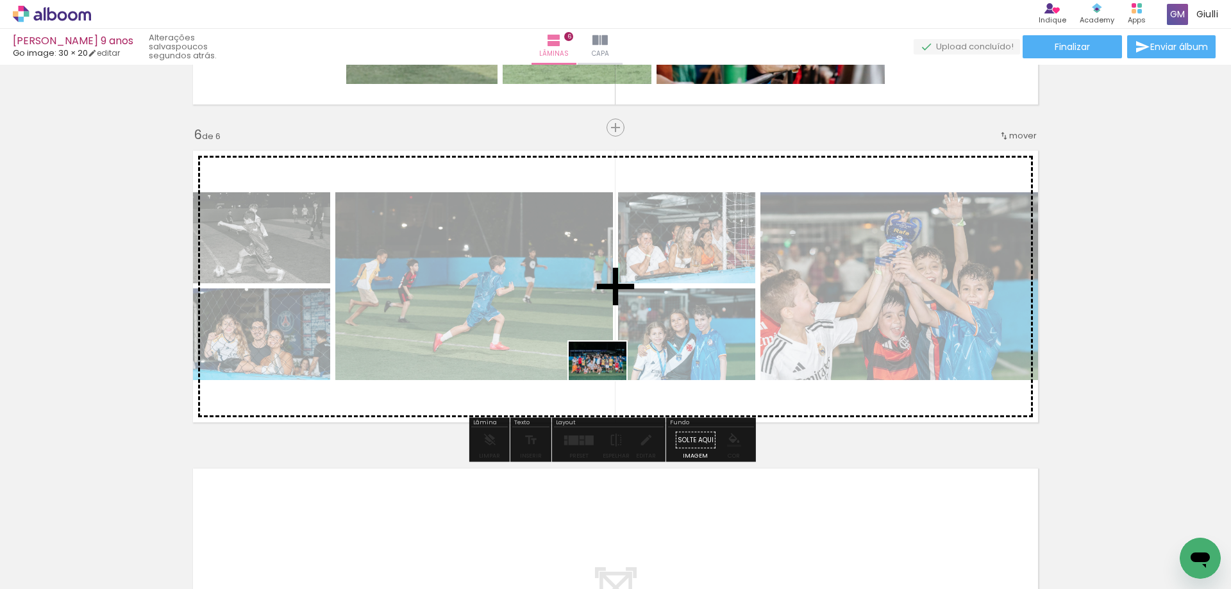
drag, startPoint x: 974, startPoint y: 553, endPoint x: 607, endPoint y: 381, distance: 404.5
click at [607, 381] on quentale-workspace at bounding box center [615, 294] width 1231 height 589
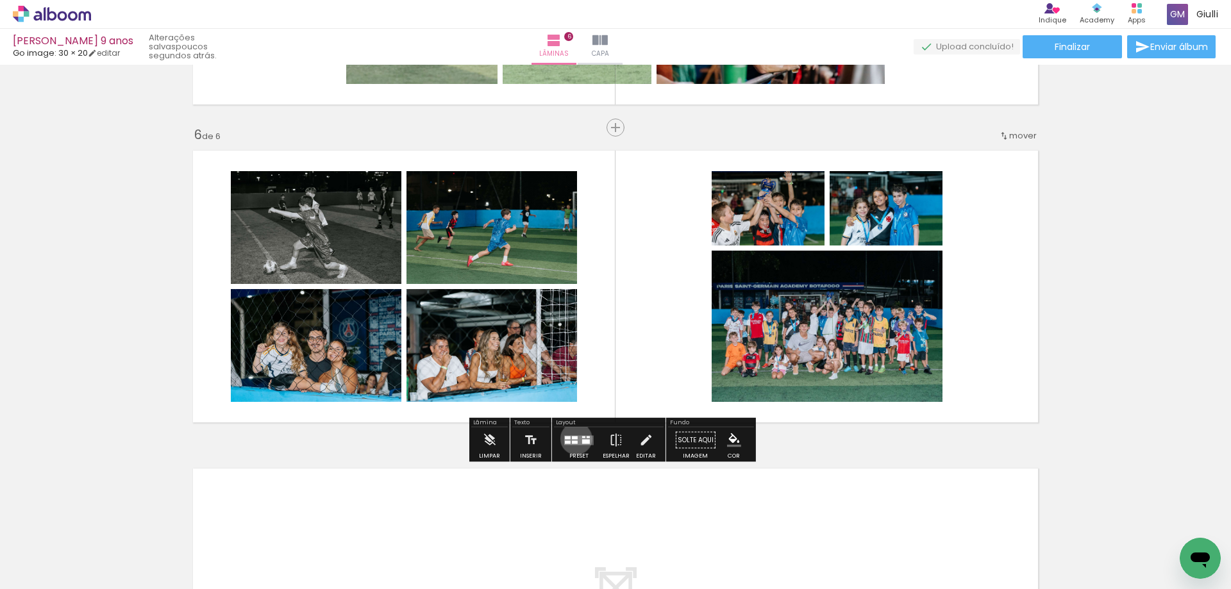
click at [573, 439] on div at bounding box center [575, 437] width 6 height 3
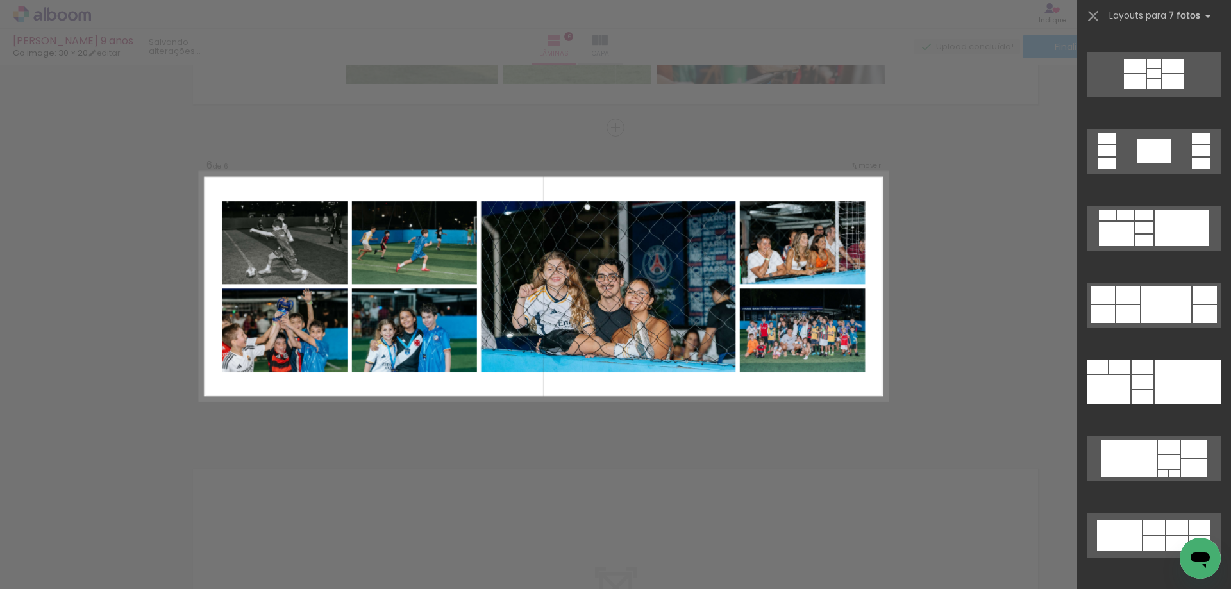
scroll to position [2116, 0]
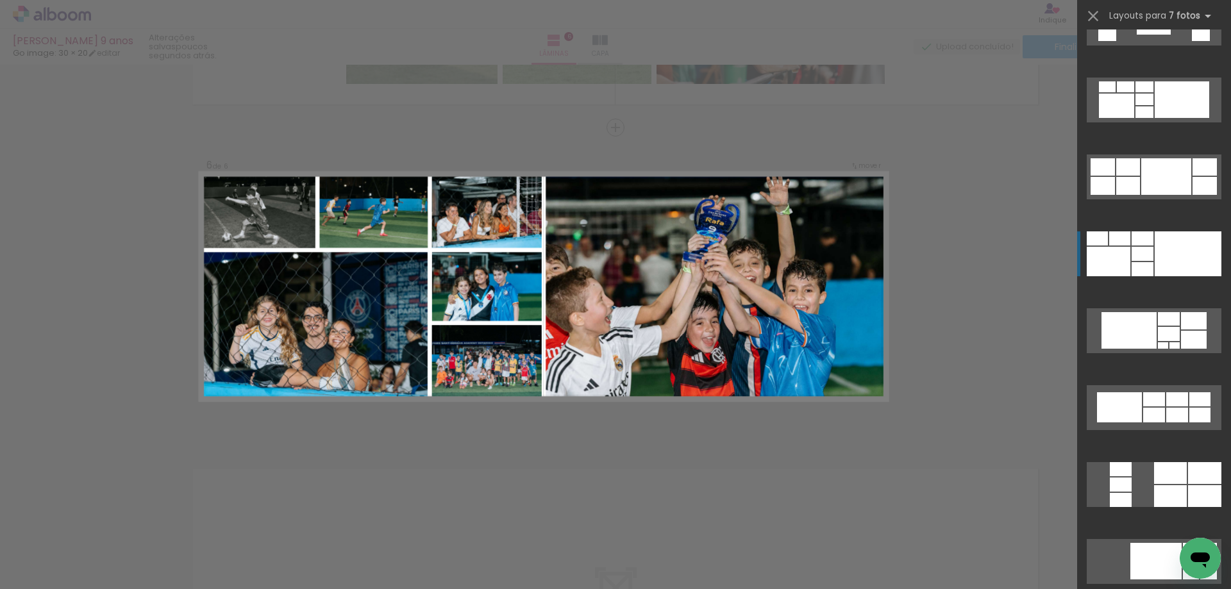
click at [1174, 261] on div at bounding box center [1188, 254] width 67 height 45
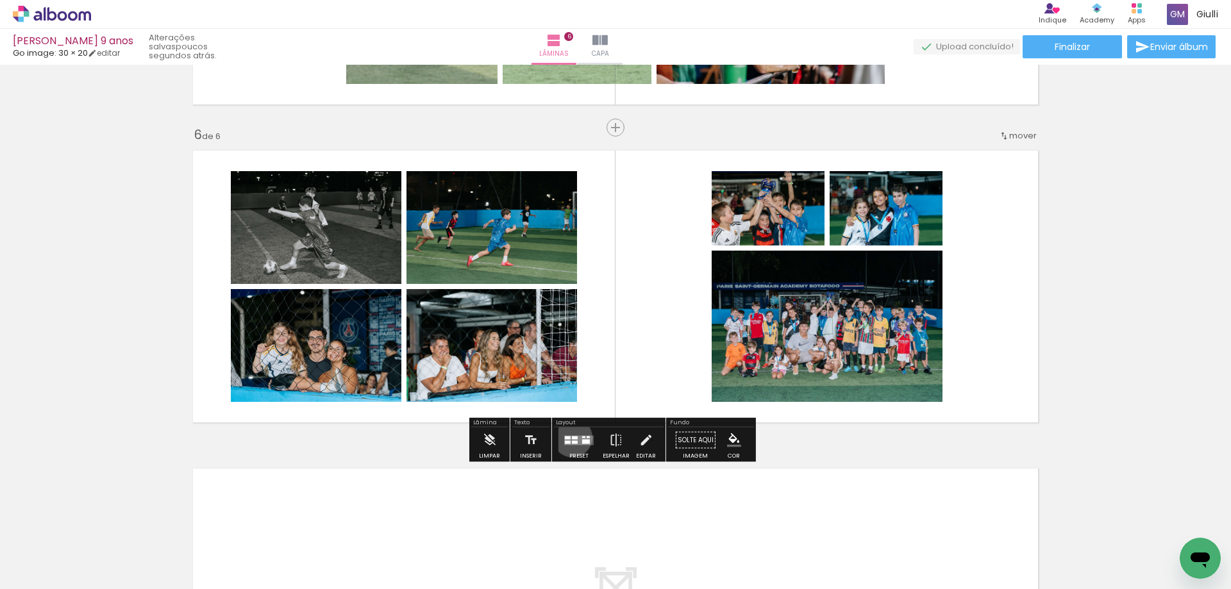
click at [572, 437] on div at bounding box center [575, 437] width 6 height 3
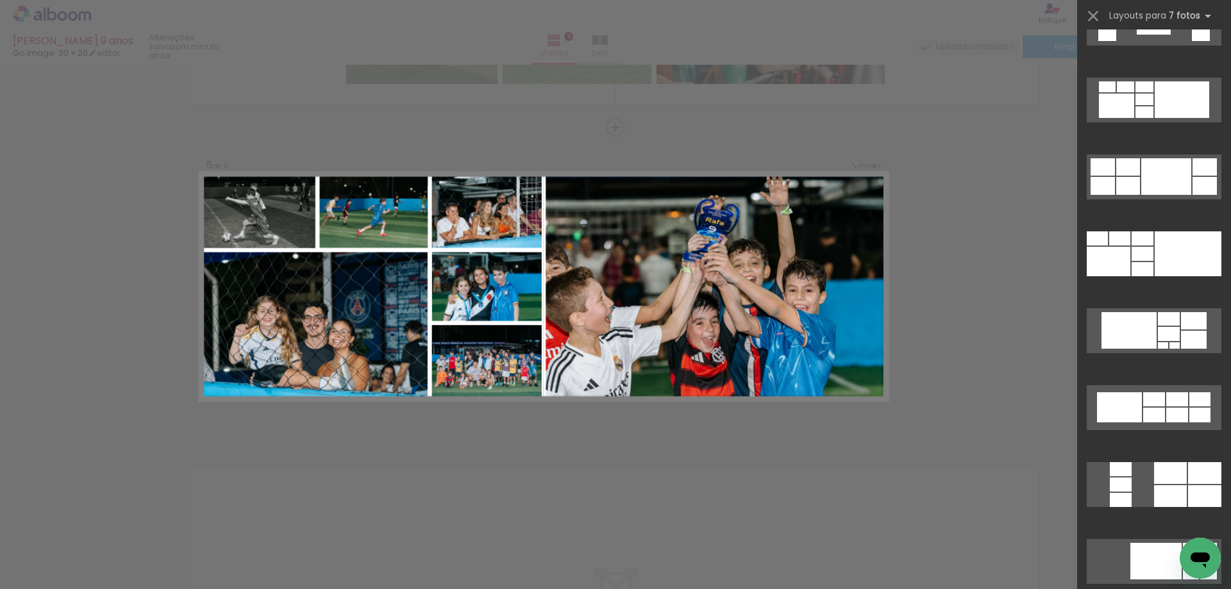
click at [1163, 253] on div at bounding box center [1188, 254] width 67 height 45
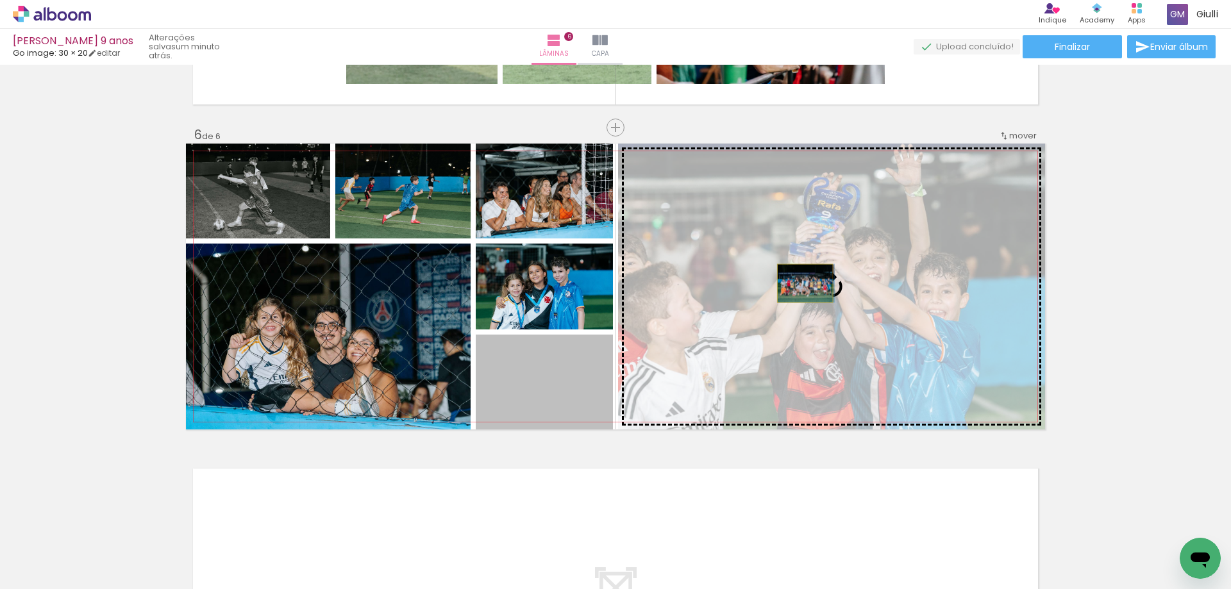
drag, startPoint x: 573, startPoint y: 396, endPoint x: 800, endPoint y: 283, distance: 253.5
click at [0, 0] on slot at bounding box center [0, 0] width 0 height 0
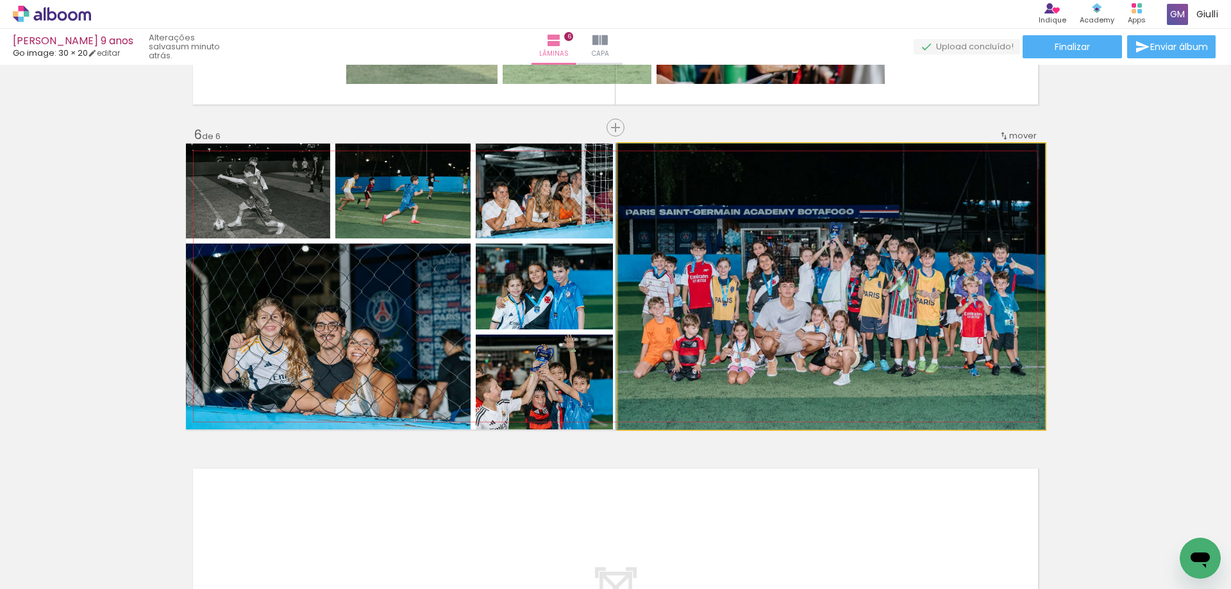
drag, startPoint x: 789, startPoint y: 330, endPoint x: 780, endPoint y: 312, distance: 19.8
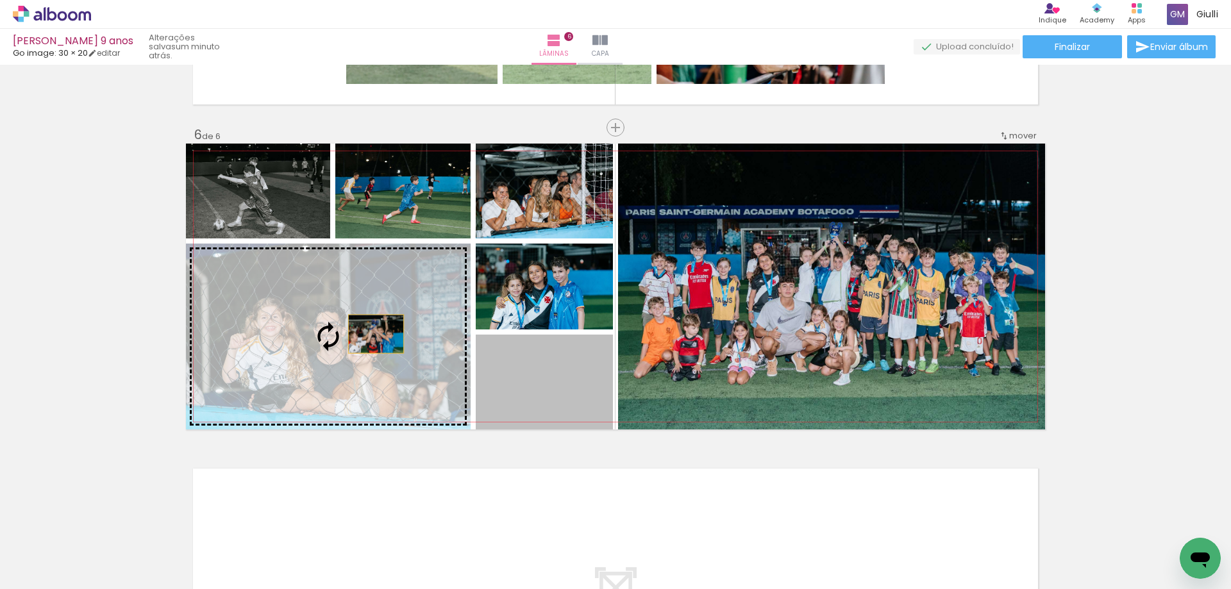
drag, startPoint x: 562, startPoint y: 398, endPoint x: 371, endPoint y: 334, distance: 200.8
click at [0, 0] on slot at bounding box center [0, 0] width 0 height 0
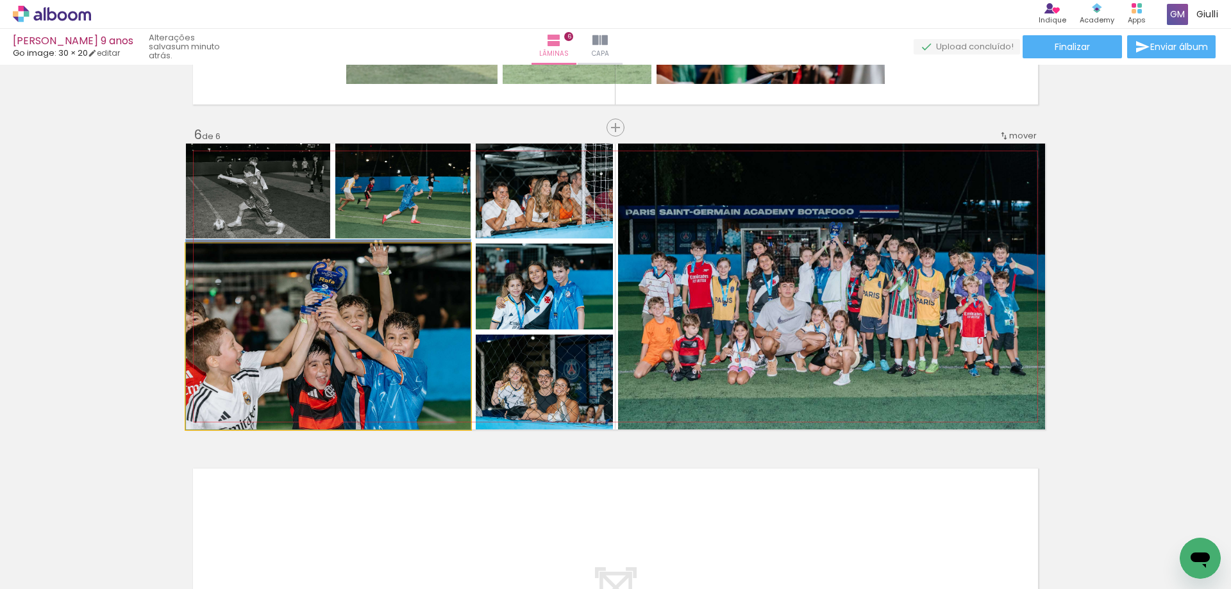
drag, startPoint x: 345, startPoint y: 366, endPoint x: 400, endPoint y: 348, distance: 57.8
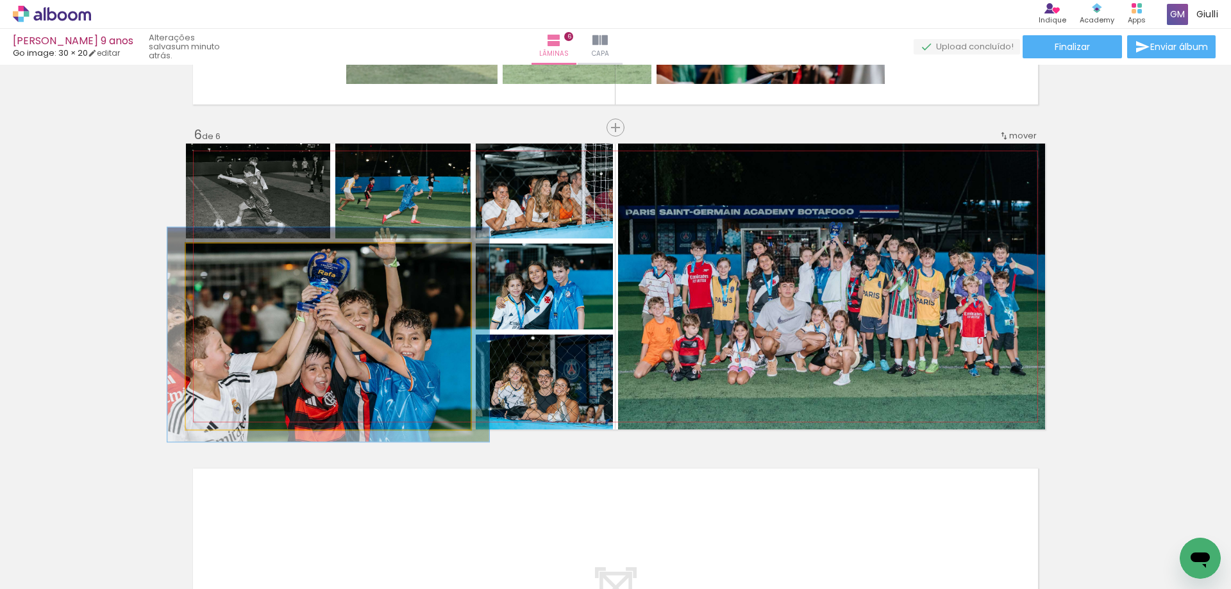
type paper-slider "113"
click at [221, 258] on div at bounding box center [222, 257] width 21 height 21
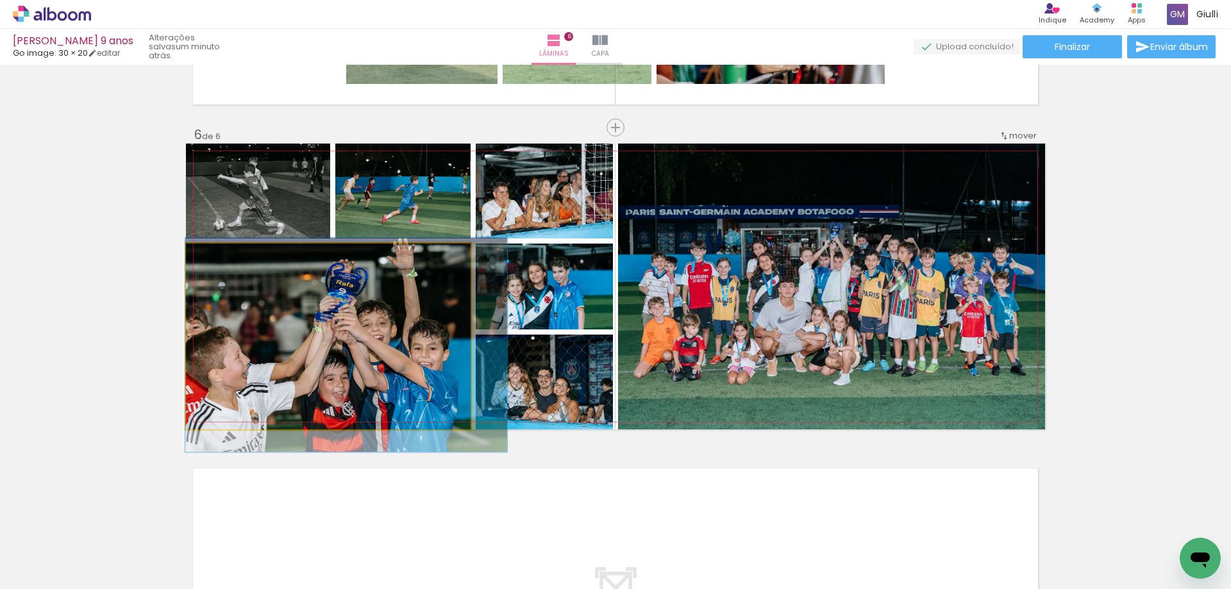
drag, startPoint x: 307, startPoint y: 345, endPoint x: 340, endPoint y: 351, distance: 33.3
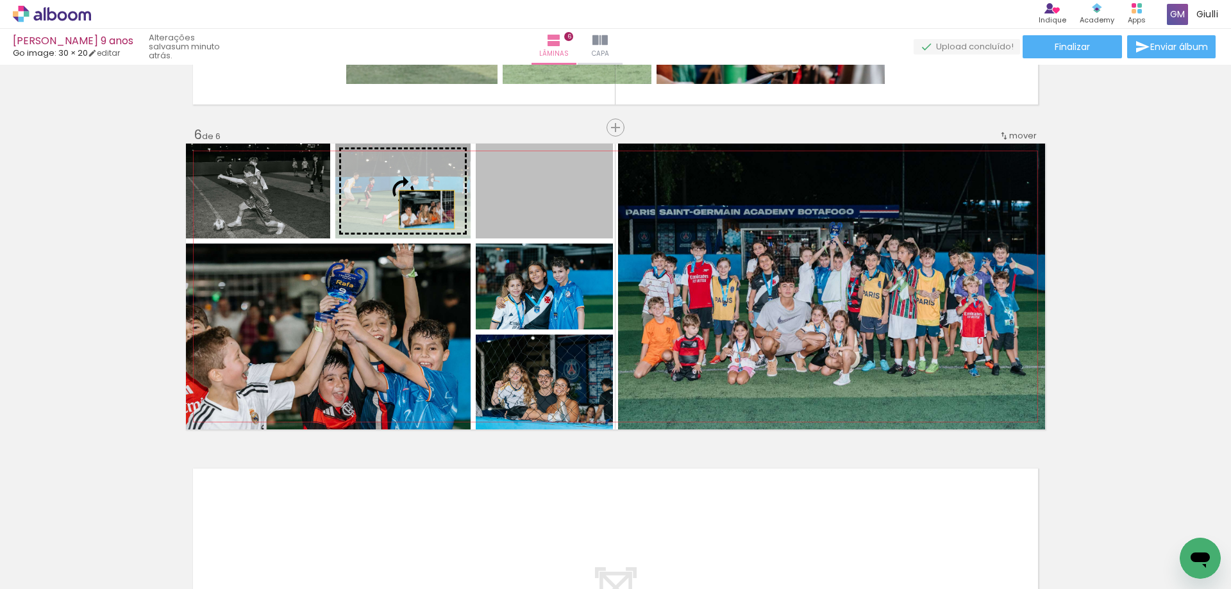
drag, startPoint x: 505, startPoint y: 207, endPoint x: 422, endPoint y: 210, distance: 82.8
click at [0, 0] on slot at bounding box center [0, 0] width 0 height 0
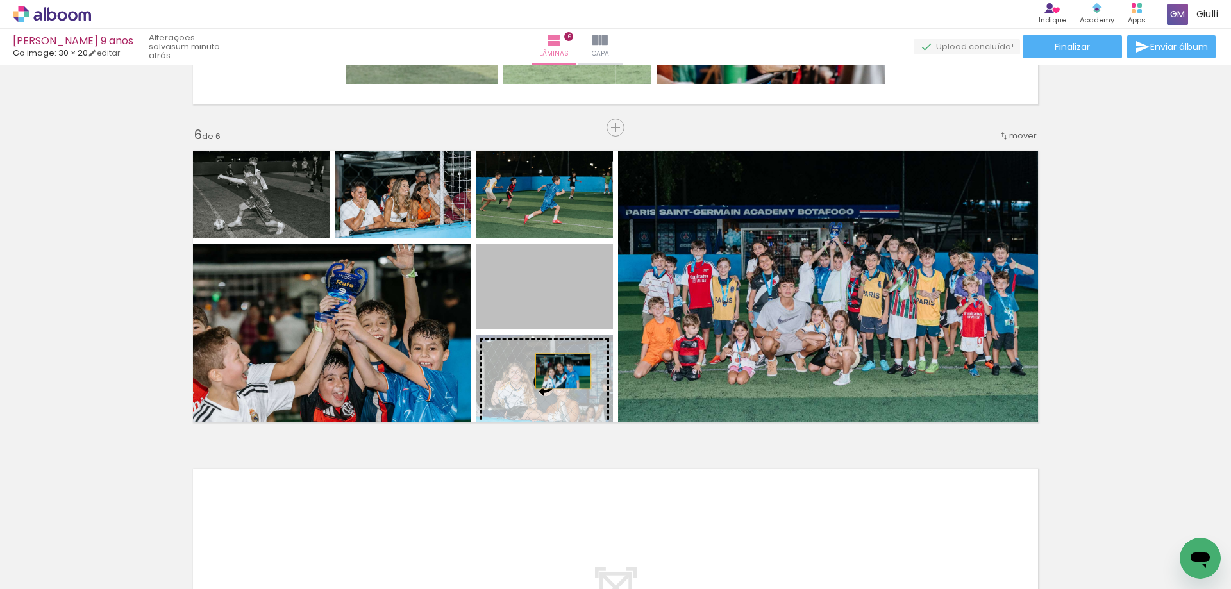
drag, startPoint x: 562, startPoint y: 292, endPoint x: 559, endPoint y: 371, distance: 78.9
click at [0, 0] on slot at bounding box center [0, 0] width 0 height 0
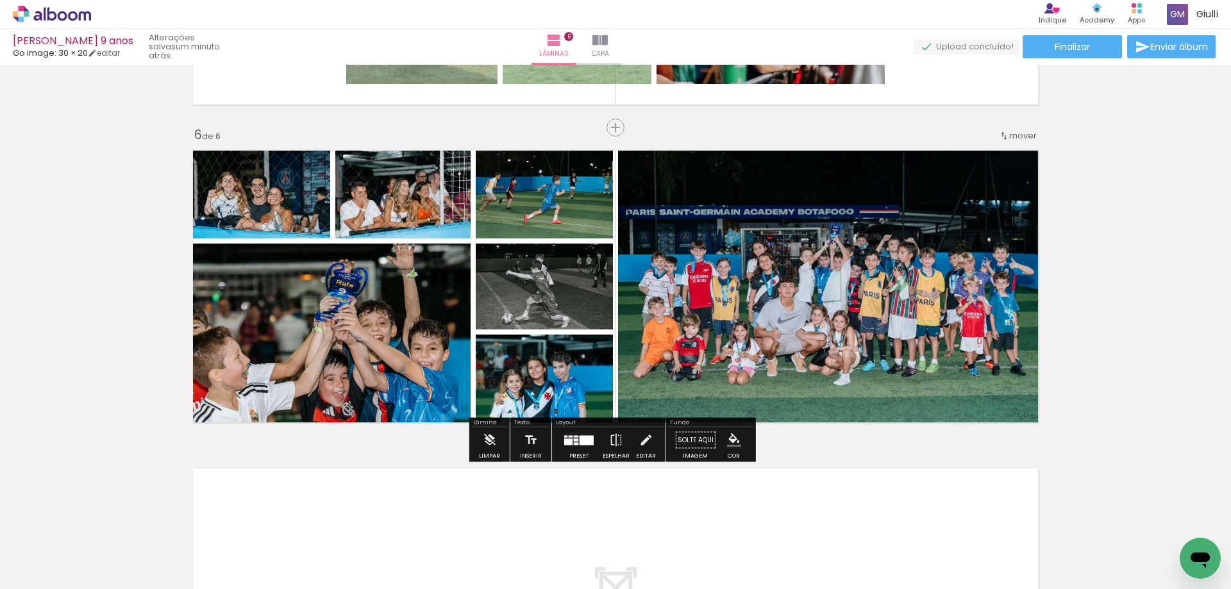
scroll to position [0, 2469]
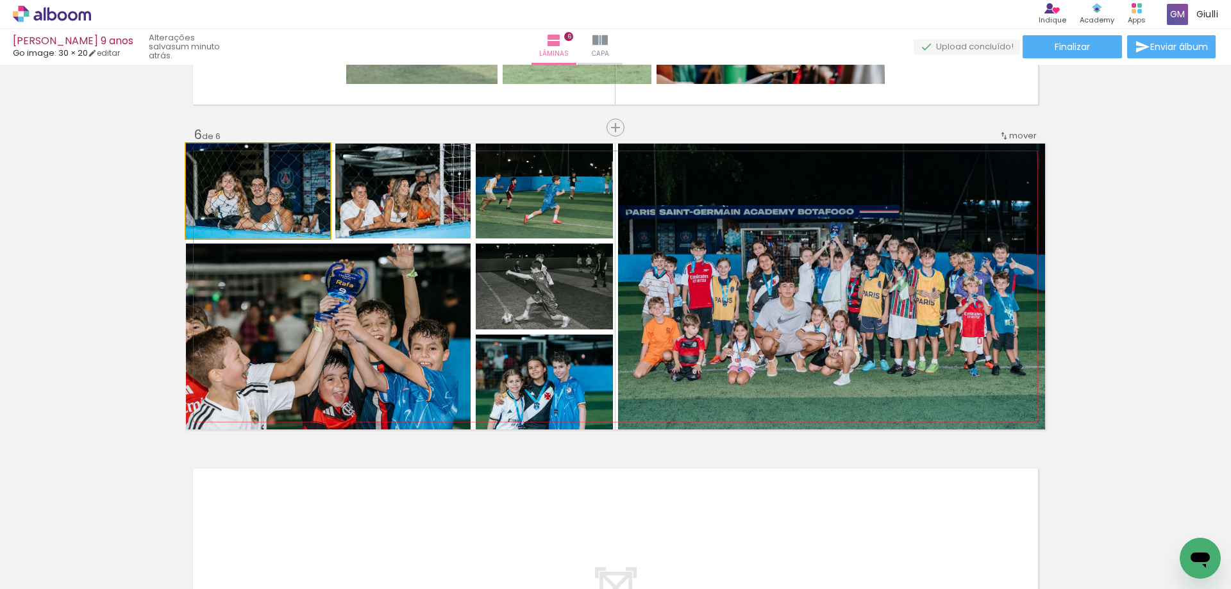
drag, startPoint x: 248, startPoint y: 207, endPoint x: 261, endPoint y: 207, distance: 12.8
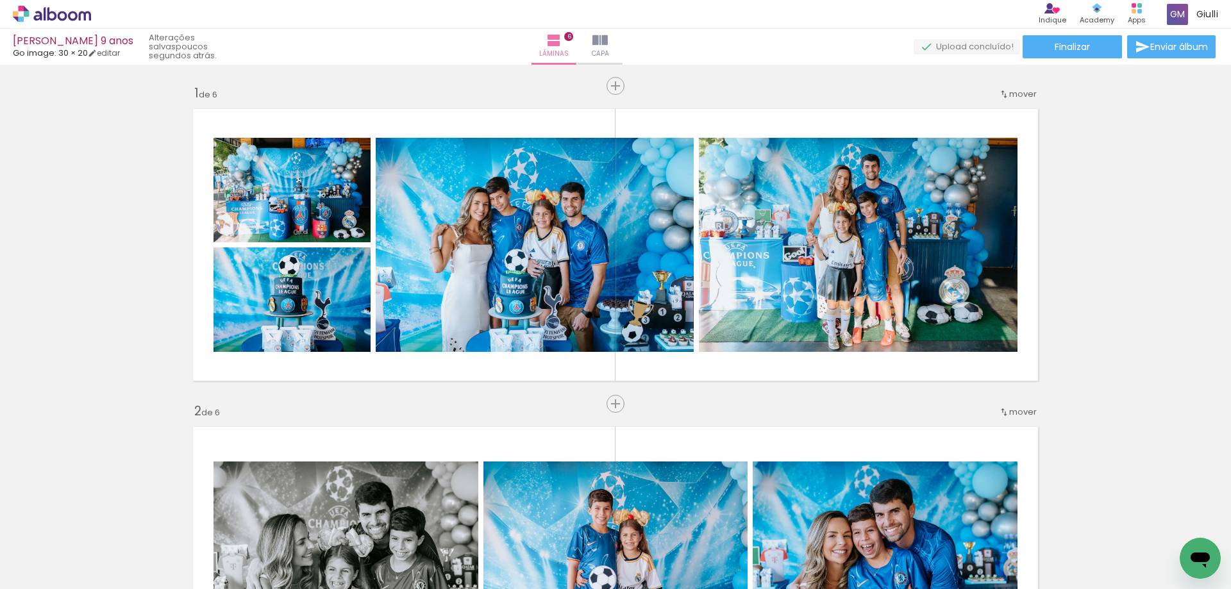
scroll to position [449, 0]
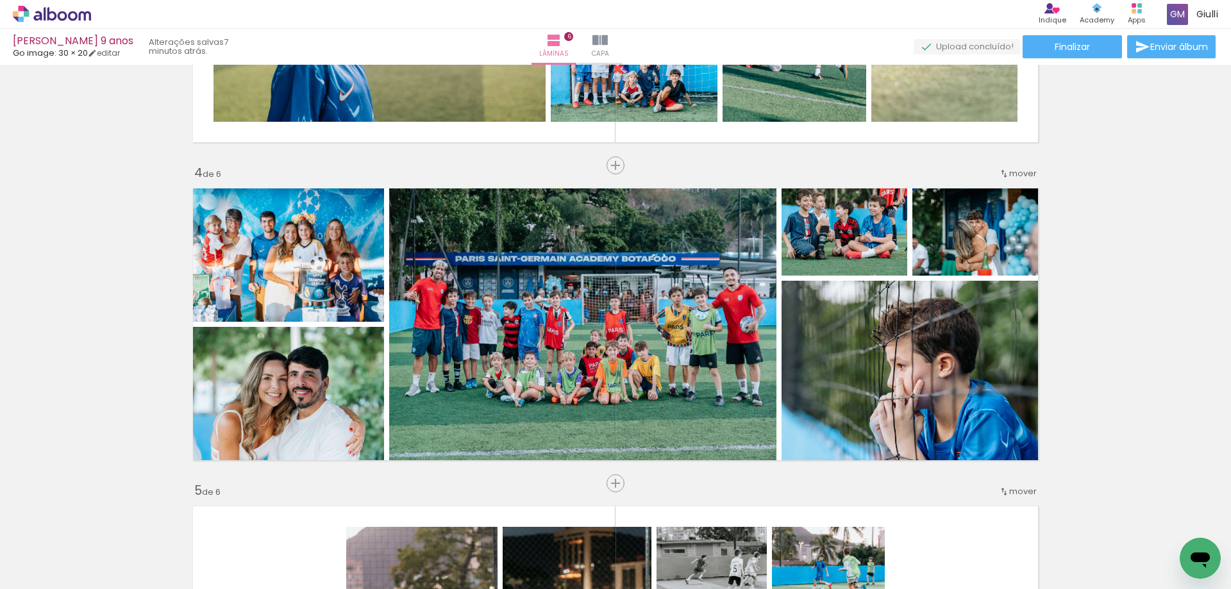
scroll to position [902, 0]
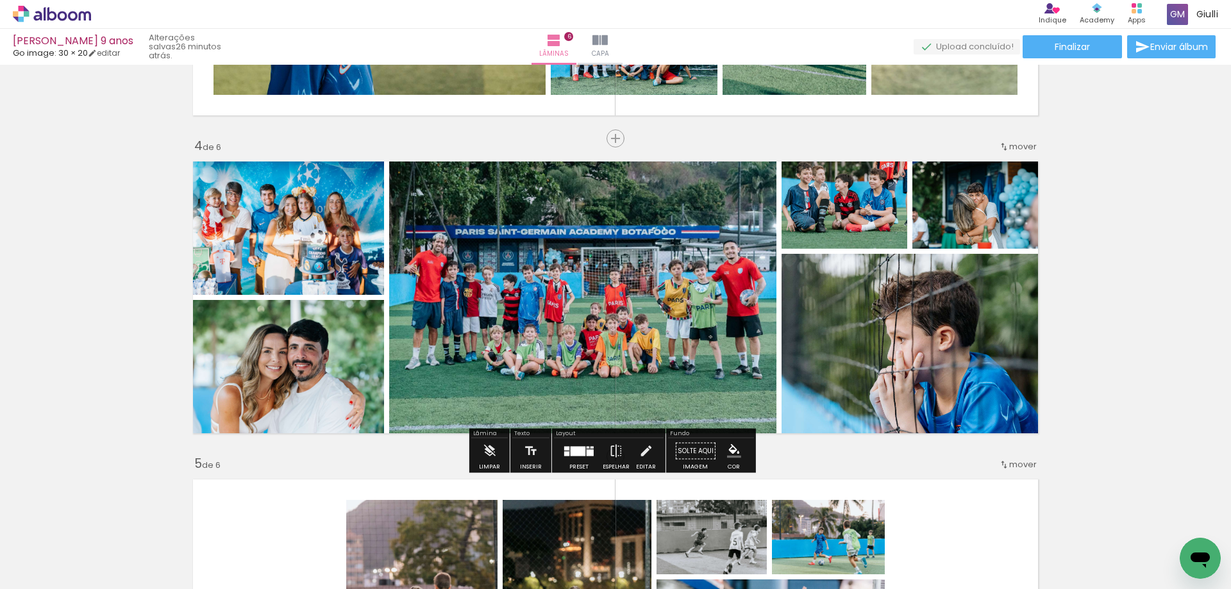
scroll to position [0, 2469]
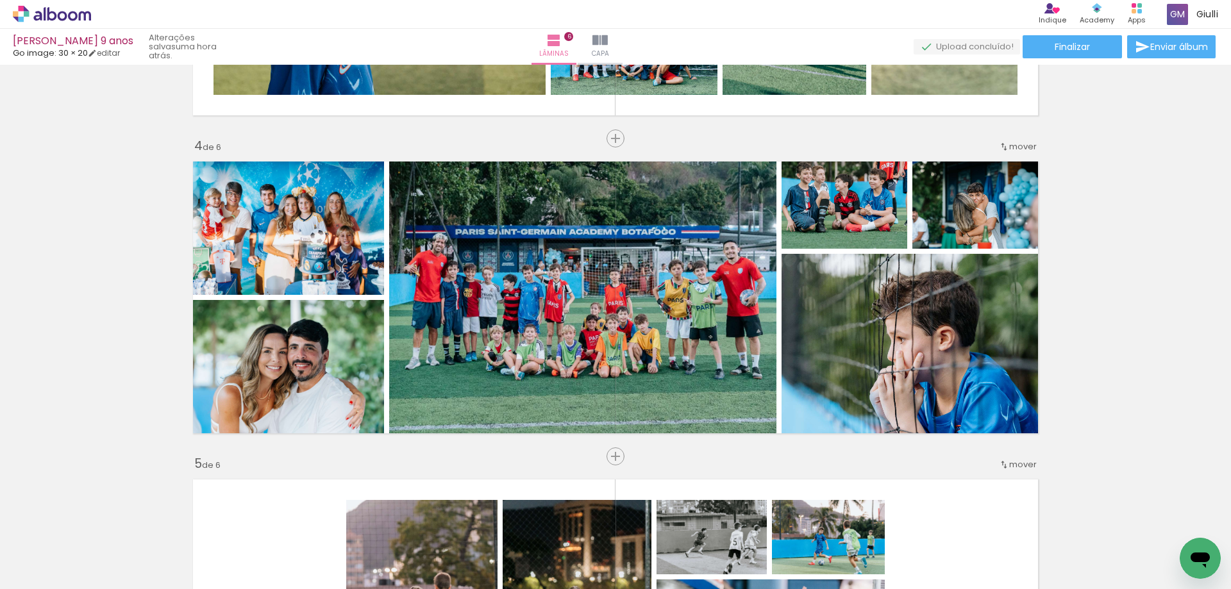
scroll to position [0, 2469]
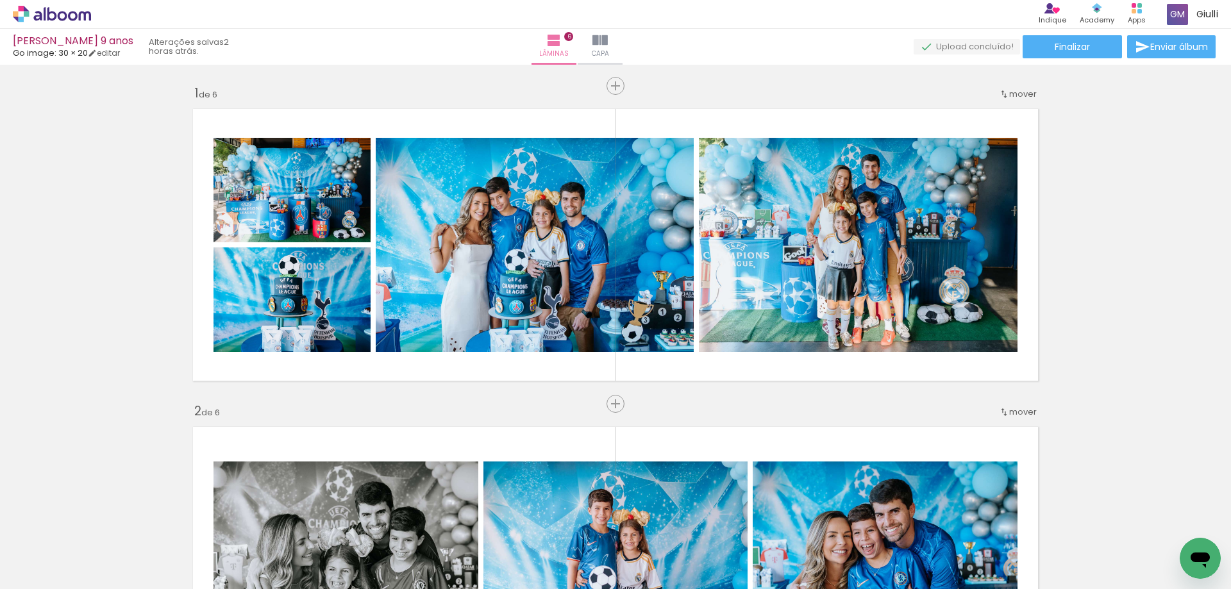
scroll to position [0, 2469]
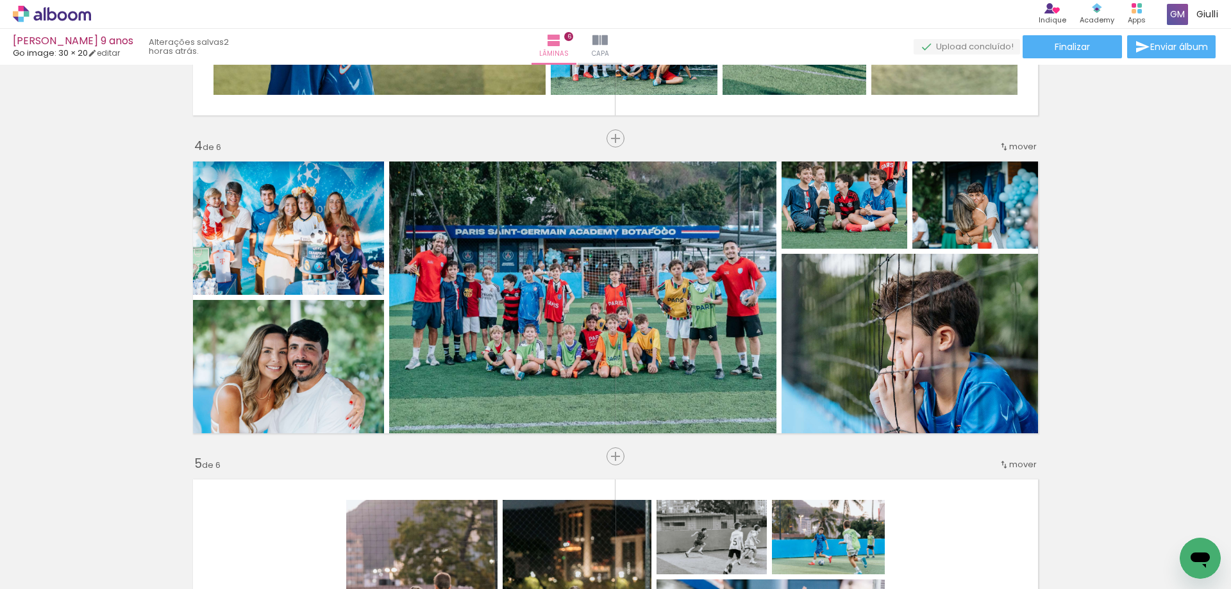
scroll to position [0, 2469]
